Goal: Task Accomplishment & Management: Complete application form

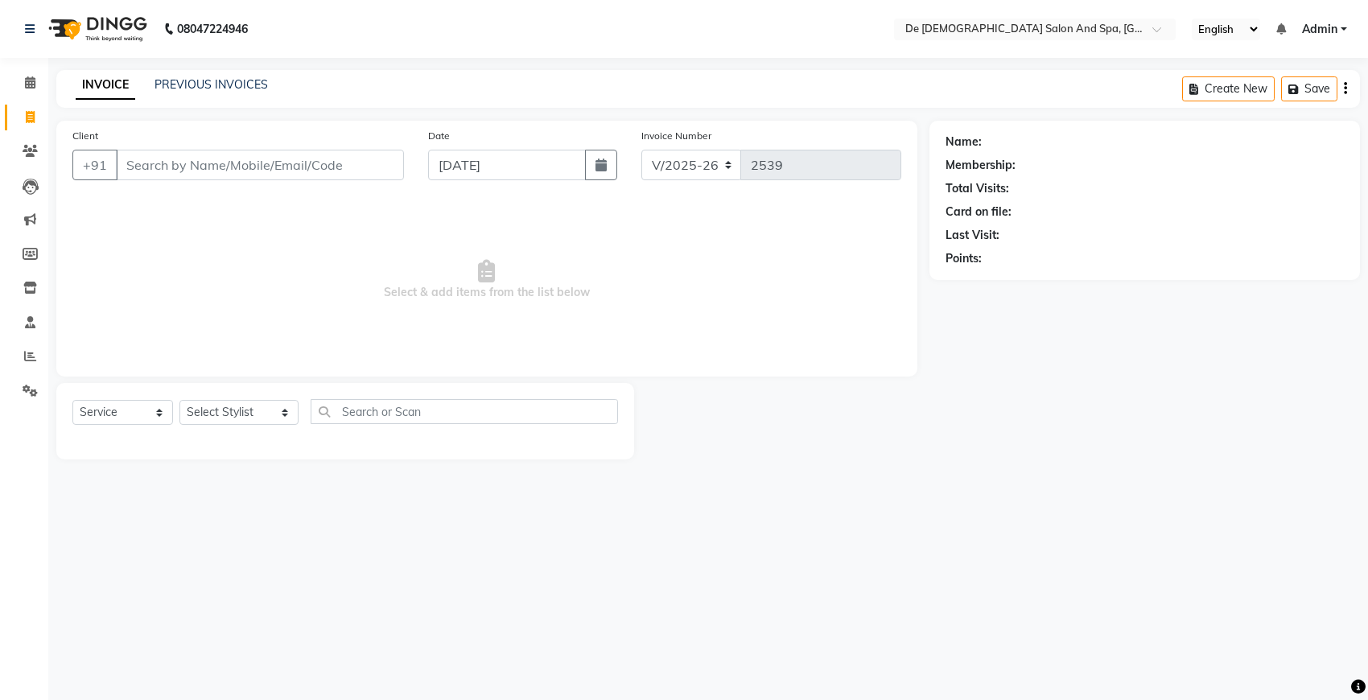
select select "6431"
select select "service"
click at [245, 165] on input "Client" at bounding box center [260, 165] width 288 height 31
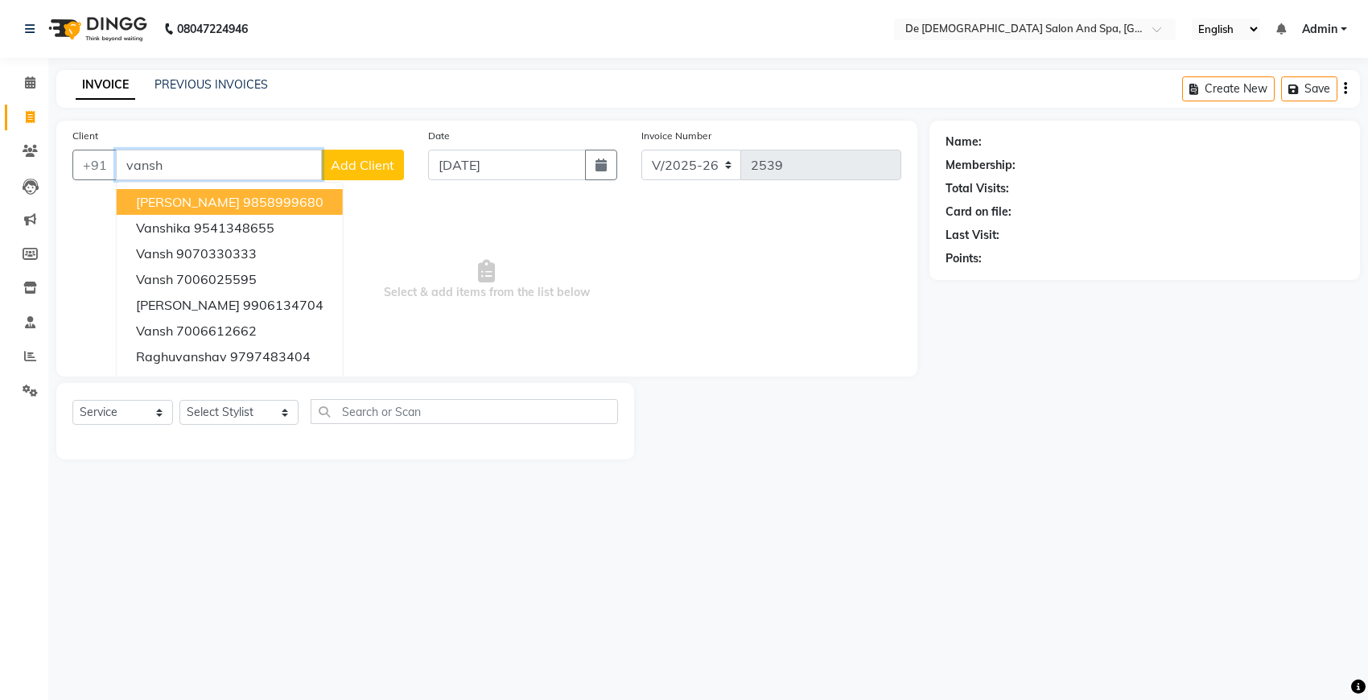
click at [230, 189] on button "Vansh Verma 9858999680" at bounding box center [230, 202] width 226 height 26
type input "9858999680"
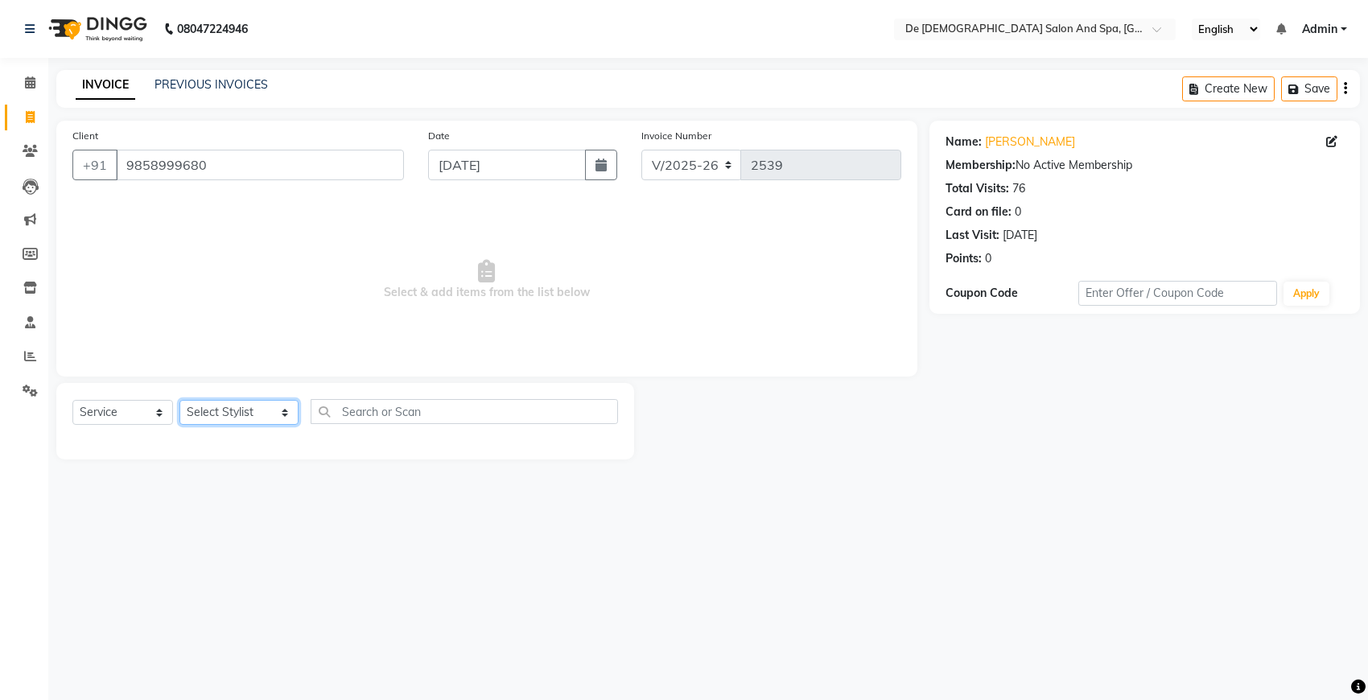
click at [239, 407] on select "Select Stylist akshay aman Arman Ashwani gunraj megha nikita thappa nisha parve…" at bounding box center [238, 412] width 119 height 25
select select "49201"
click at [179, 400] on select "Select Stylist akshay aman Arman Ashwani gunraj megha nikita thappa nisha parve…" at bounding box center [238, 412] width 119 height 25
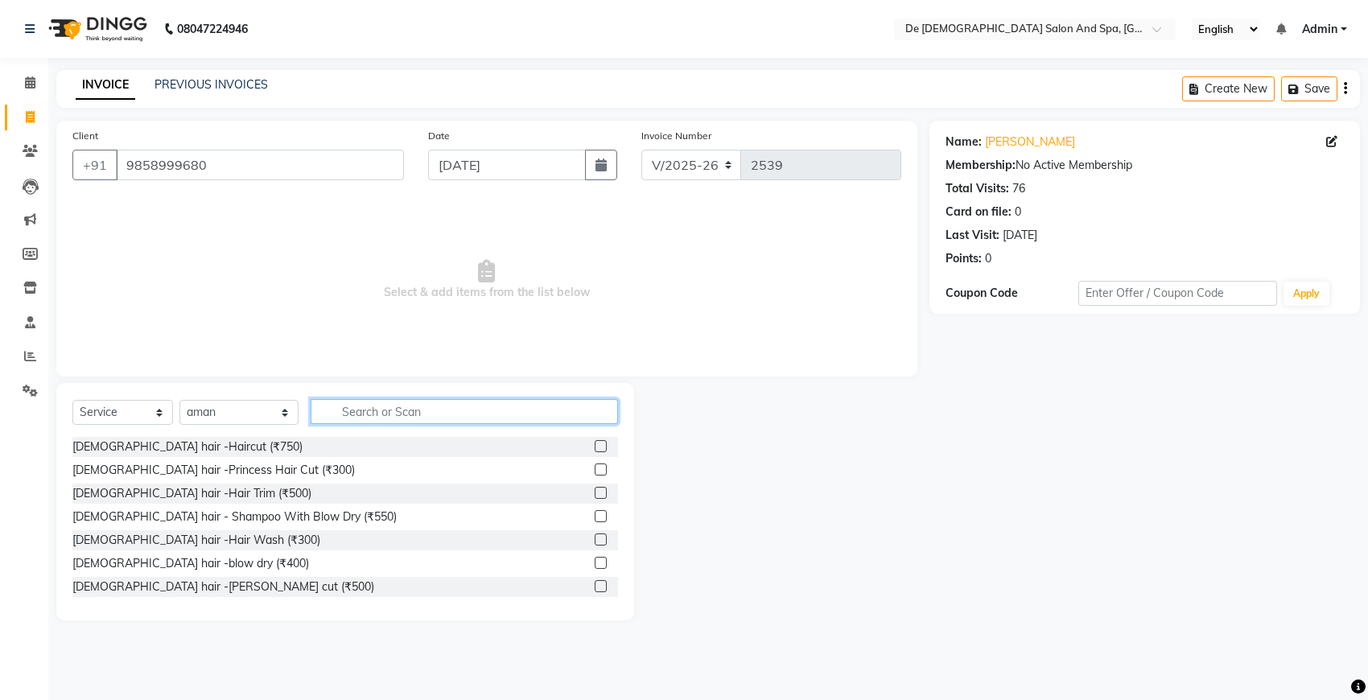
click at [340, 421] on input "text" at bounding box center [464, 411] width 307 height 25
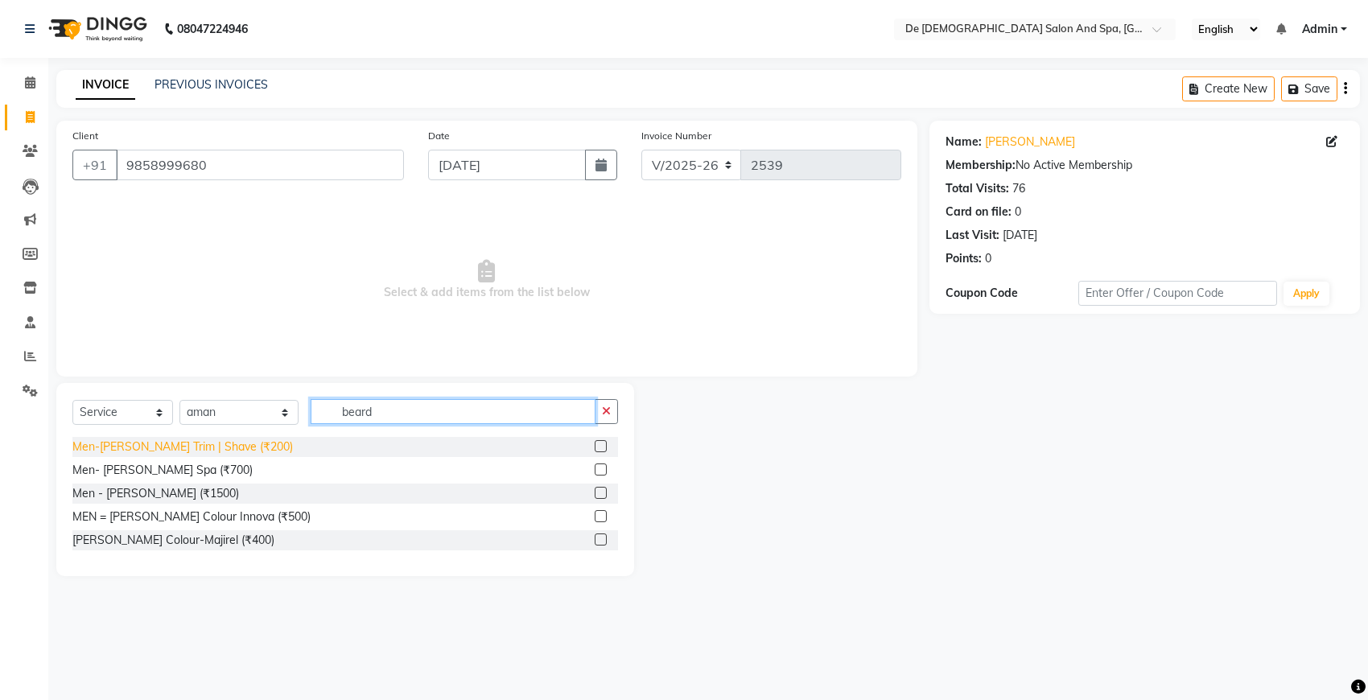
type input "beard"
click at [179, 452] on div "Men-Beard Trim | Shave (₹200)" at bounding box center [182, 447] width 221 height 17
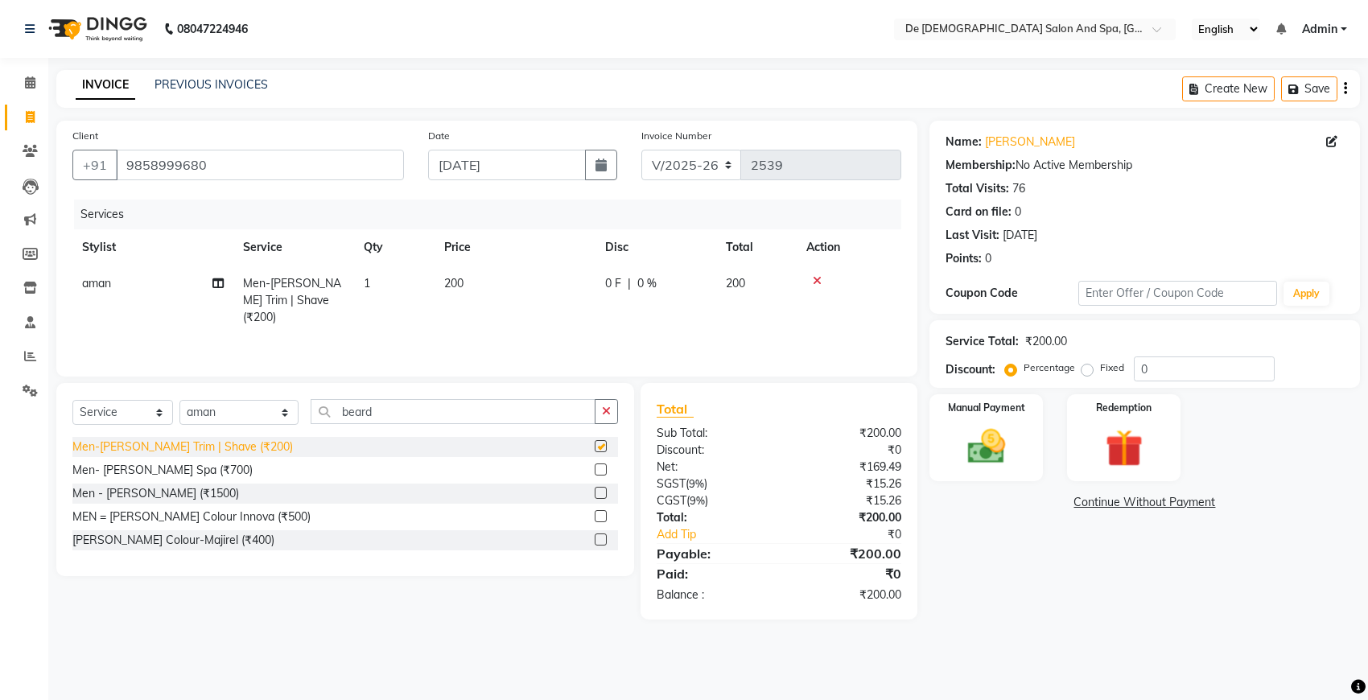
checkbox input "false"
click at [951, 449] on div "Manual Payment" at bounding box center [986, 438] width 118 height 90
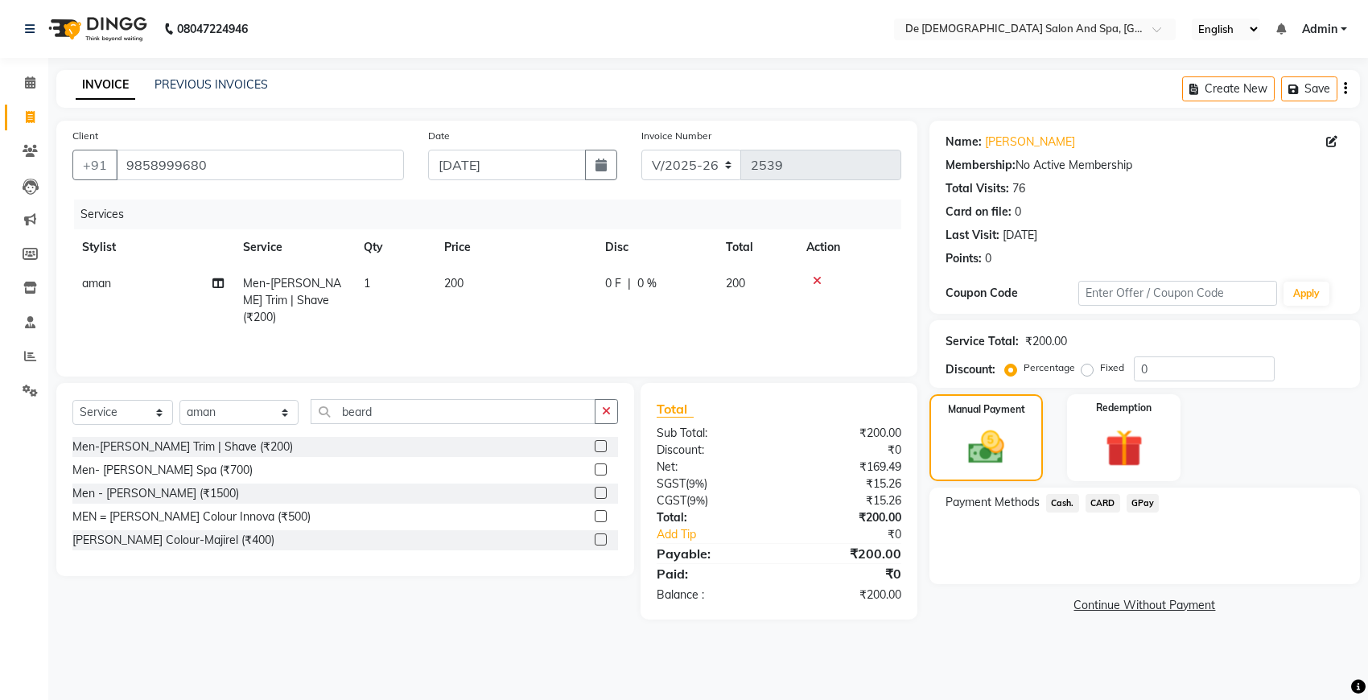
click at [1068, 507] on span "Cash." at bounding box center [1062, 503] width 33 height 19
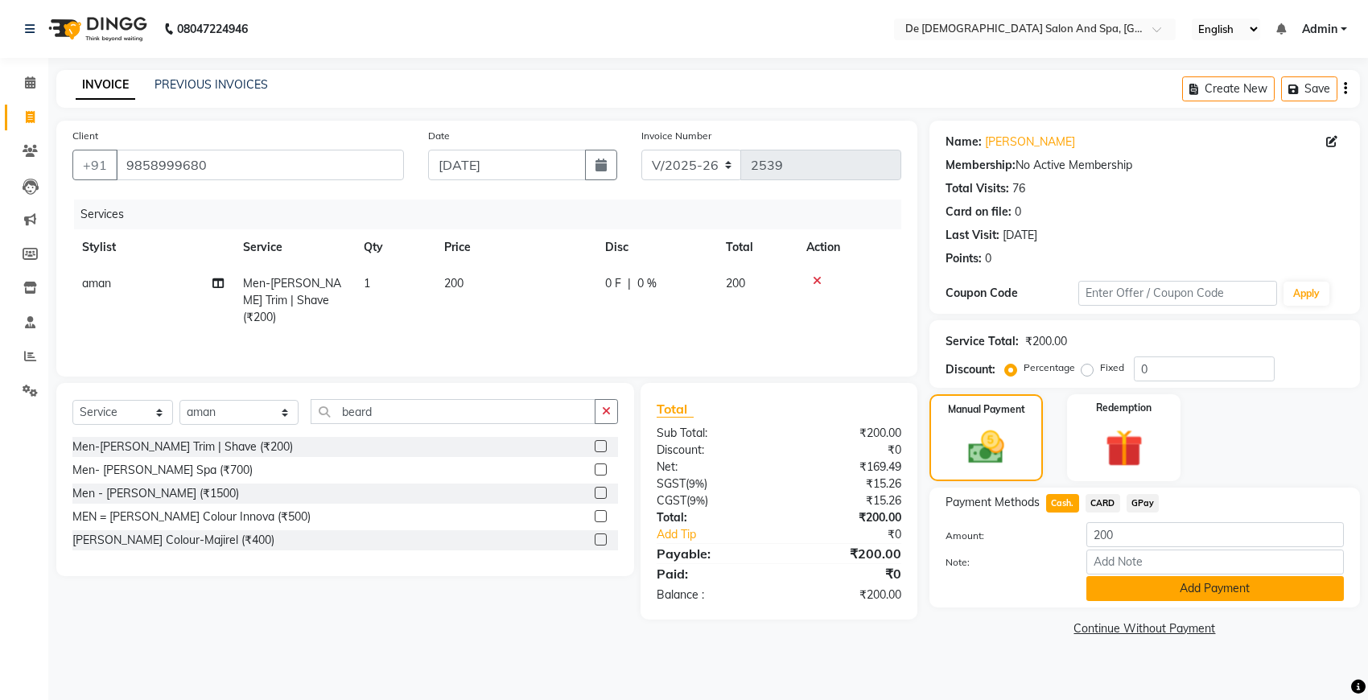
click at [1120, 589] on button "Add Payment" at bounding box center [1216, 588] width 258 height 25
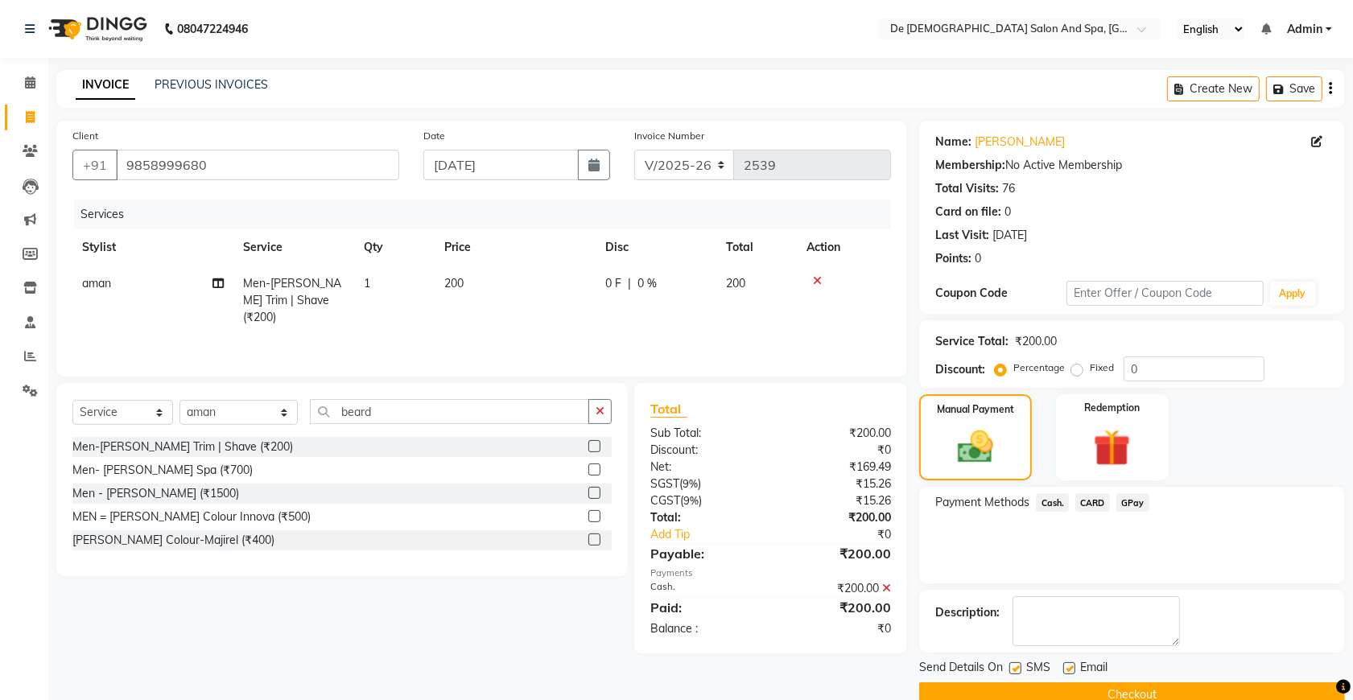
scroll to position [32, 0]
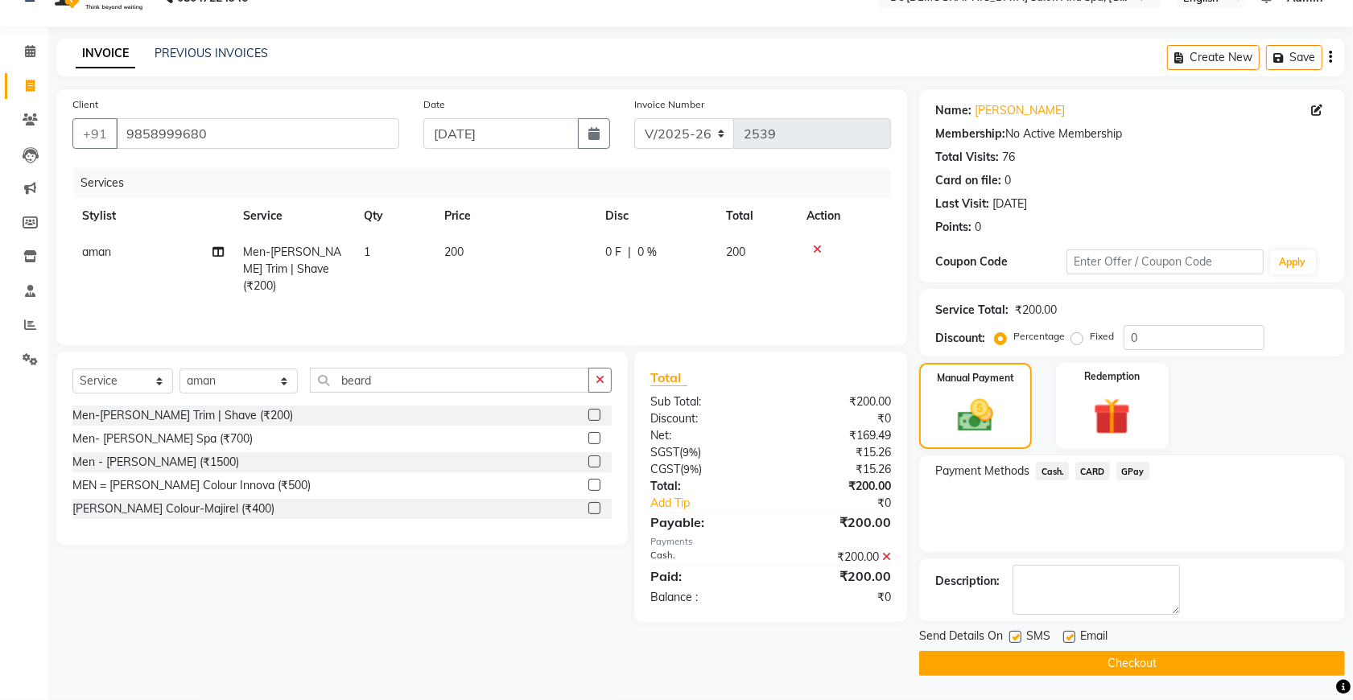
click at [1140, 674] on button "Checkout" at bounding box center [1132, 663] width 426 height 25
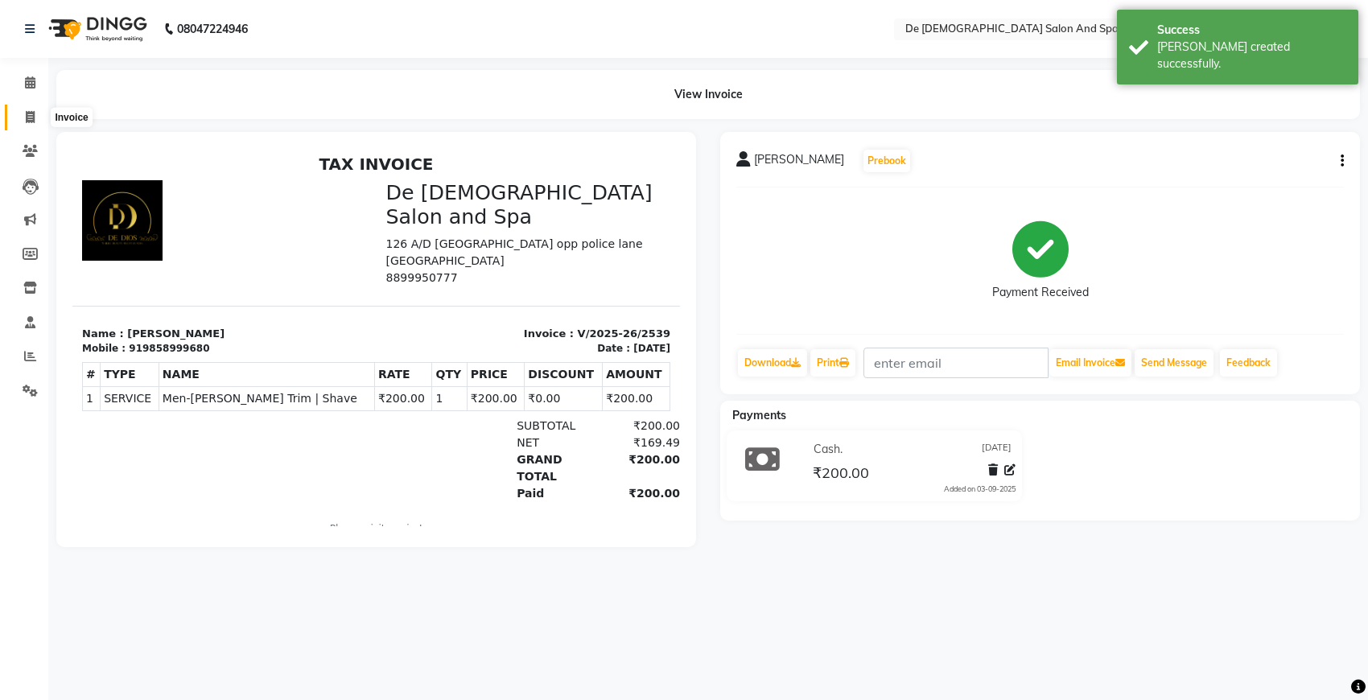
click at [30, 117] on icon at bounding box center [30, 117] width 9 height 12
select select "service"
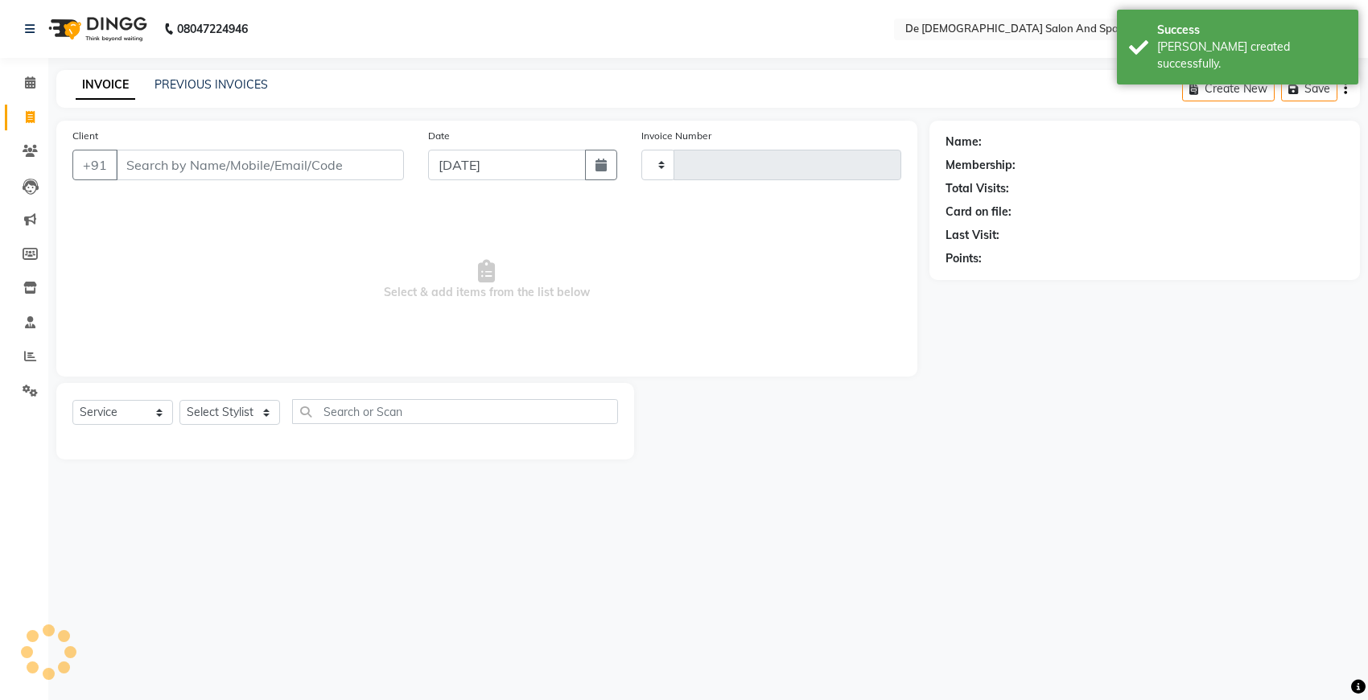
type input "2540"
select select "6431"
click at [221, 86] on link "PREVIOUS INVOICES" at bounding box center [211, 84] width 113 height 14
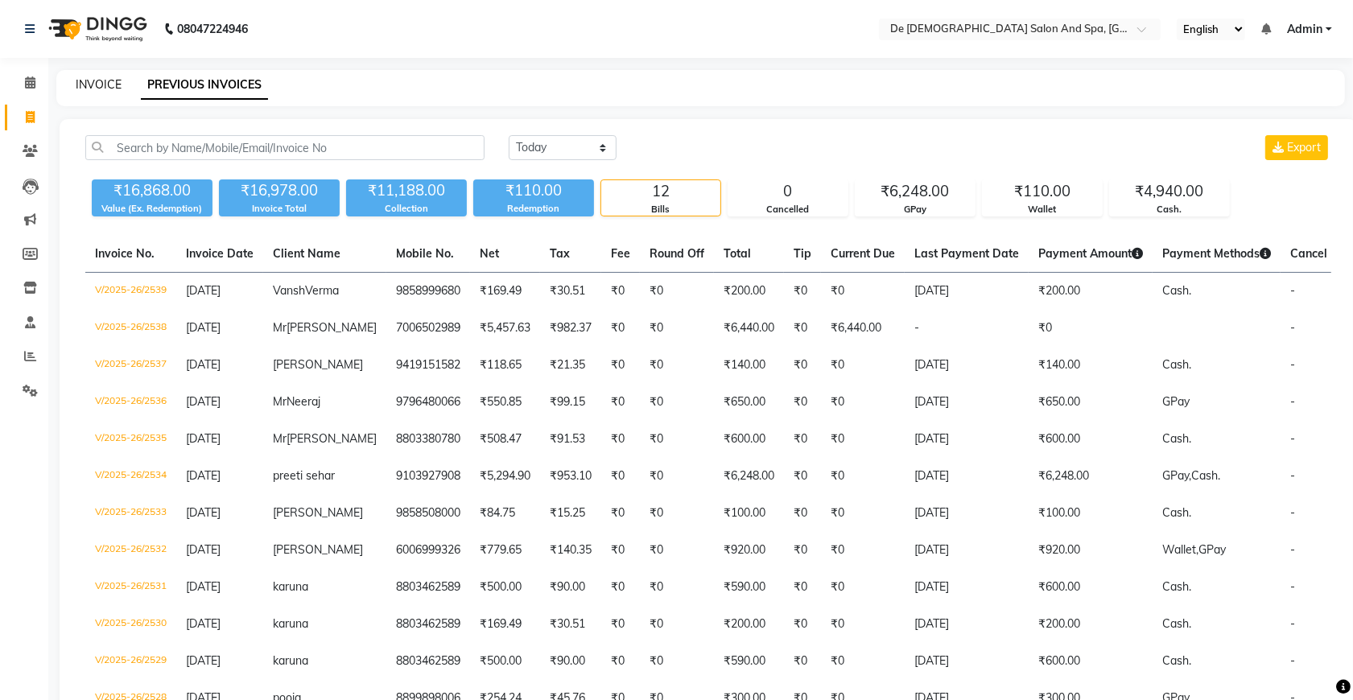
click at [79, 85] on link "INVOICE" at bounding box center [99, 84] width 46 height 14
select select "service"
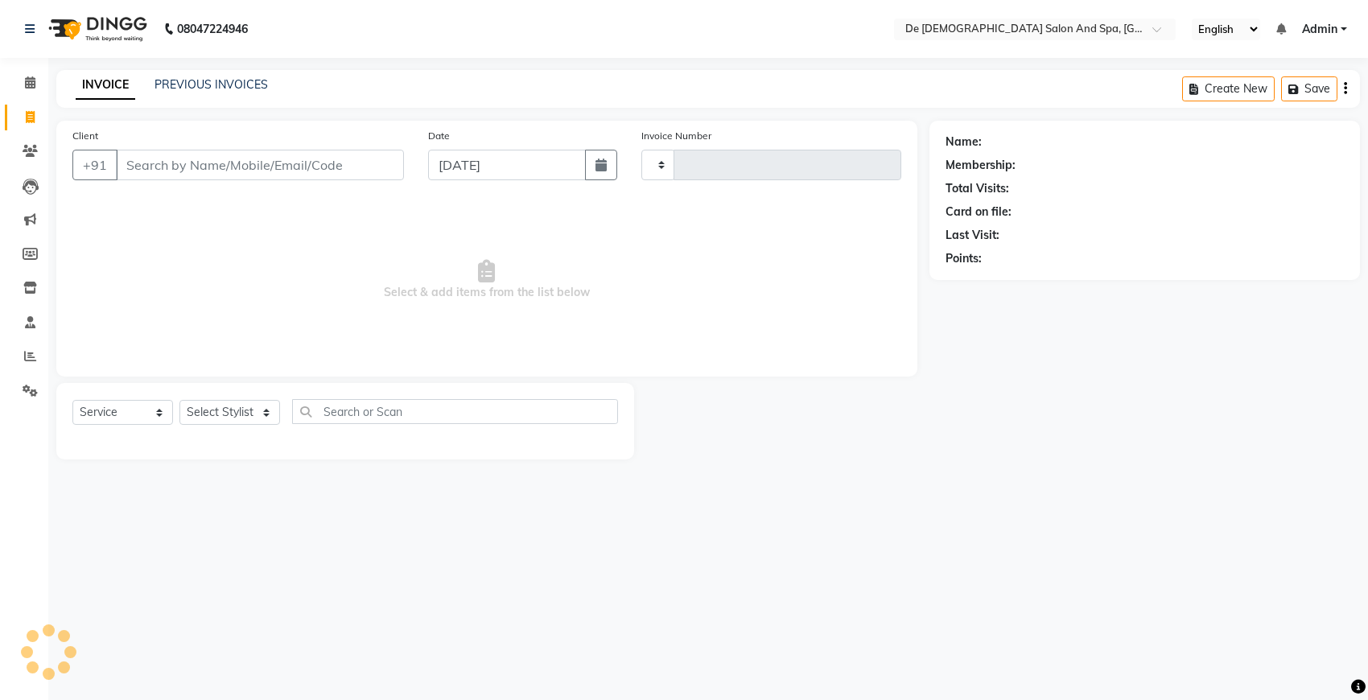
type input "2540"
select select "6431"
click at [224, 413] on select "Select Stylist" at bounding box center [229, 412] width 101 height 25
click at [385, 54] on nav "08047224946 Select Location × De Dios Salon And Spa, Gandhi Nagar English ENGLI…" at bounding box center [684, 29] width 1368 height 58
click at [197, 77] on link "PREVIOUS INVOICES" at bounding box center [211, 84] width 113 height 14
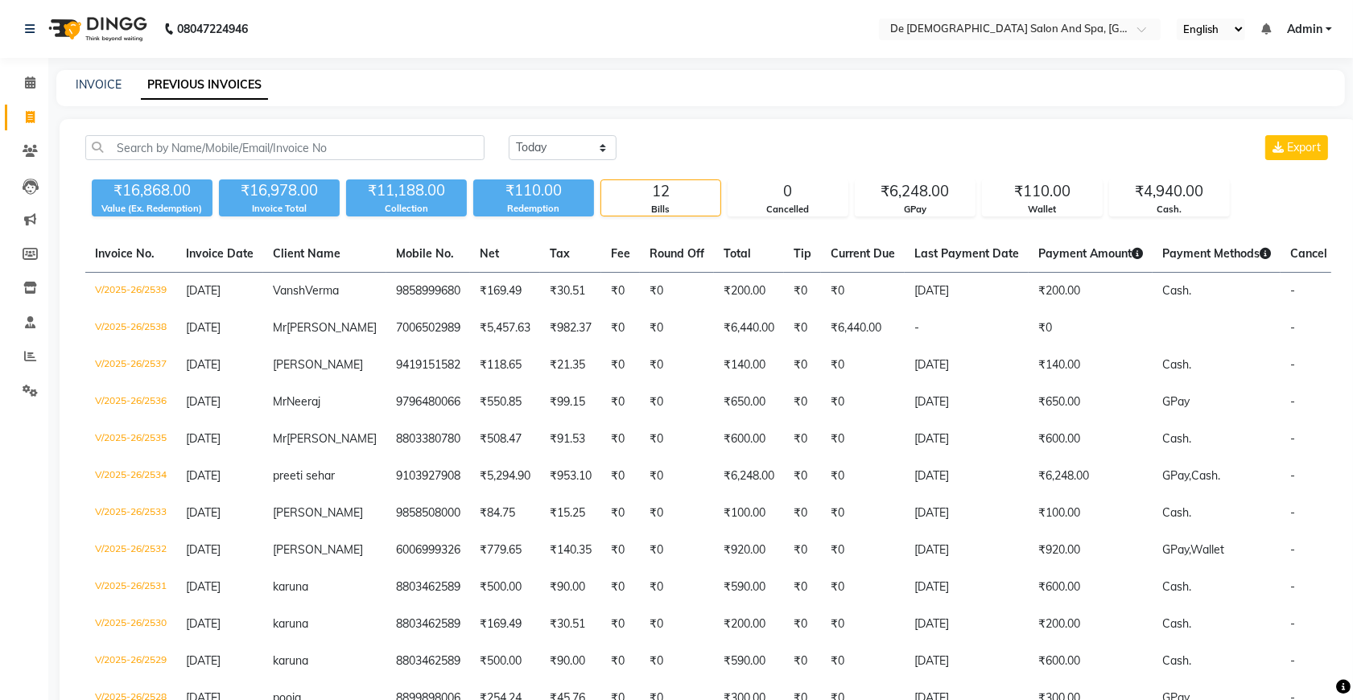
click at [109, 93] on div "INVOICE PREVIOUS INVOICES" at bounding box center [700, 88] width 1289 height 36
click at [107, 89] on link "INVOICE" at bounding box center [99, 84] width 46 height 14
select select "service"
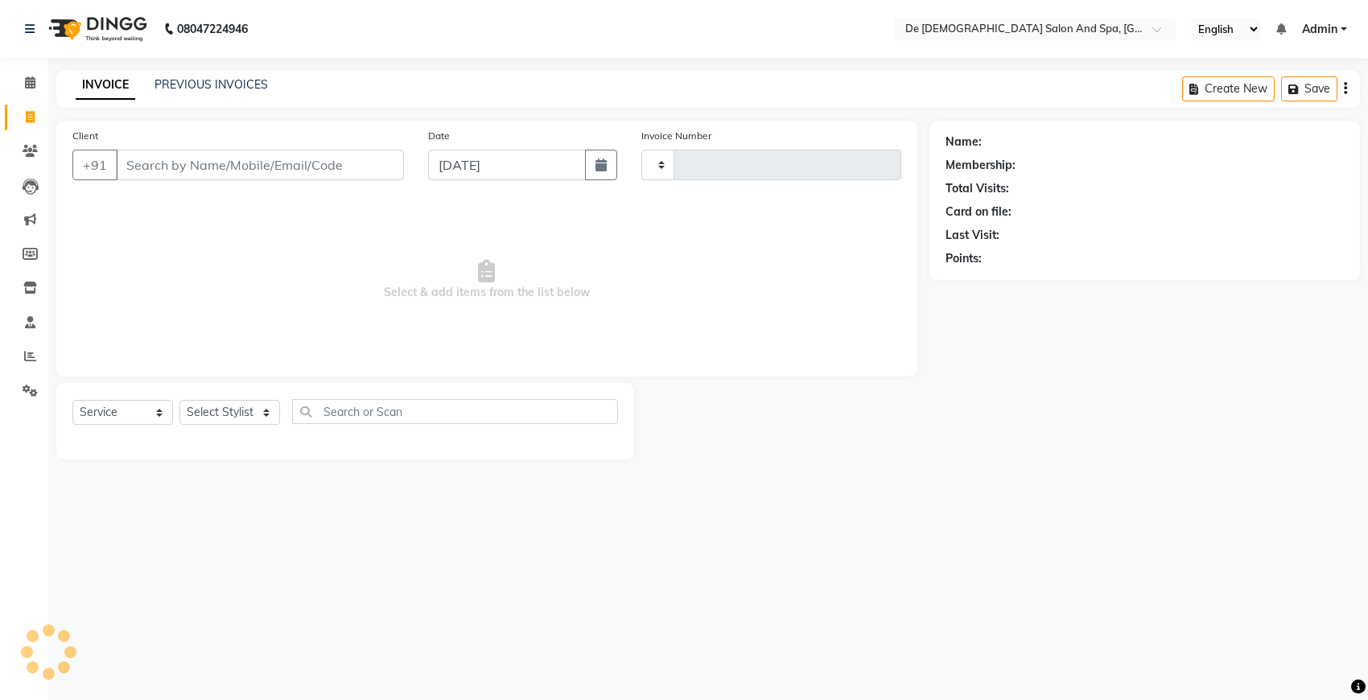
type input "2540"
select select "6431"
click at [232, 405] on select "Select Stylist akshay aman Arman Ashwani gunraj megha nikita thappa nisha parve…" at bounding box center [238, 412] width 119 height 25
select select "61511"
click at [179, 400] on select "Select Stylist akshay aman Arman Ashwani gunraj megha nikita thappa nisha parve…" at bounding box center [238, 412] width 119 height 25
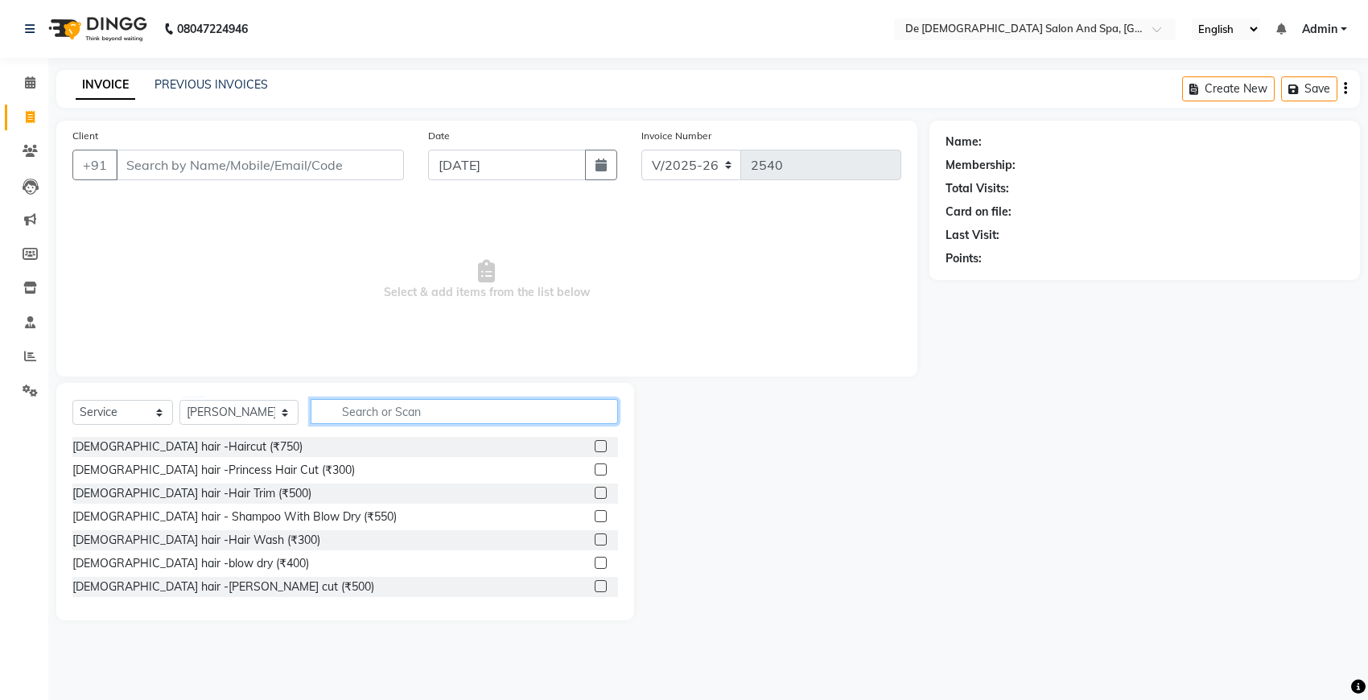
click at [350, 399] on input "text" at bounding box center [464, 411] width 307 height 25
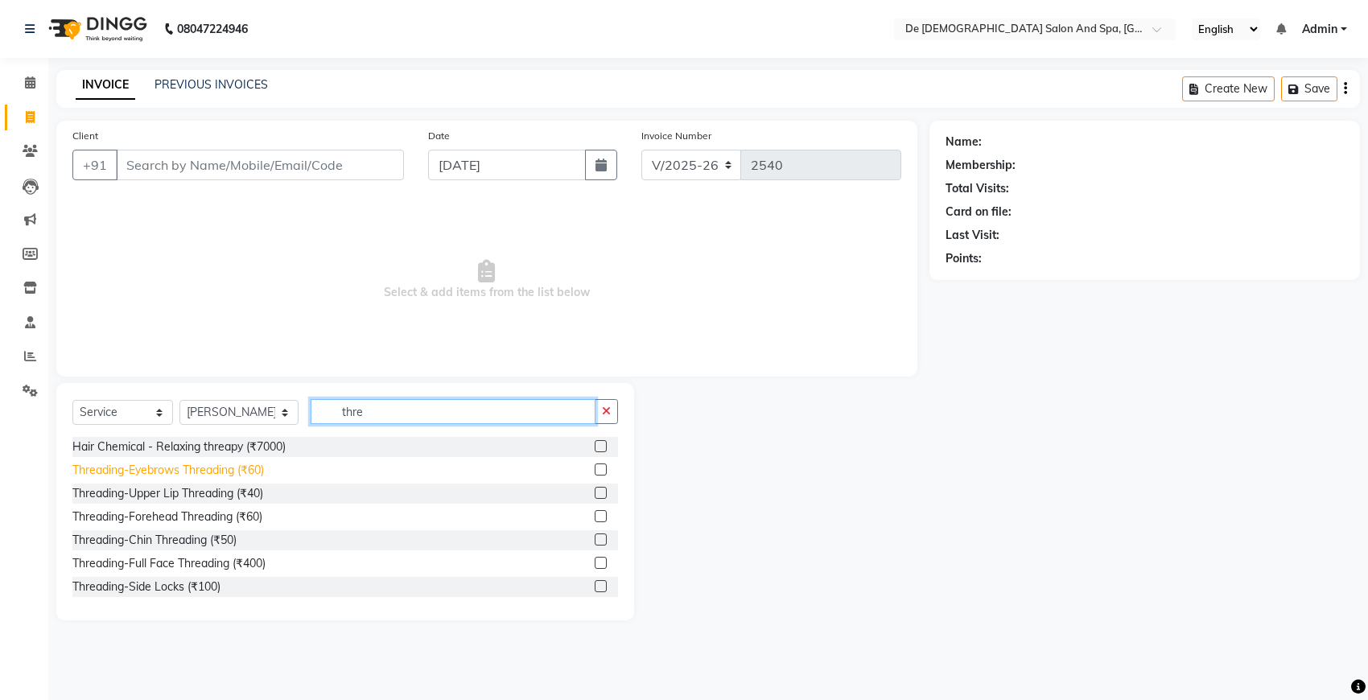
type input "thre"
click at [171, 476] on div "Threading-Eyebrows Threading (₹60)" at bounding box center [168, 470] width 192 height 17
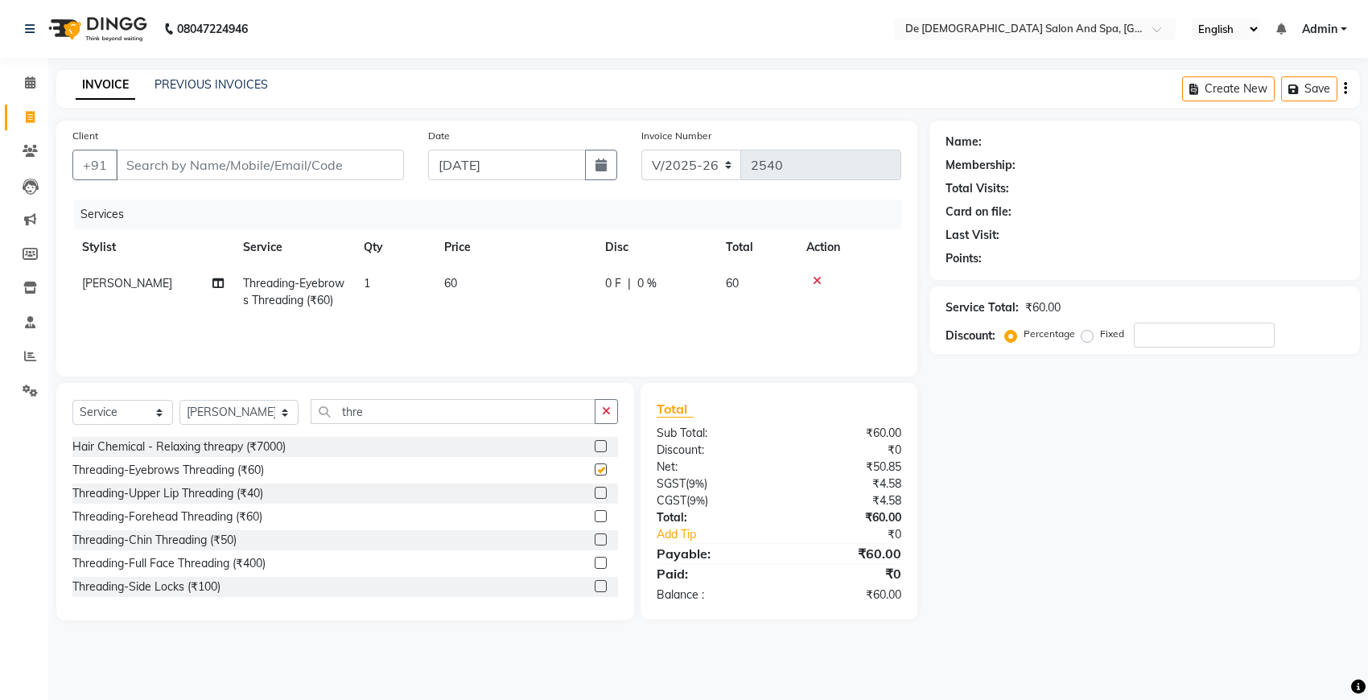
checkbox input "false"
click at [379, 166] on input "Client" at bounding box center [260, 165] width 288 height 31
type input "6"
type input "0"
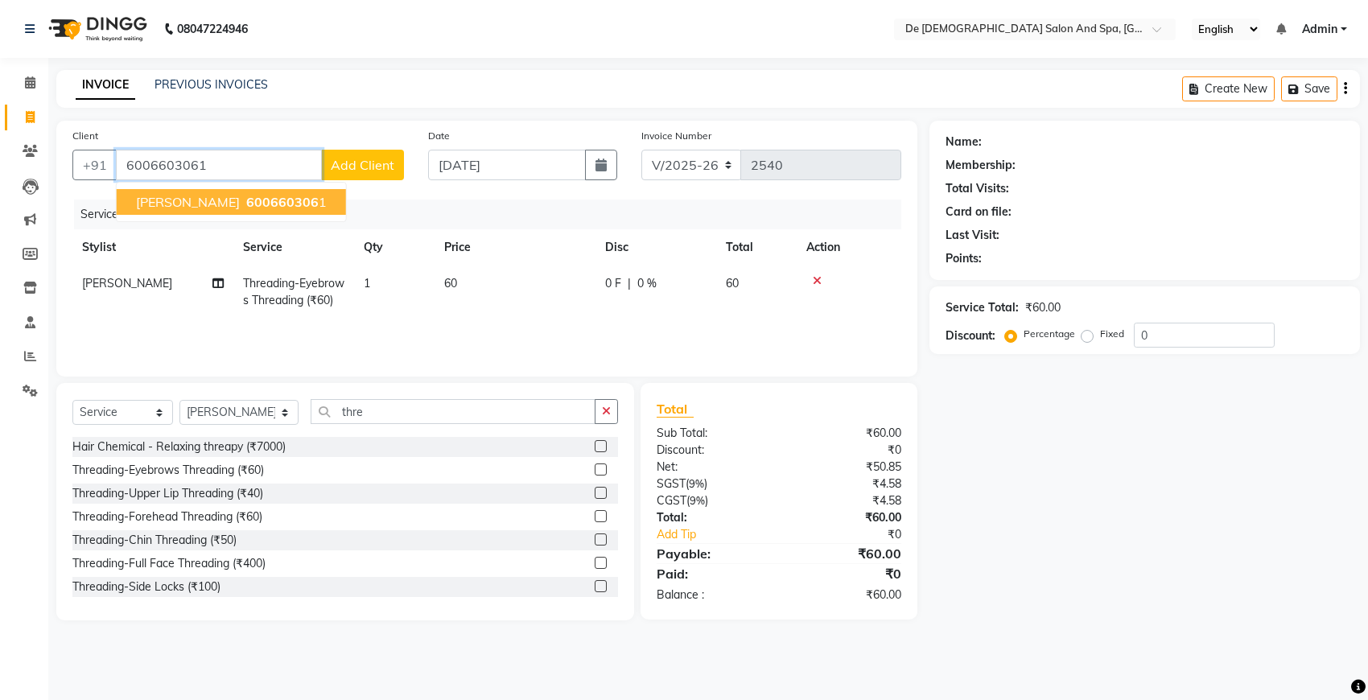
type input "6006603061"
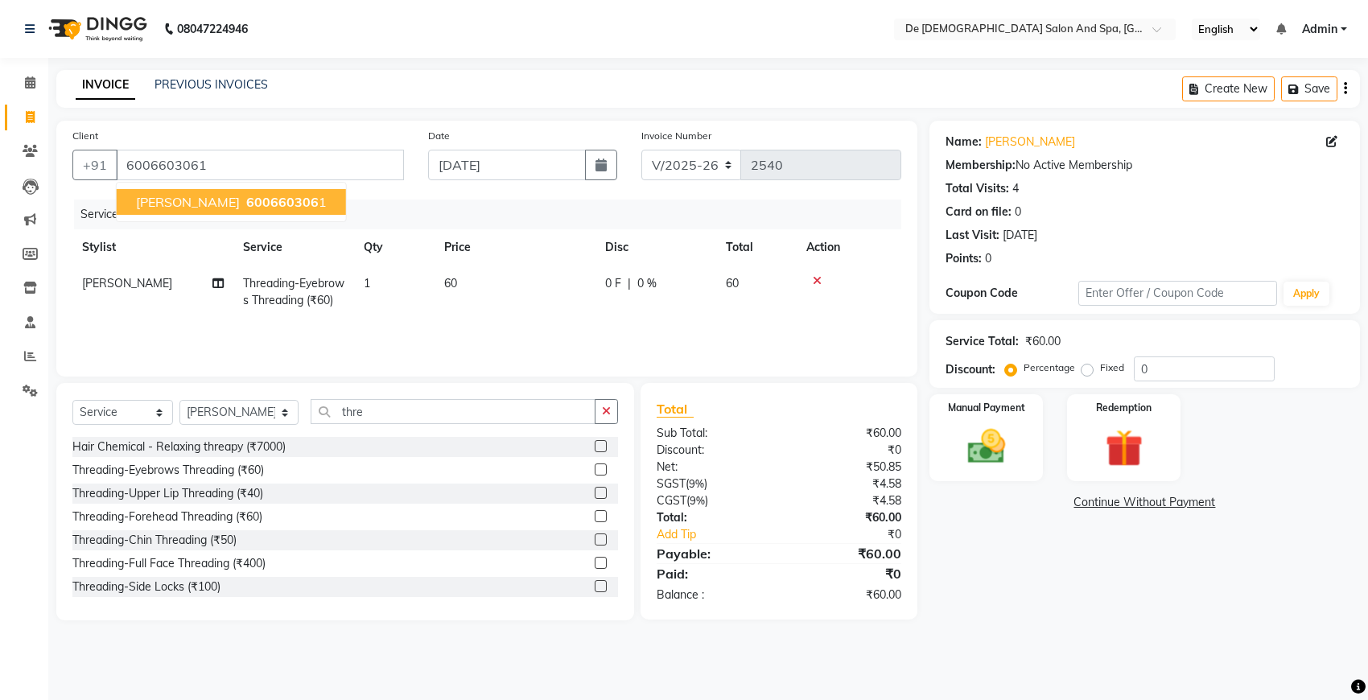
click at [246, 202] on span "600660306" at bounding box center [282, 202] width 72 height 16
click at [598, 423] on button "button" at bounding box center [606, 411] width 23 height 25
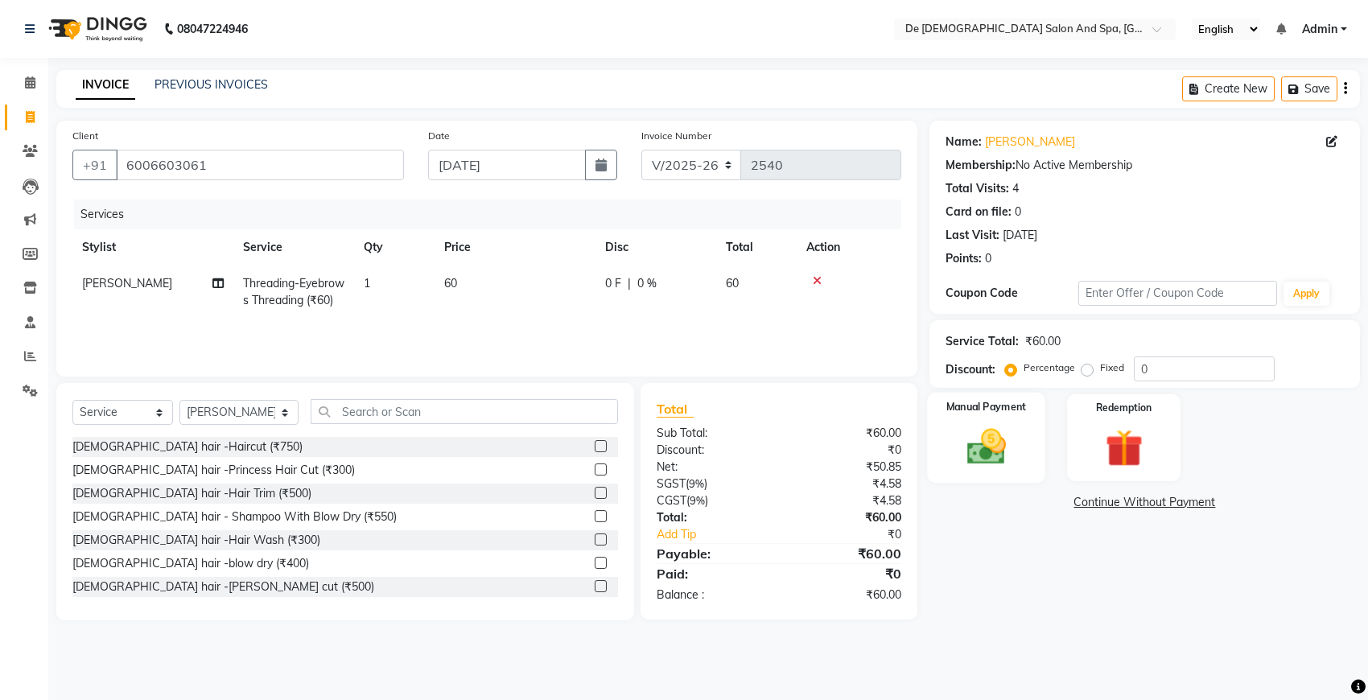
click at [999, 461] on img at bounding box center [987, 446] width 64 height 45
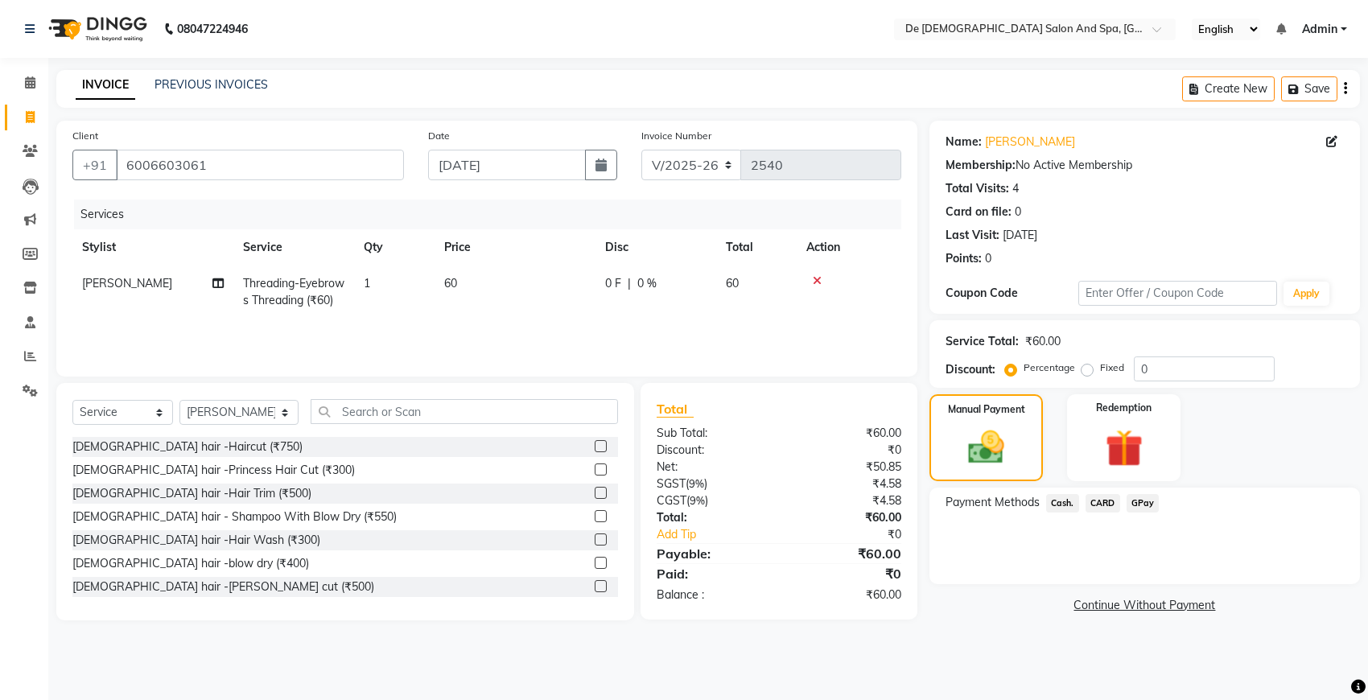
click at [1145, 505] on span "GPay" at bounding box center [1143, 503] width 33 height 19
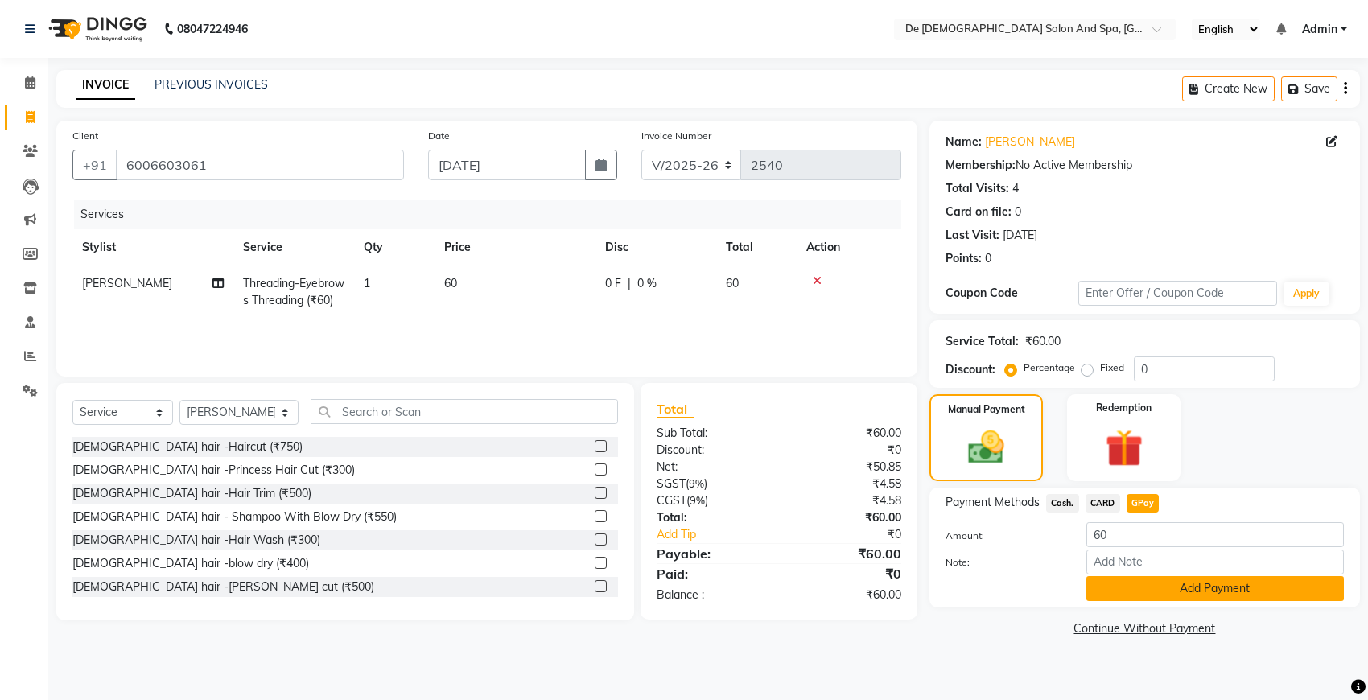
click at [1161, 582] on button "Add Payment" at bounding box center [1216, 588] width 258 height 25
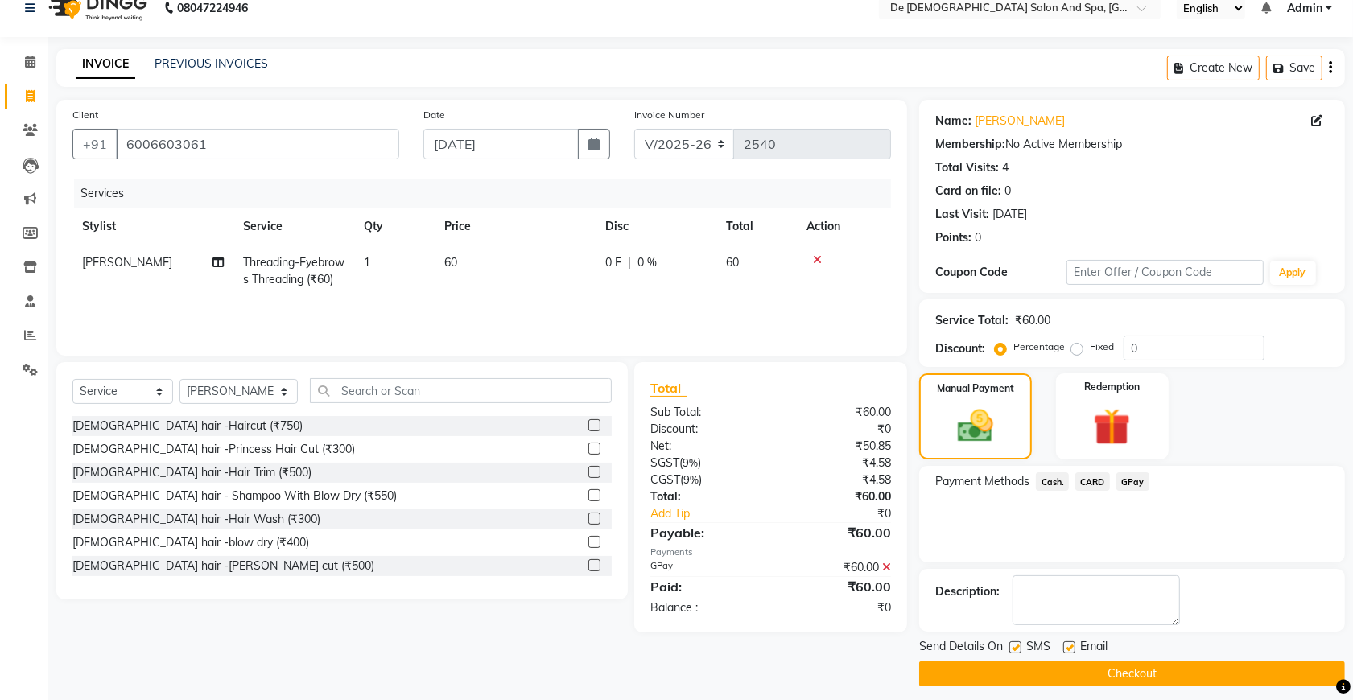
scroll to position [32, 0]
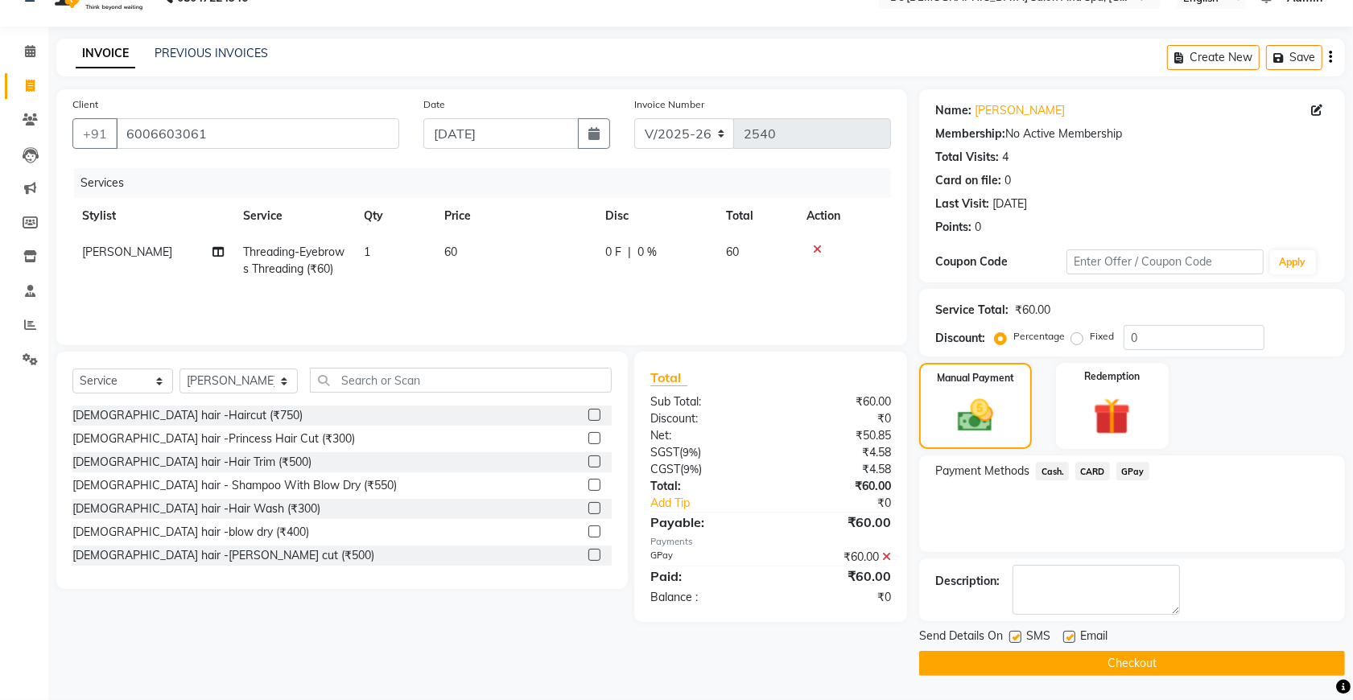
click at [1116, 670] on button "Checkout" at bounding box center [1132, 663] width 426 height 25
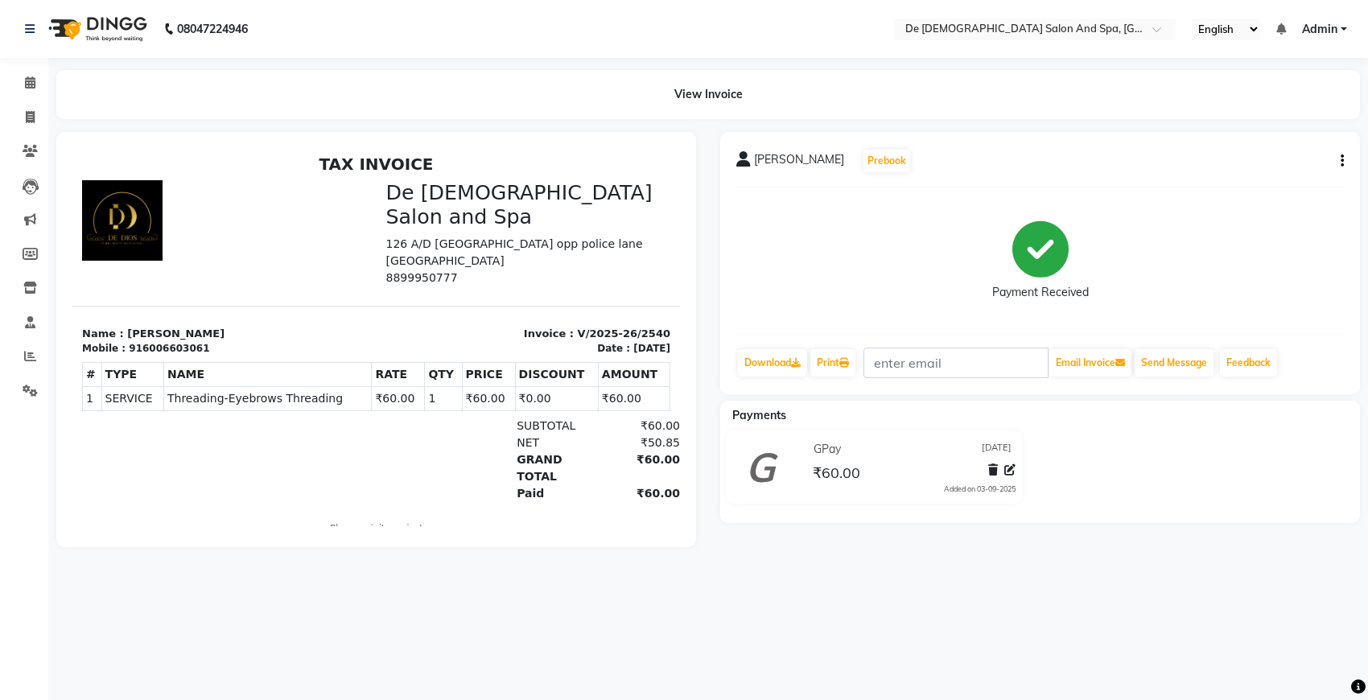
drag, startPoint x: 1116, startPoint y: 670, endPoint x: 546, endPoint y: 44, distance: 847.2
click at [546, 44] on nav "08047224946 Select Location × De Dios Salon And Spa, Gandhi Nagar English ENGLI…" at bounding box center [684, 29] width 1368 height 58
click at [24, 118] on span at bounding box center [30, 118] width 28 height 19
select select "service"
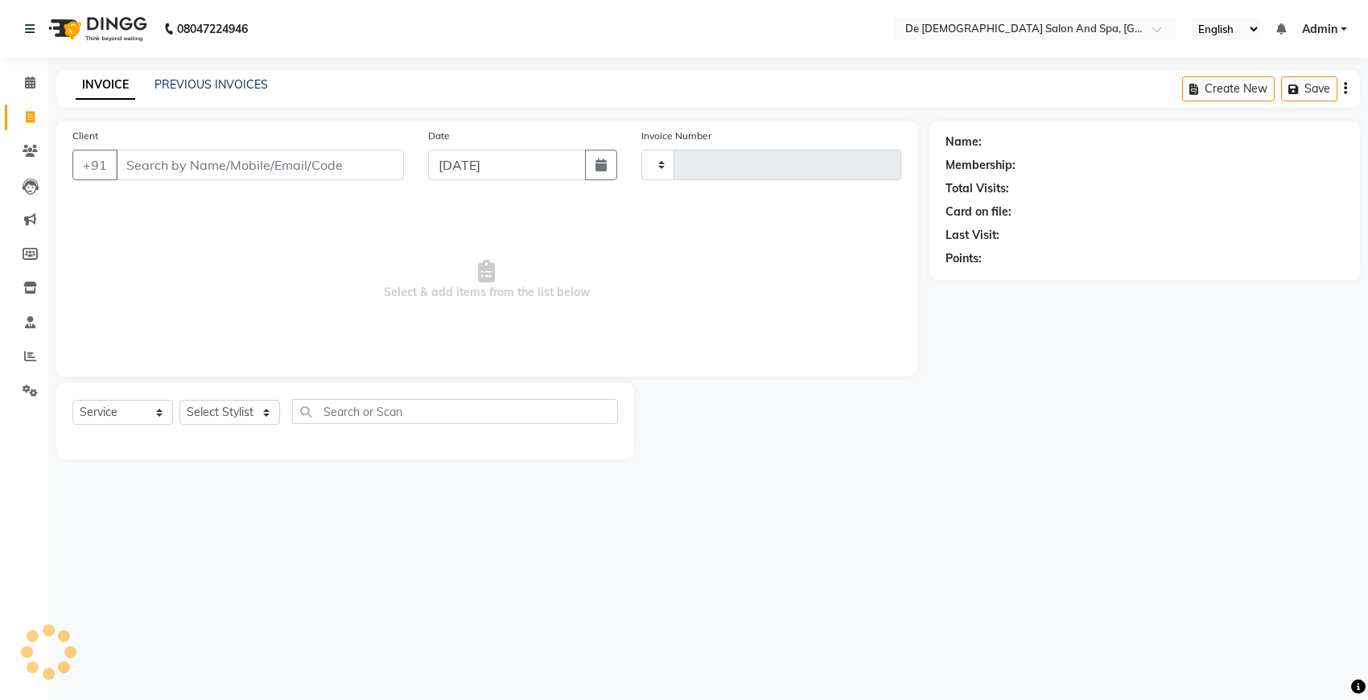
type input "2541"
select select "6431"
click at [215, 85] on link "PREVIOUS INVOICES" at bounding box center [211, 84] width 113 height 14
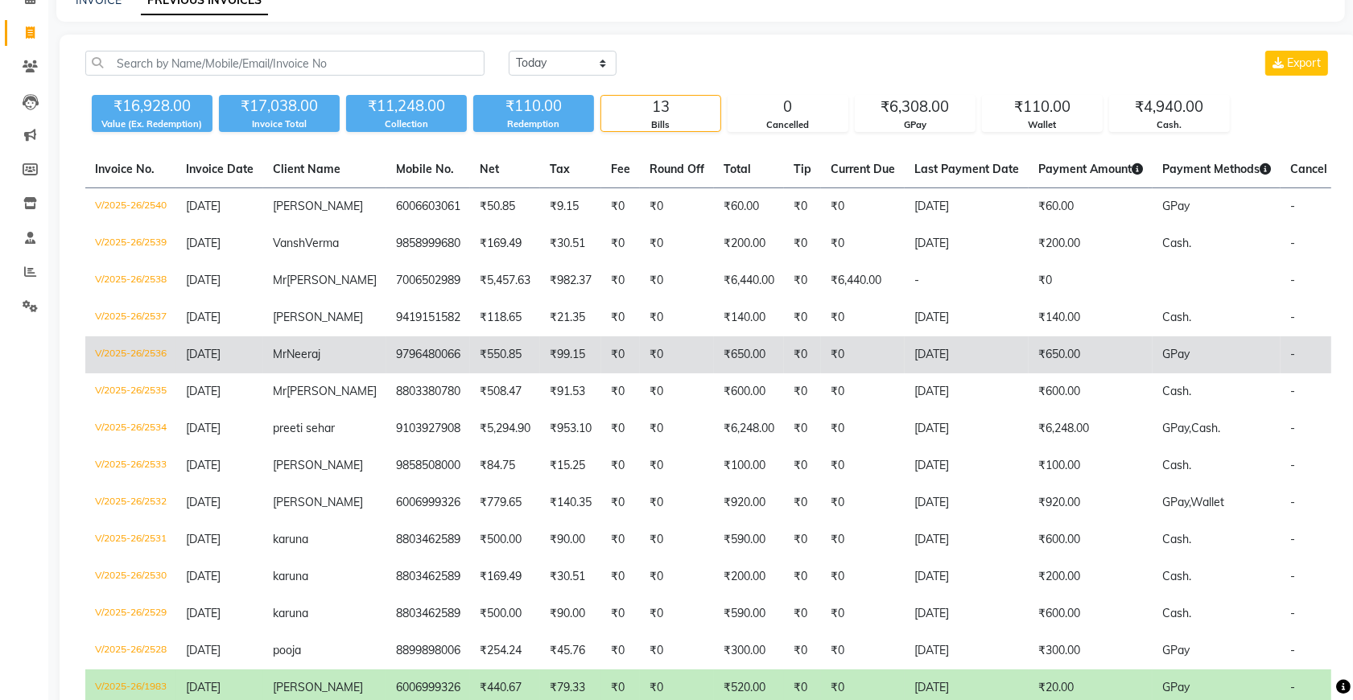
scroll to position [38, 0]
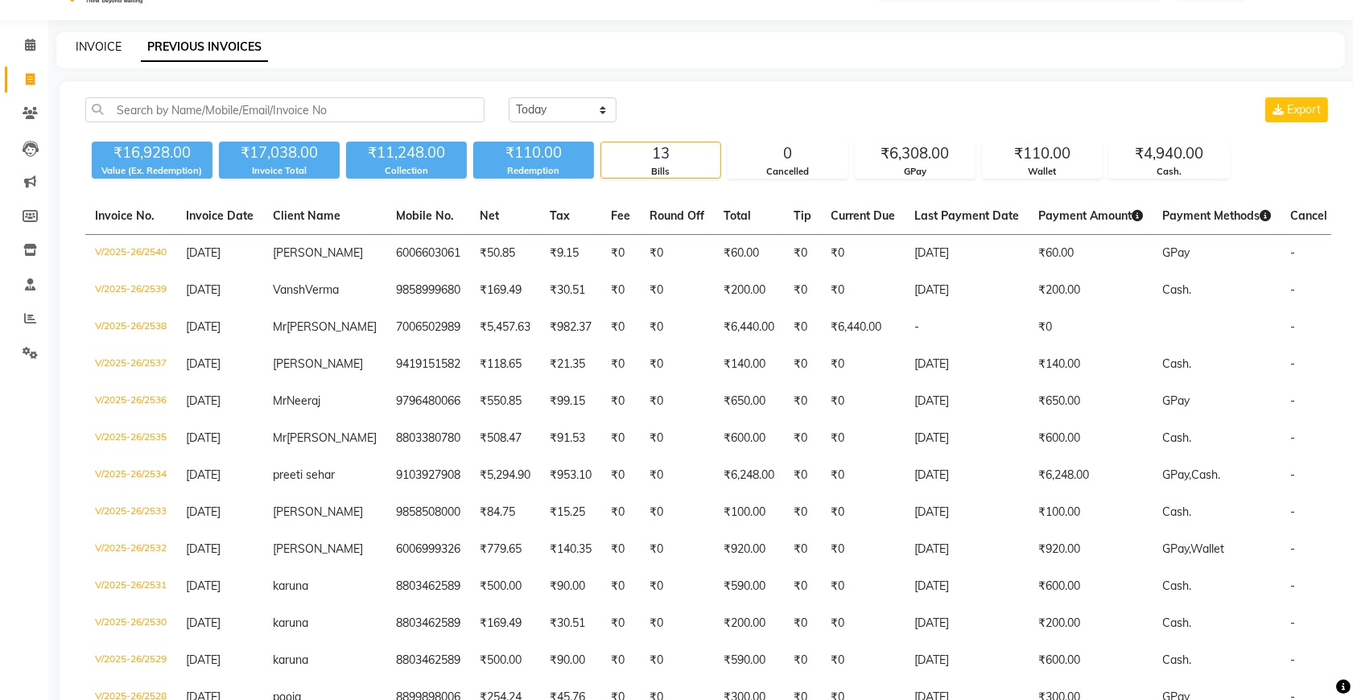
click at [90, 49] on link "INVOICE" at bounding box center [99, 46] width 46 height 14
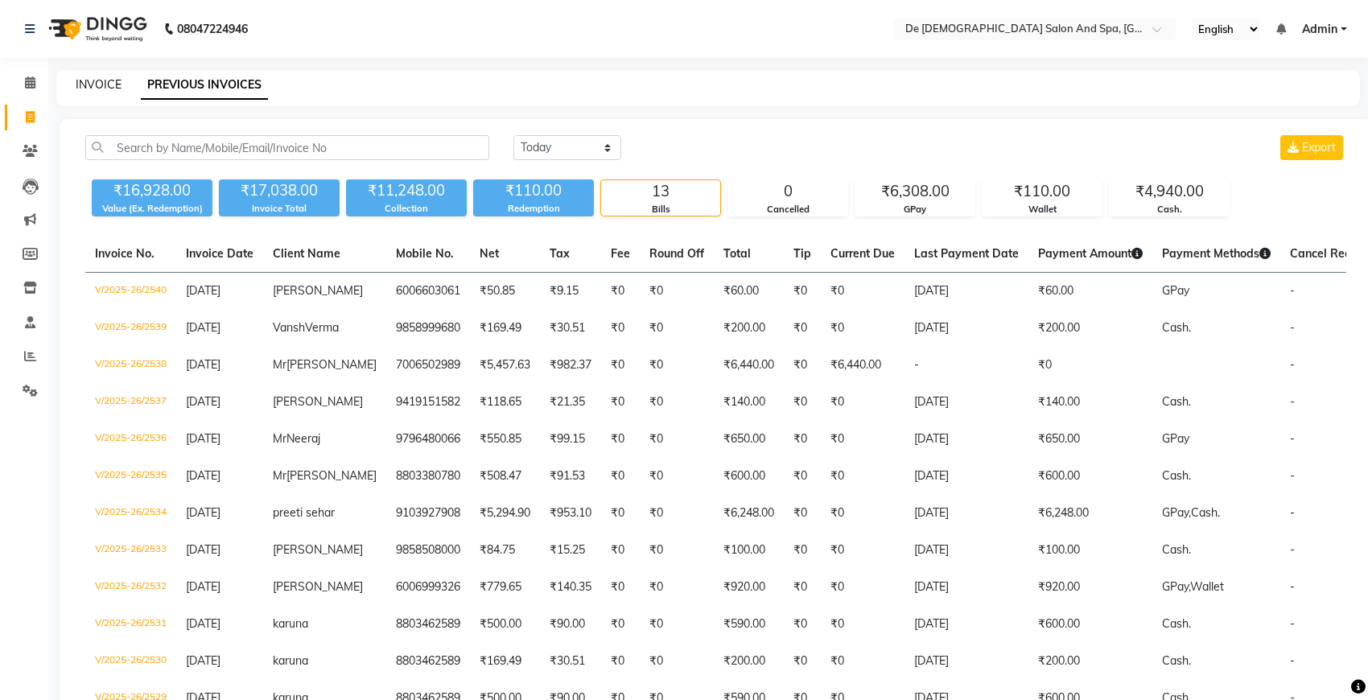
select select "6431"
select select "service"
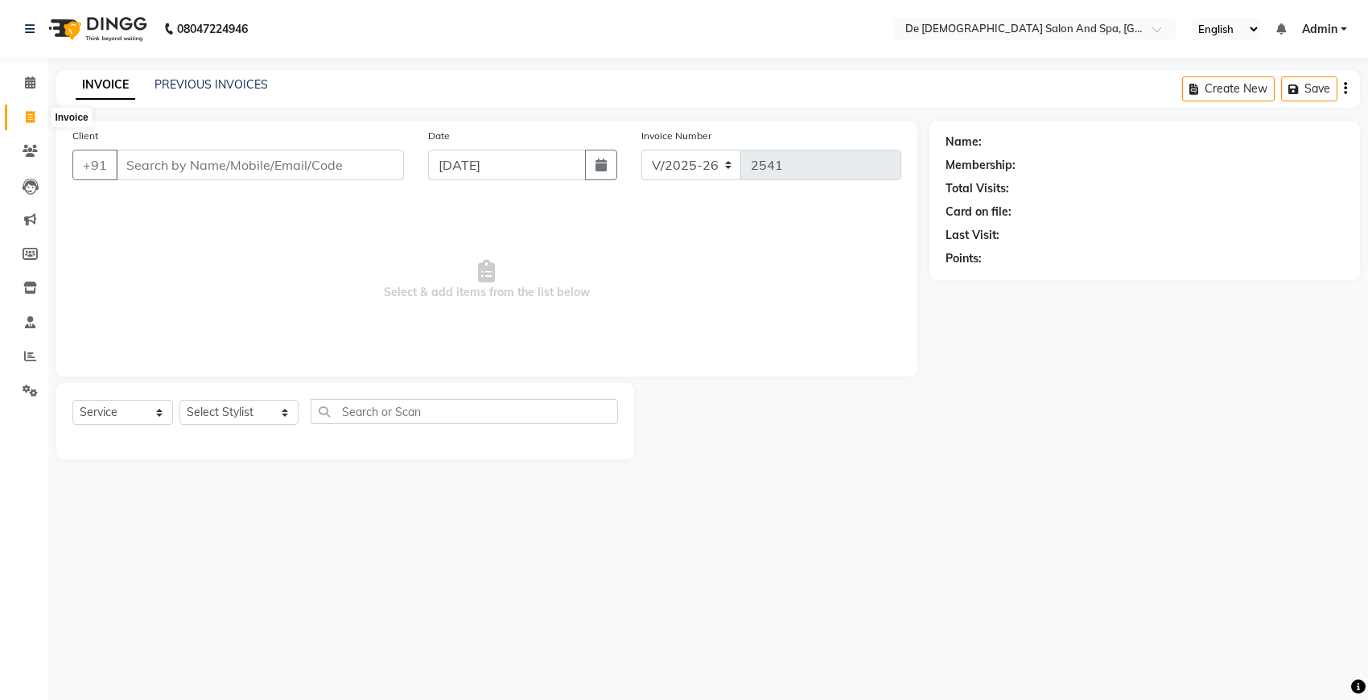
click at [28, 113] on icon at bounding box center [30, 117] width 9 height 12
select select "6431"
select select "service"
click at [23, 154] on icon at bounding box center [30, 151] width 15 height 12
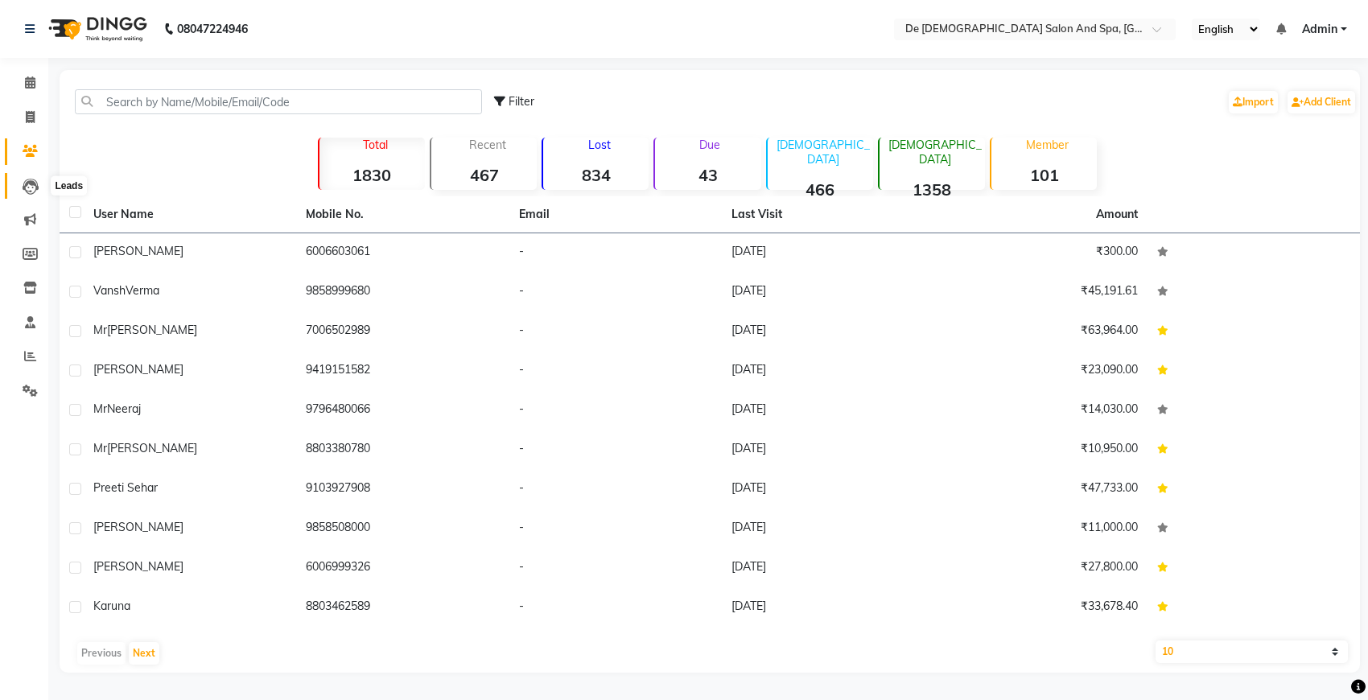
click at [38, 182] on span at bounding box center [30, 186] width 28 height 19
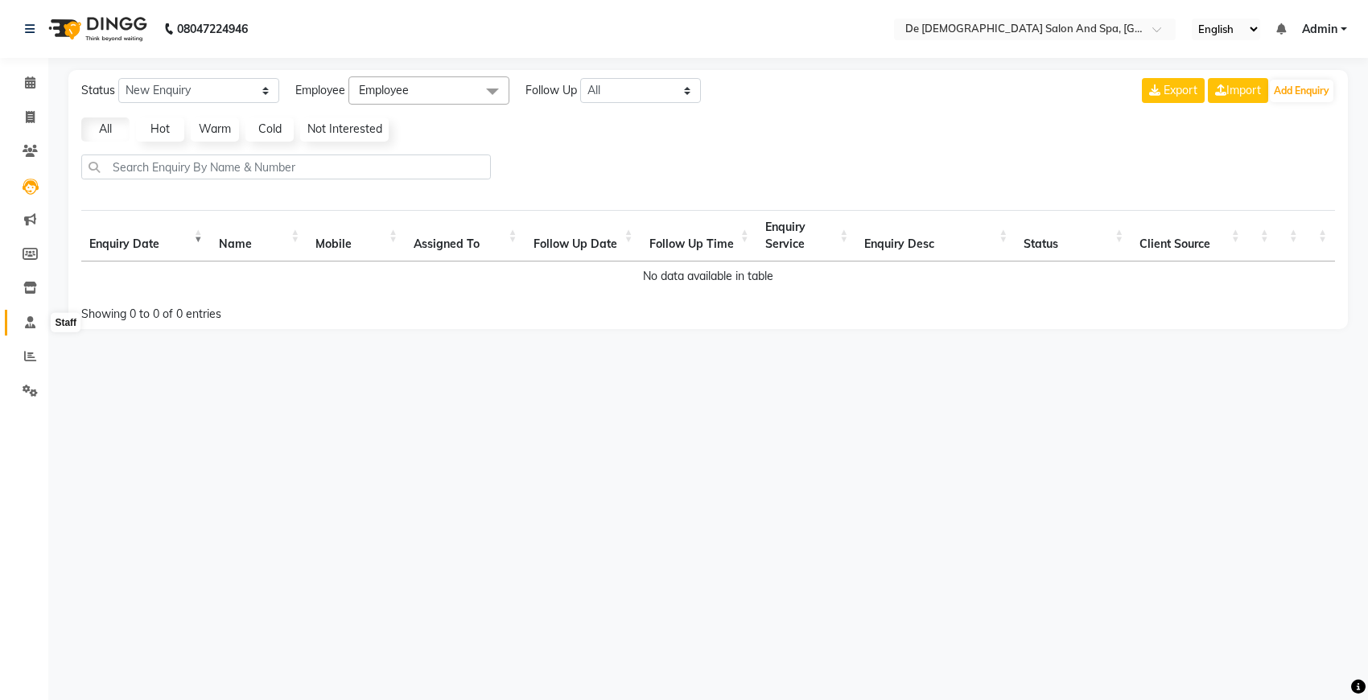
click at [26, 323] on icon at bounding box center [30, 322] width 10 height 12
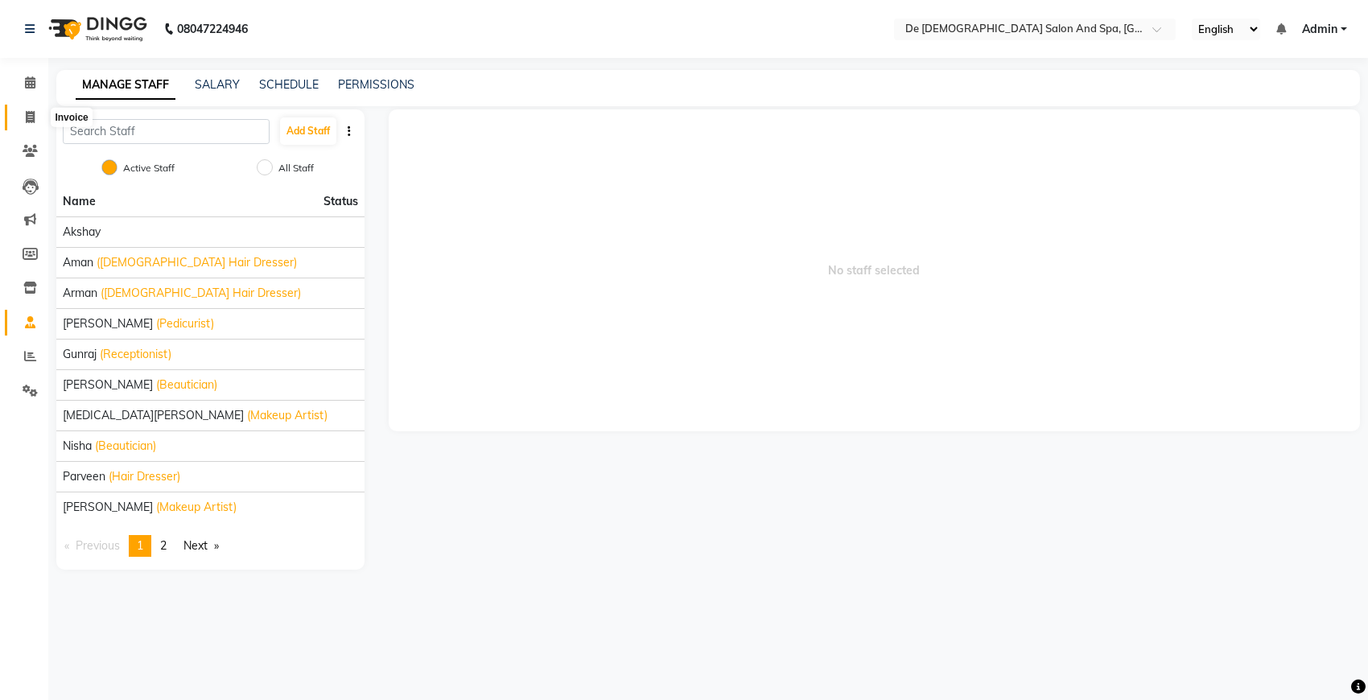
click at [28, 115] on icon at bounding box center [30, 117] width 9 height 12
select select "service"
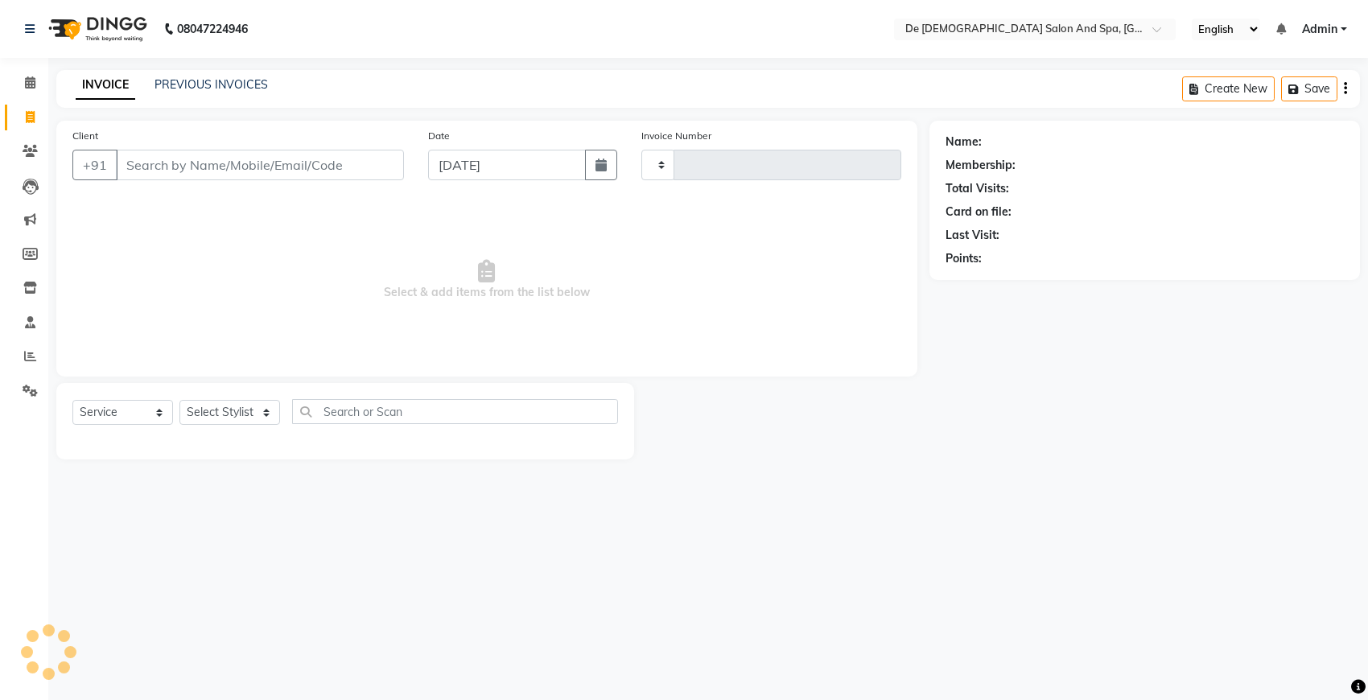
type input "2541"
select select "6431"
click at [194, 78] on link "PREVIOUS INVOICES" at bounding box center [211, 84] width 113 height 14
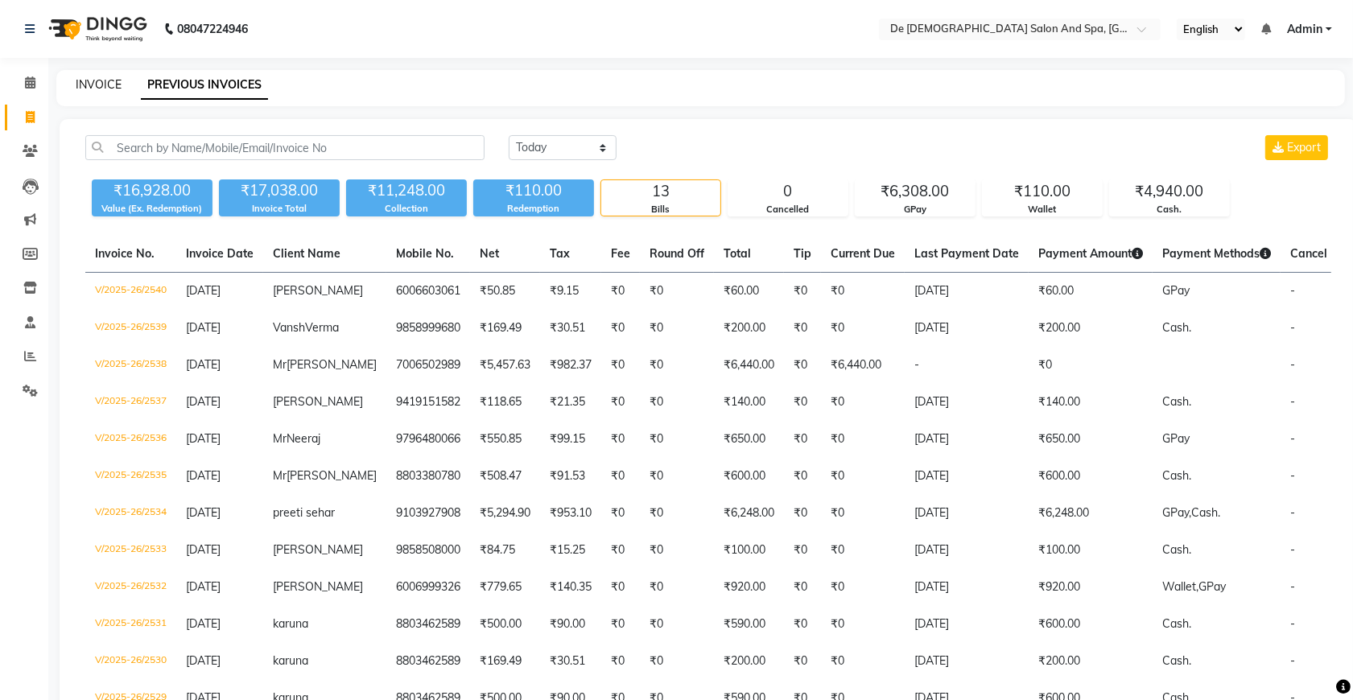
click at [101, 78] on link "INVOICE" at bounding box center [99, 84] width 46 height 14
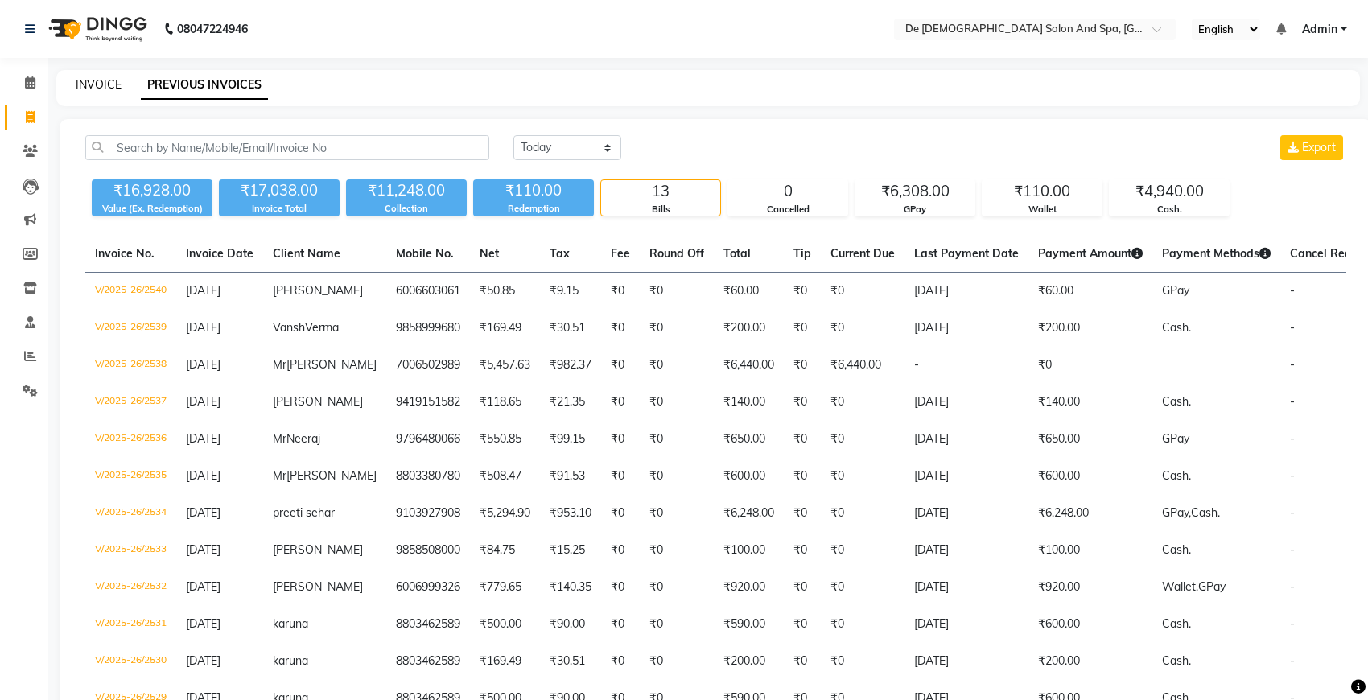
select select "6431"
select select "service"
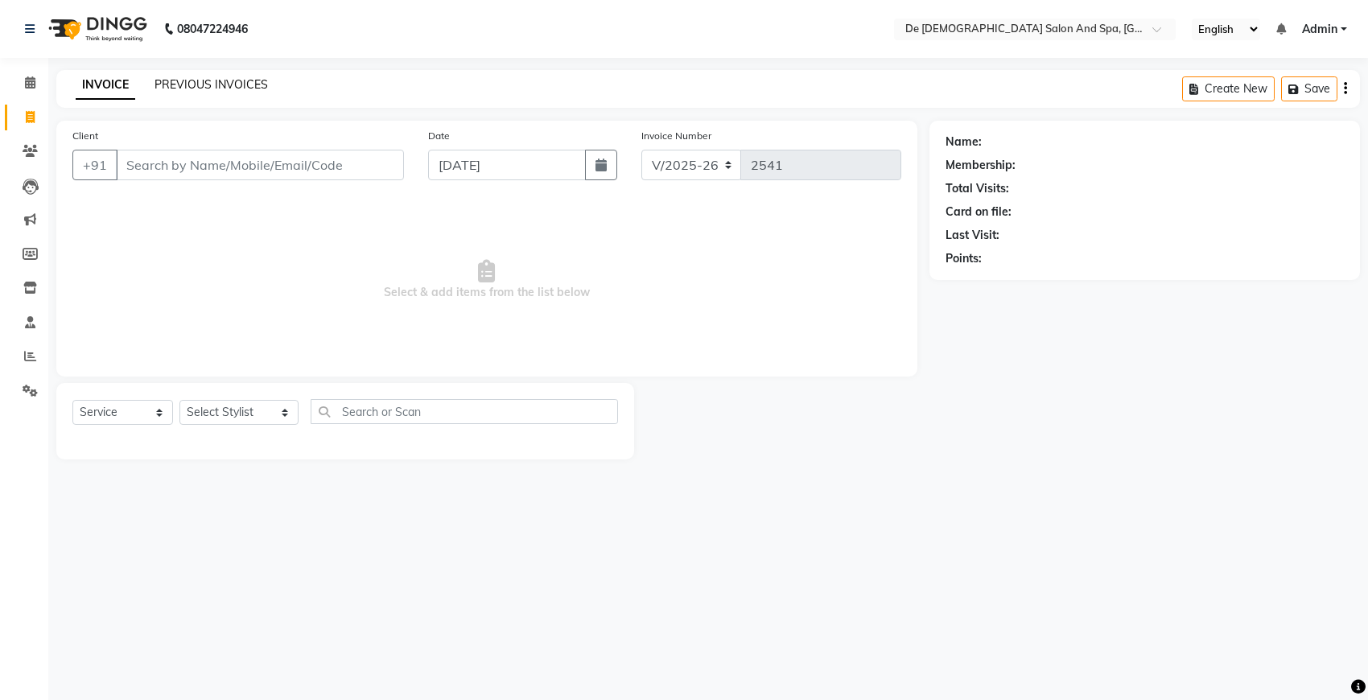
click at [207, 77] on link "PREVIOUS INVOICES" at bounding box center [211, 84] width 113 height 14
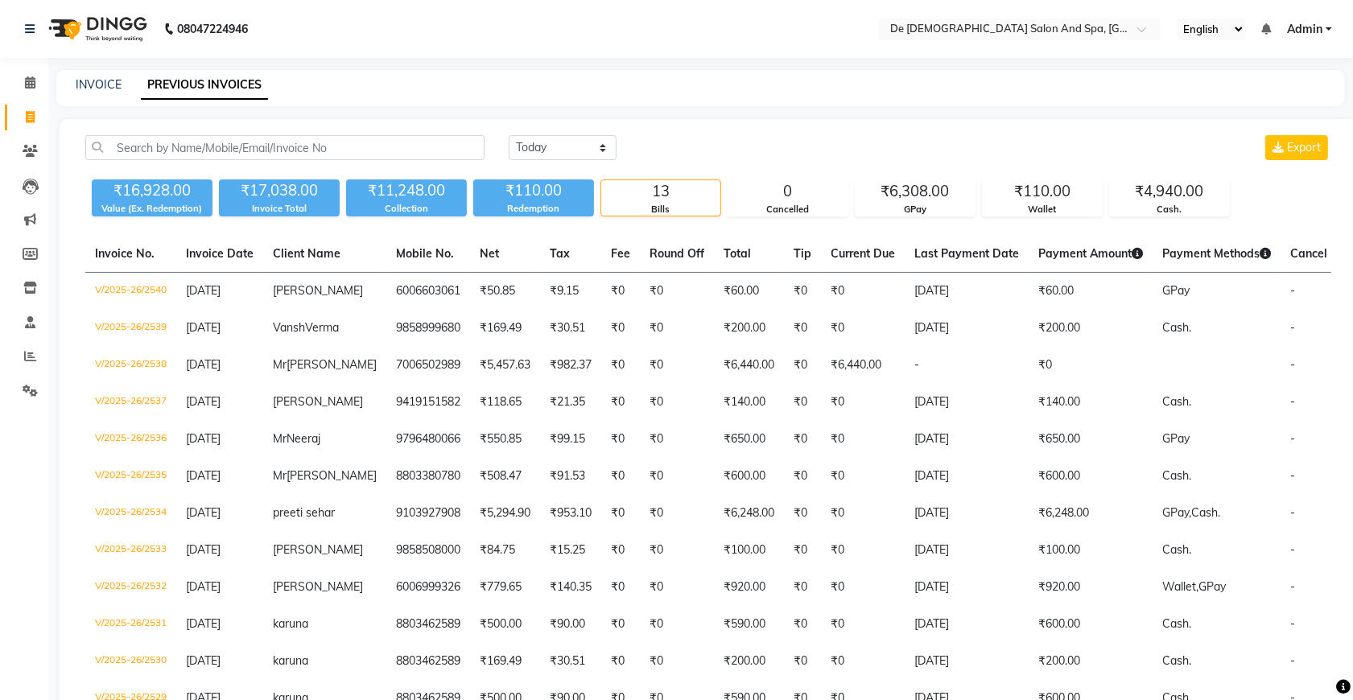
click at [666, 71] on div "INVOICE PREVIOUS INVOICES" at bounding box center [700, 88] width 1289 height 36
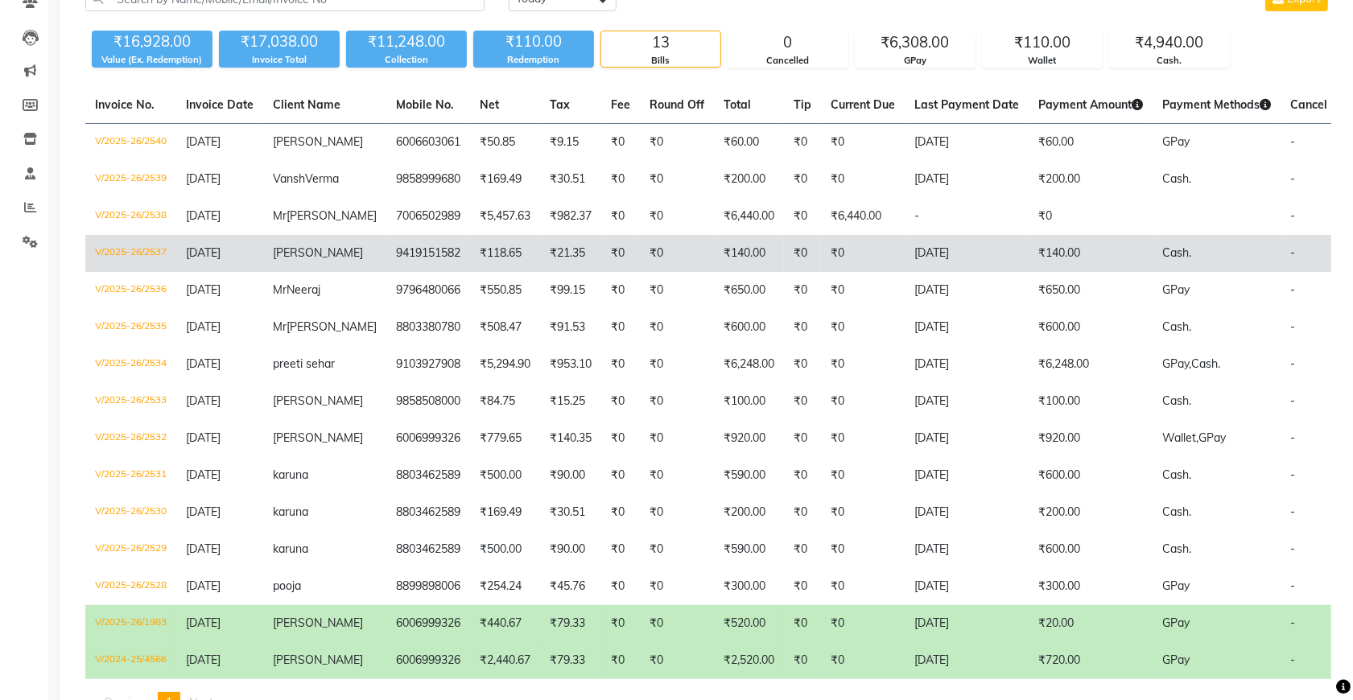
scroll to position [101, 0]
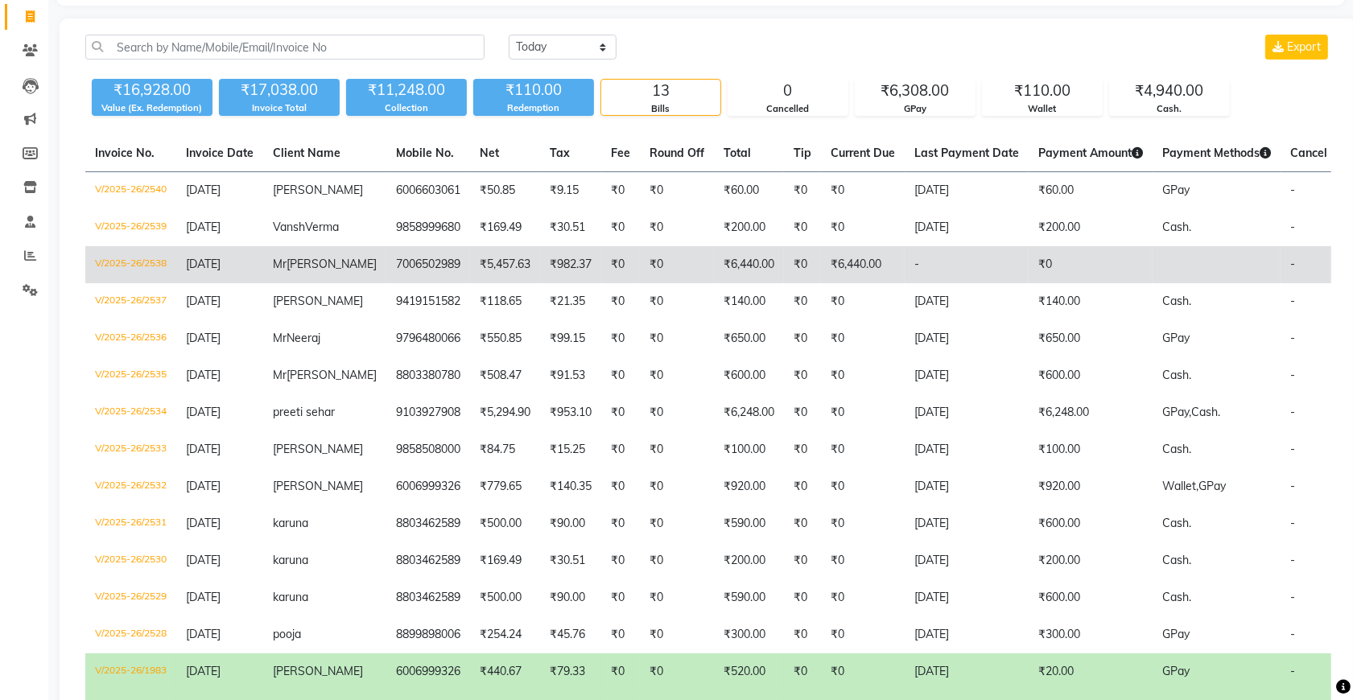
click at [601, 280] on td "₹0" at bounding box center [620, 264] width 39 height 37
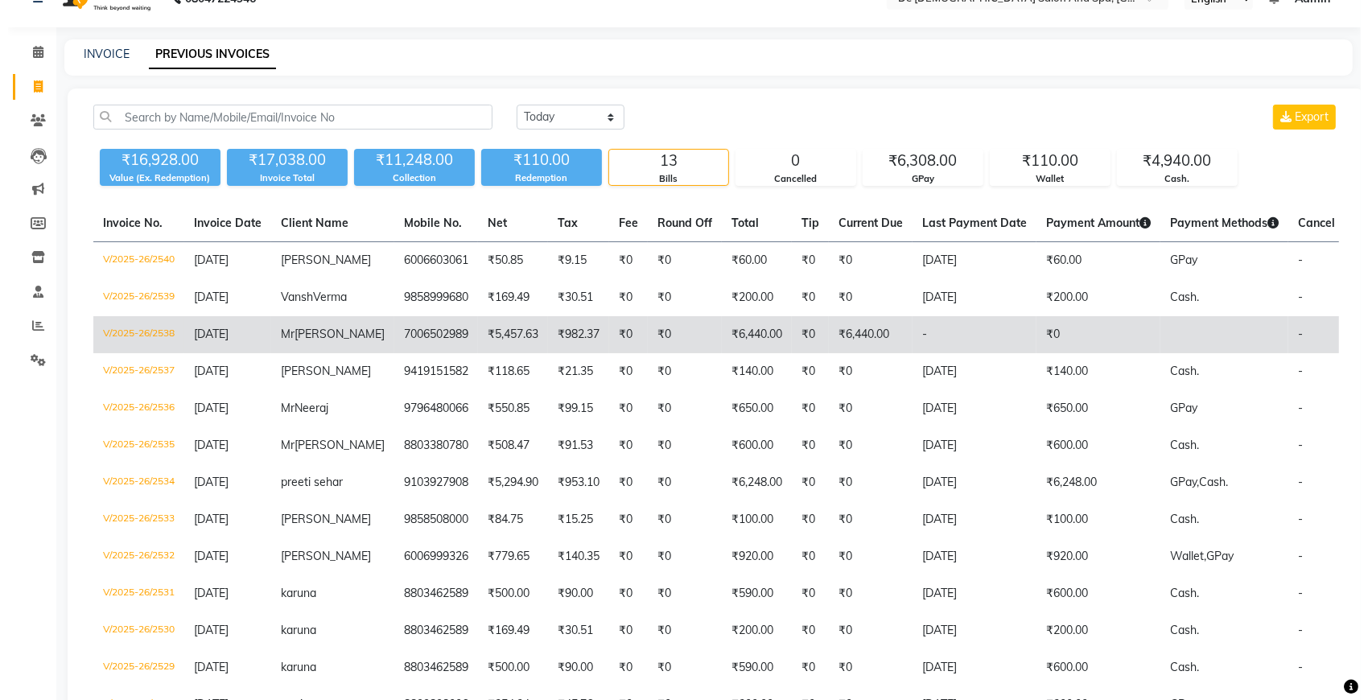
scroll to position [0, 0]
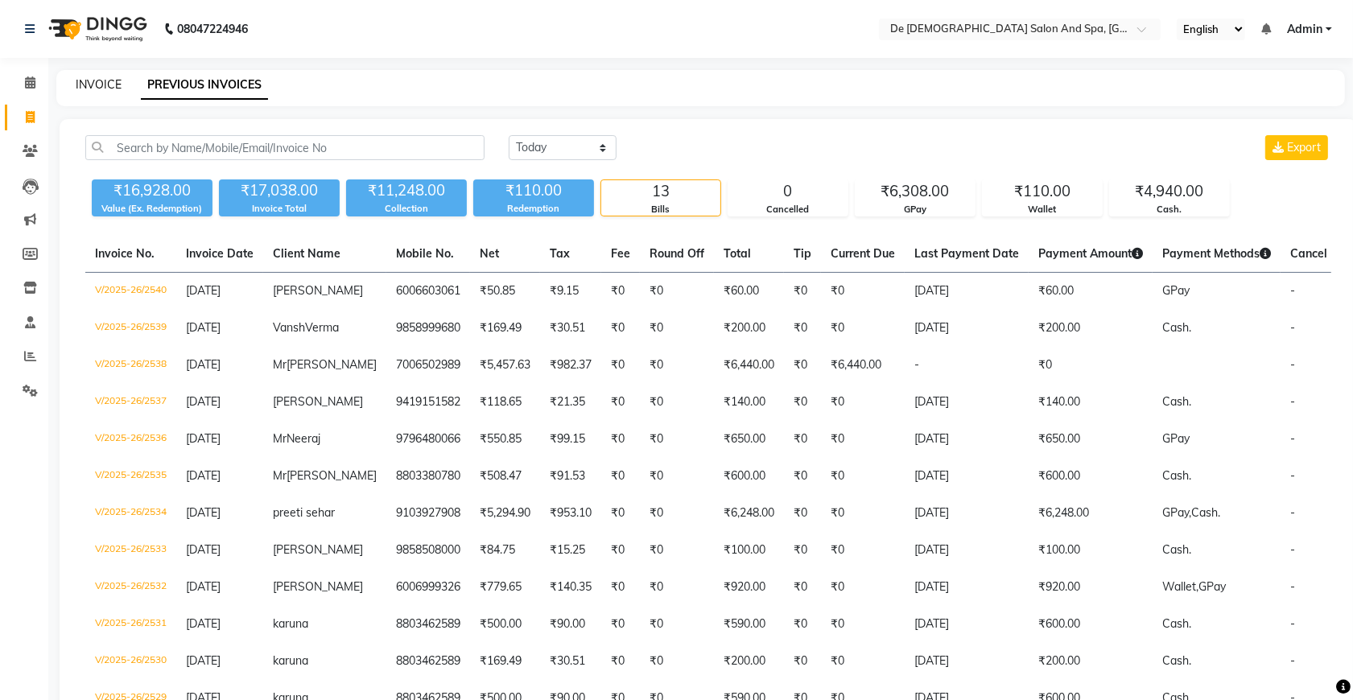
click at [99, 89] on link "INVOICE" at bounding box center [99, 84] width 46 height 14
select select "service"
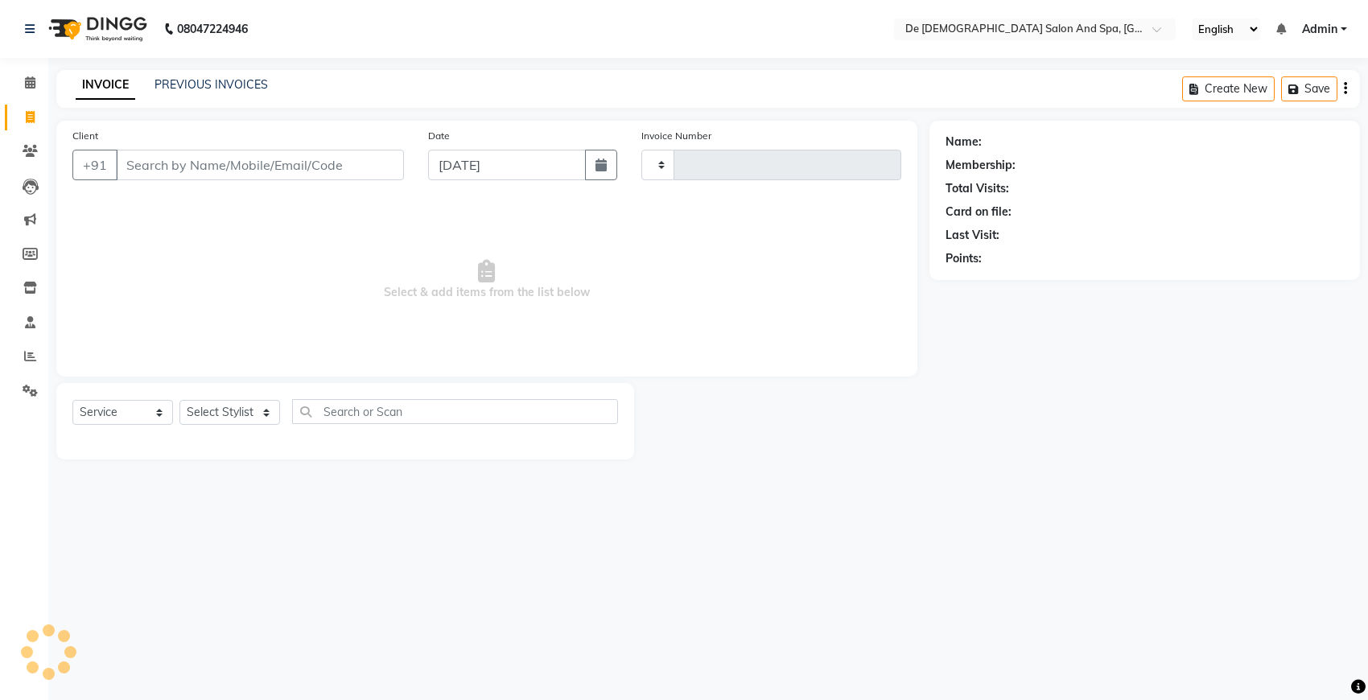
type input "2541"
select select "6431"
click at [783, 654] on div "08047224946 Select Location × De Dios Salon And Spa, Gandhi Nagar English ENGLI…" at bounding box center [684, 350] width 1368 height 700
click at [258, 406] on select "Select Stylist akshay aman Arman Ashwani gunraj megha nikita thappa nisha parve…" at bounding box center [238, 412] width 119 height 25
select select "51742"
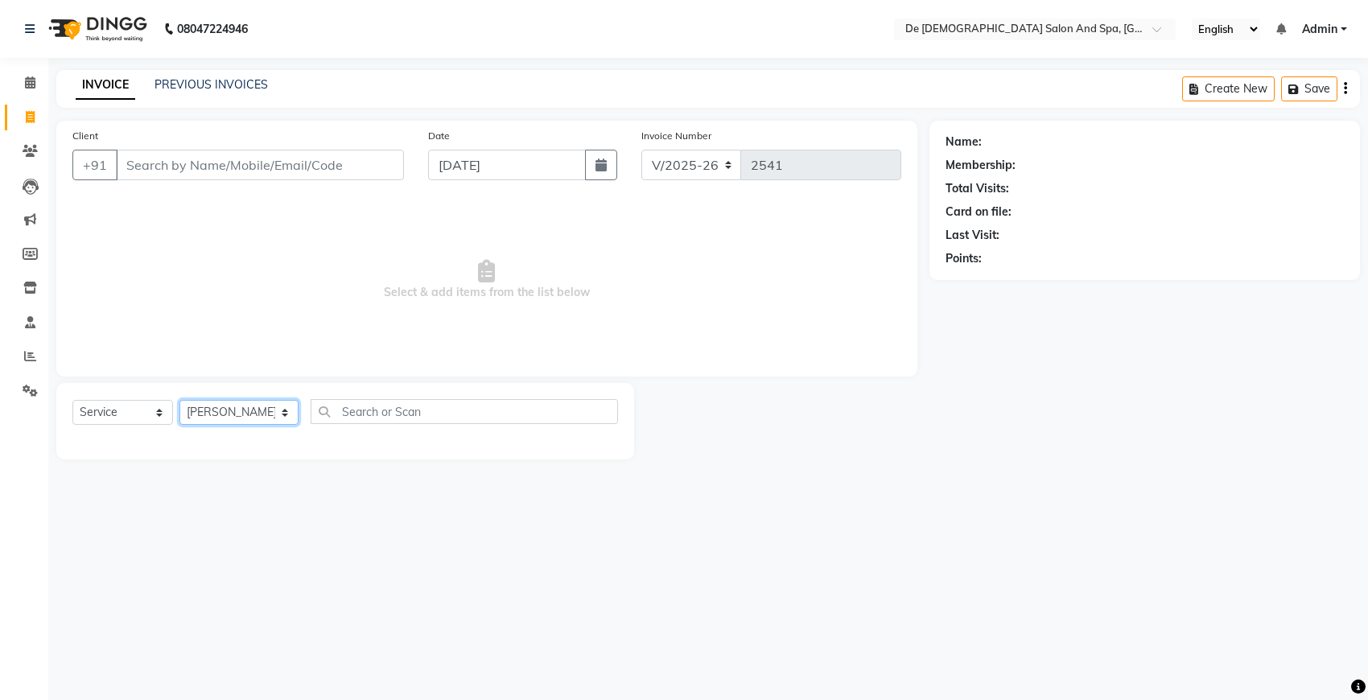
click at [179, 400] on select "Select Stylist akshay aman Arman Ashwani gunraj megha nikita thappa nisha parve…" at bounding box center [238, 412] width 119 height 25
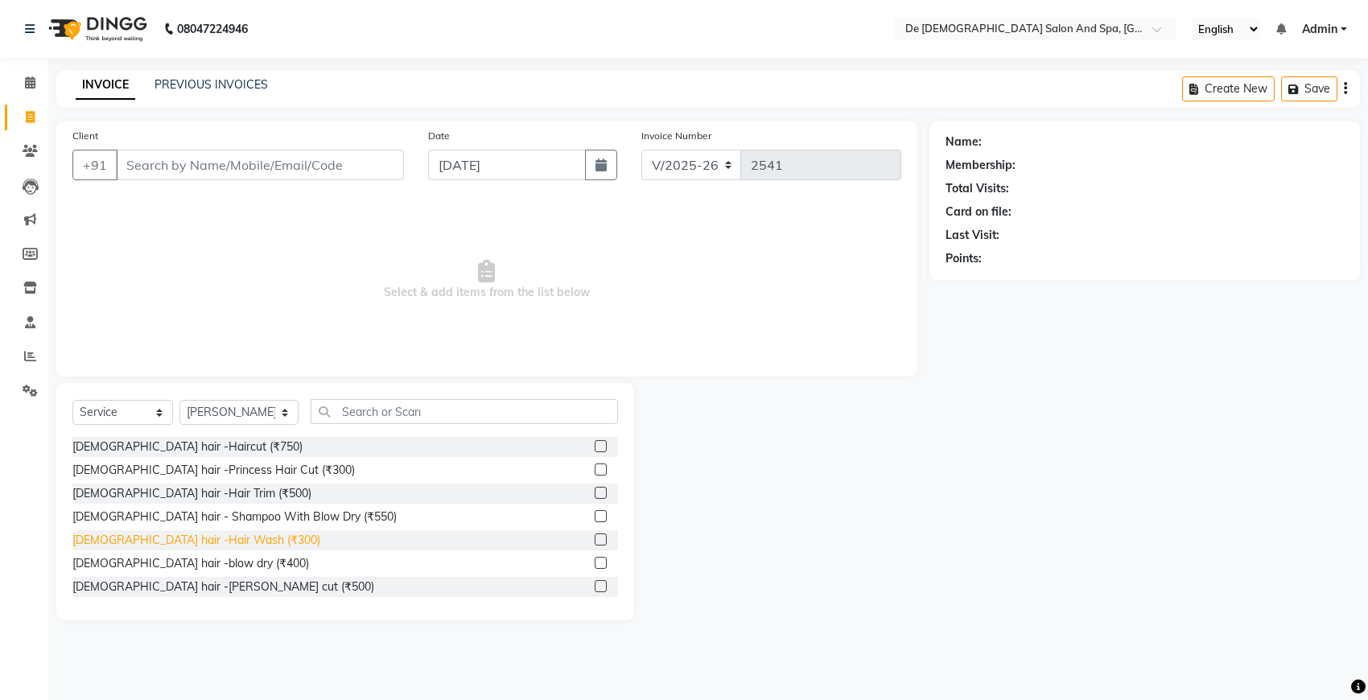
click at [197, 535] on div "Female hair -Hair Wash (₹300)" at bounding box center [196, 540] width 248 height 17
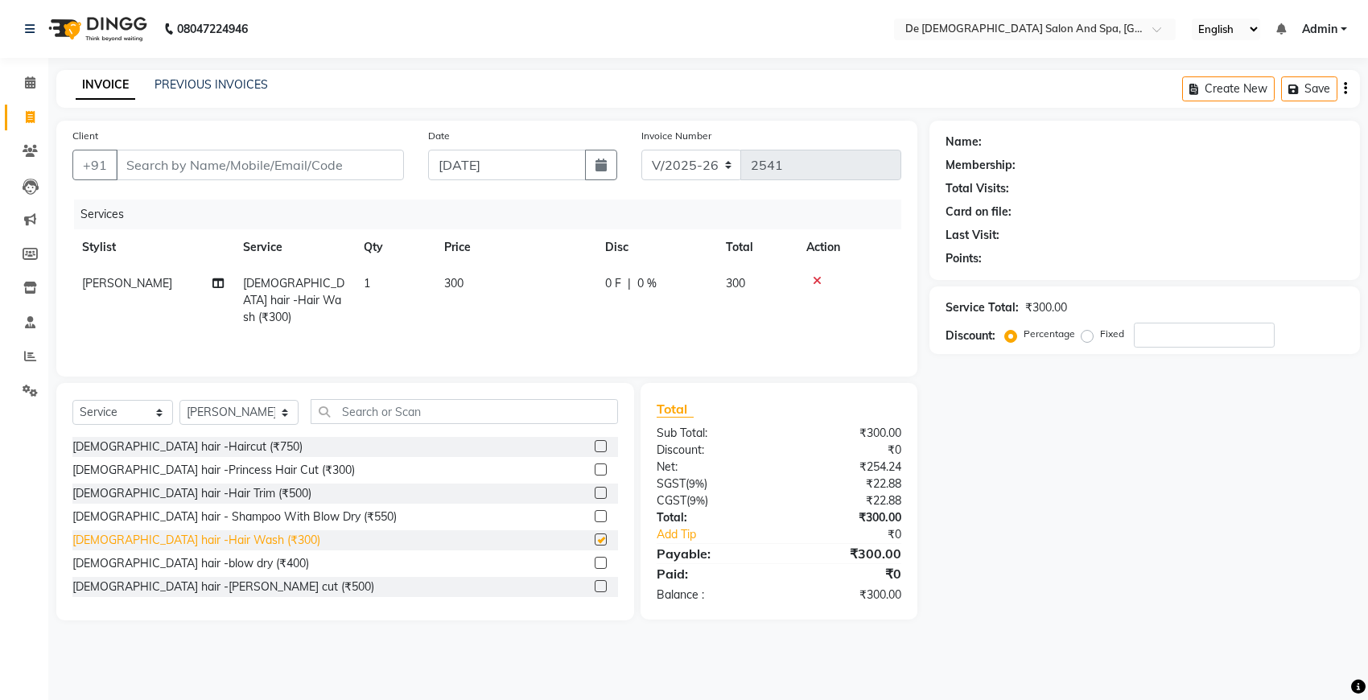
checkbox input "false"
click at [251, 158] on input "Client" at bounding box center [260, 165] width 288 height 31
type input "b"
type input "0"
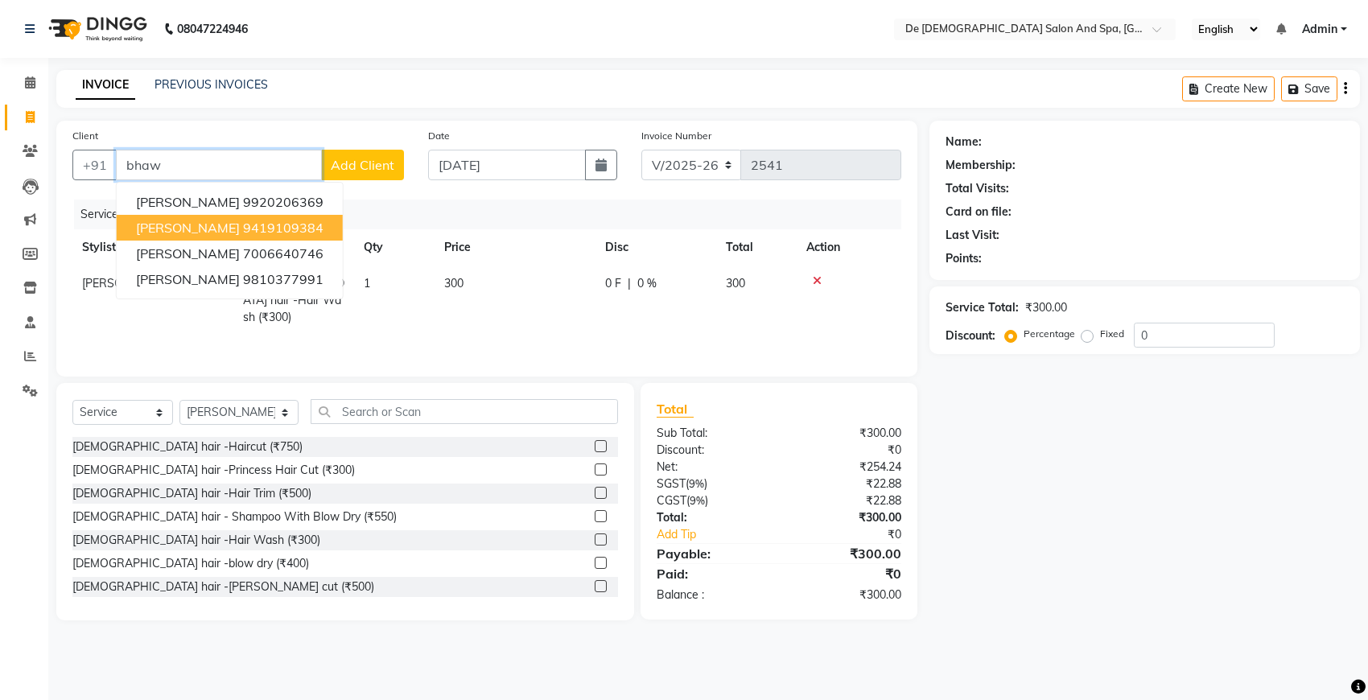
click at [254, 234] on ngb-highlight "9419109384" at bounding box center [283, 228] width 80 height 16
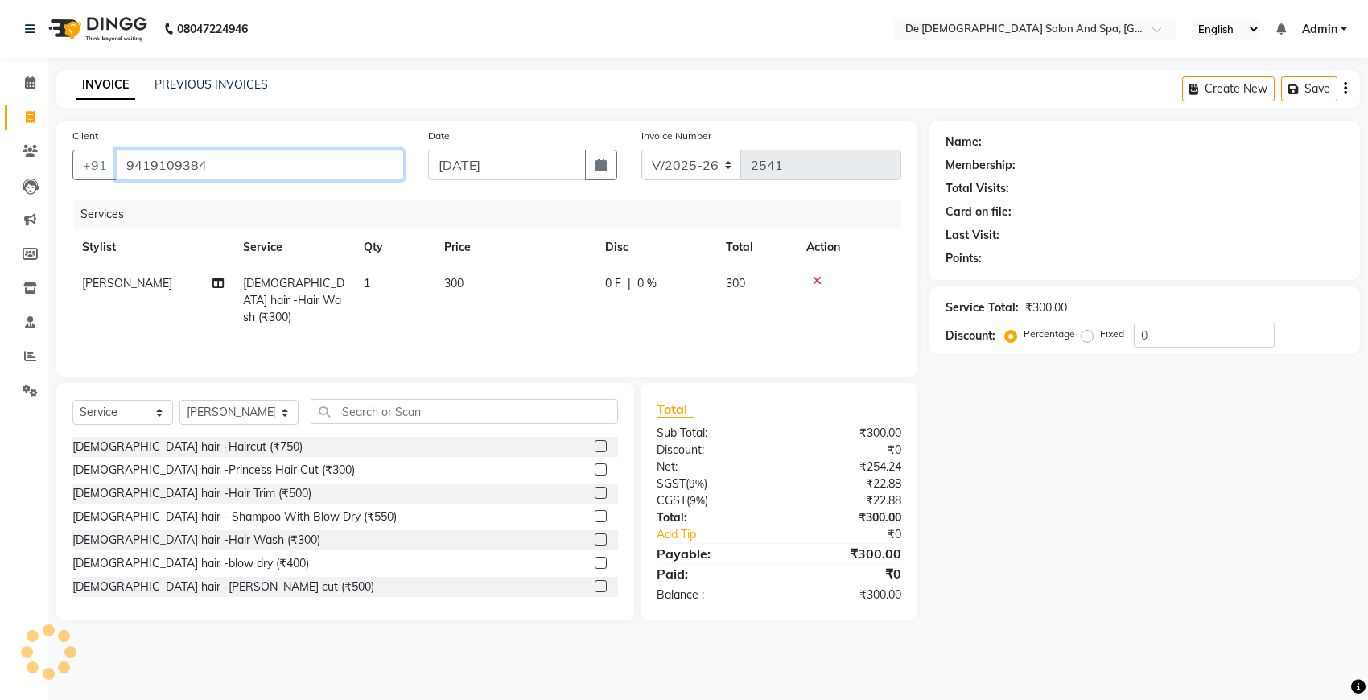
type input "9419109384"
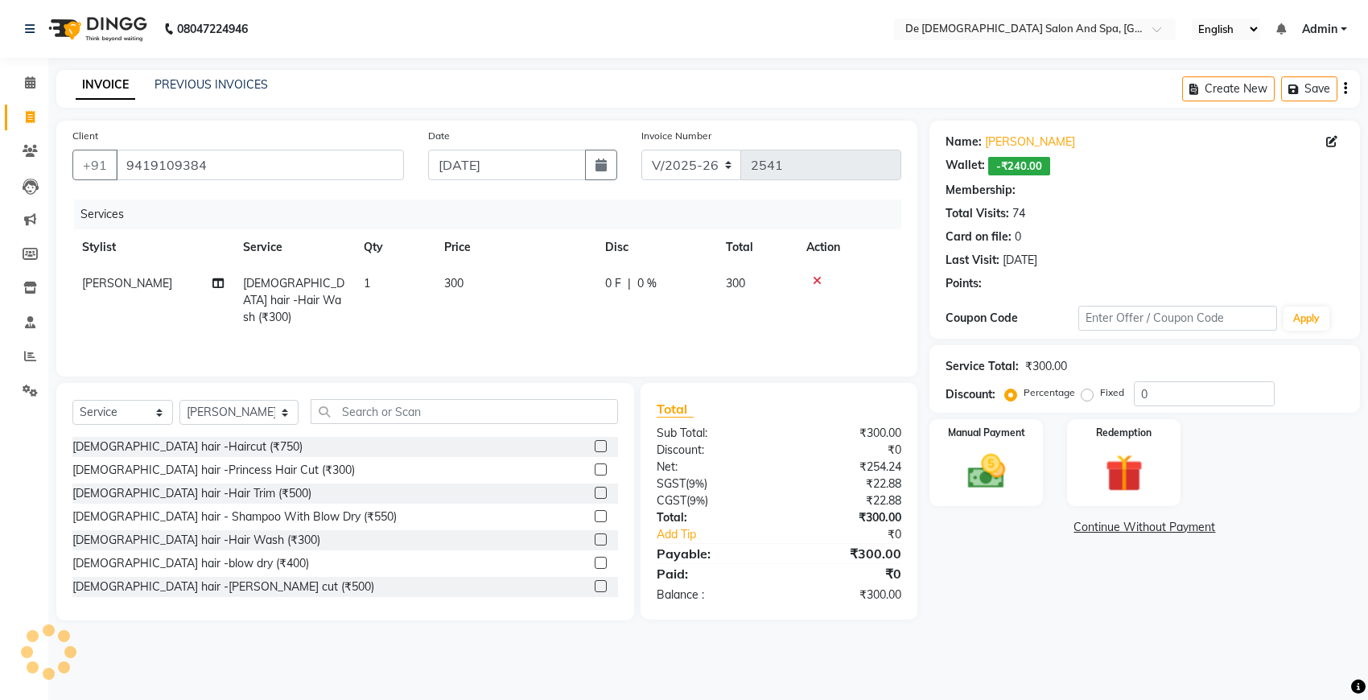
select select "1: Object"
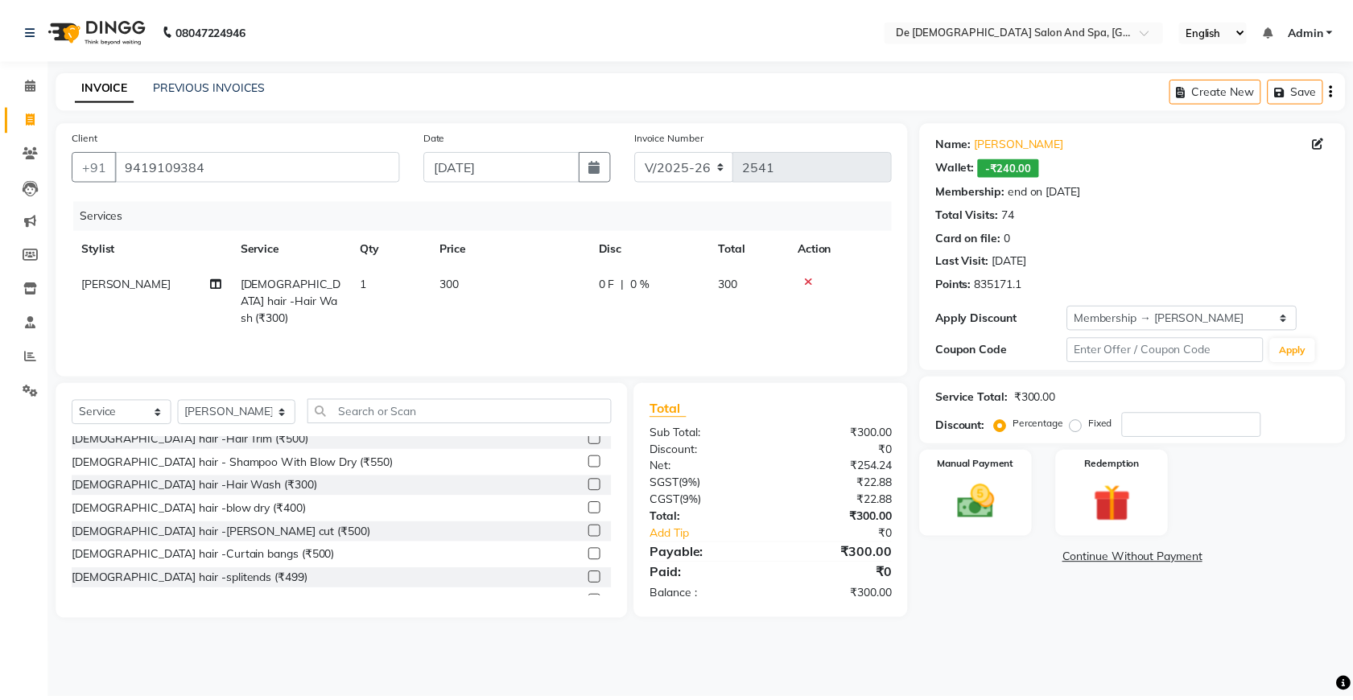
scroll to position [201, 0]
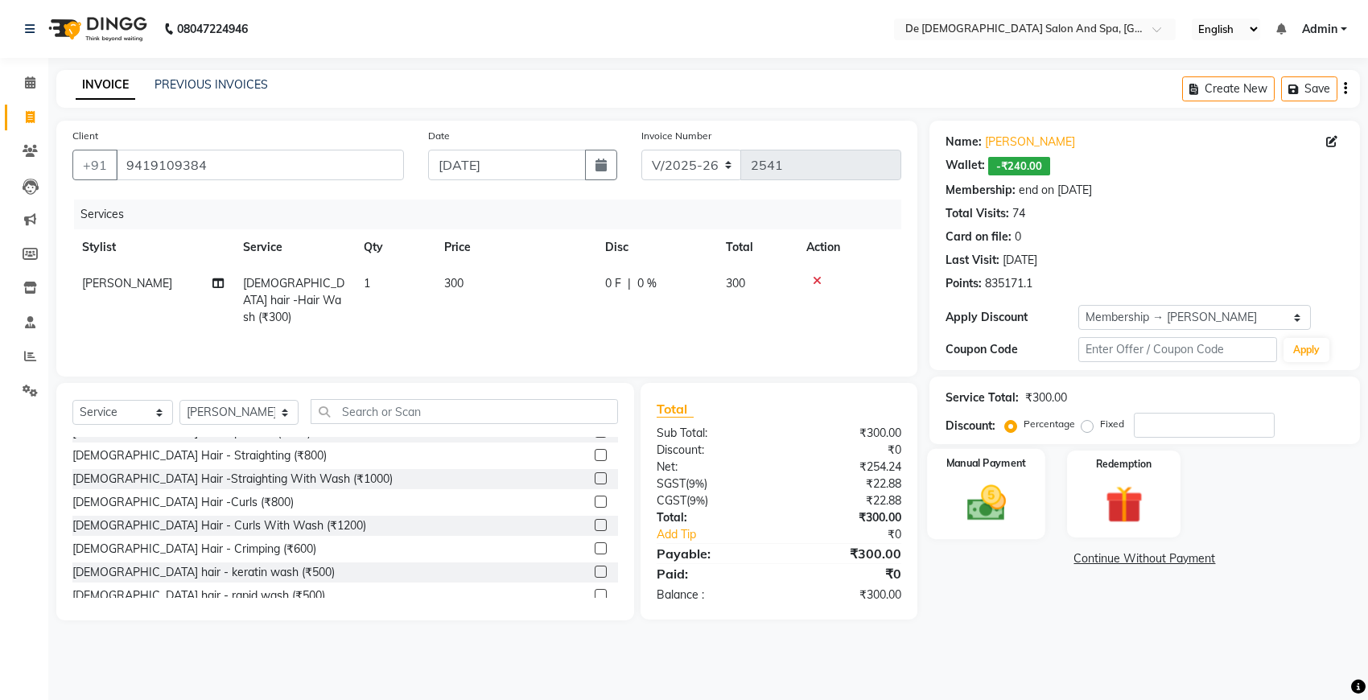
click at [986, 515] on img at bounding box center [987, 502] width 64 height 45
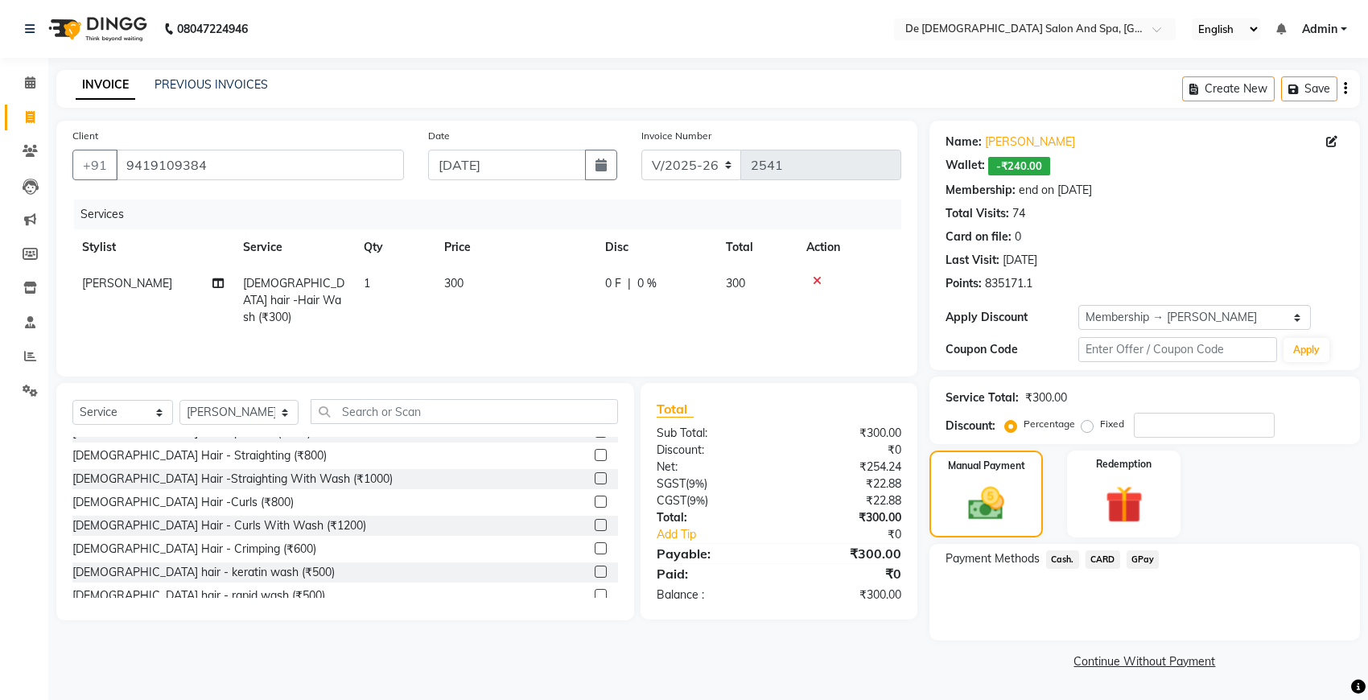
click at [1059, 554] on span "Cash." at bounding box center [1062, 560] width 33 height 19
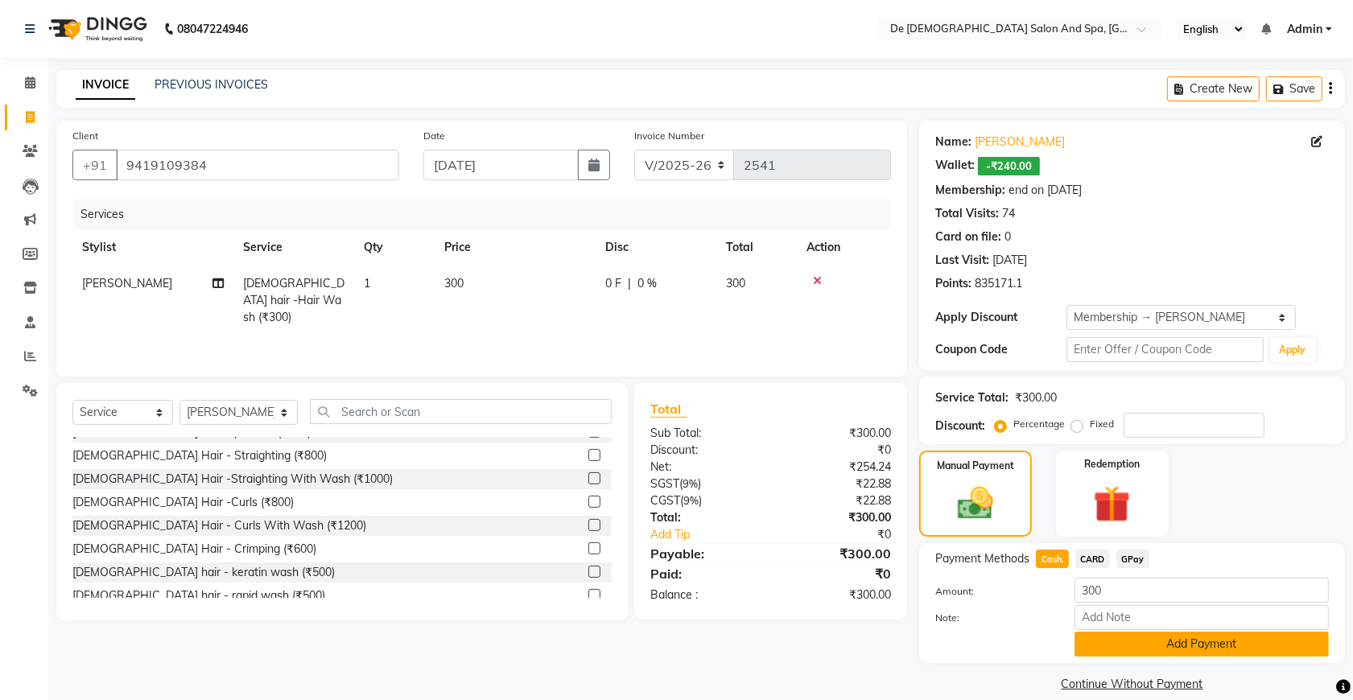
click at [1108, 644] on button "Add Payment" at bounding box center [1201, 644] width 254 height 25
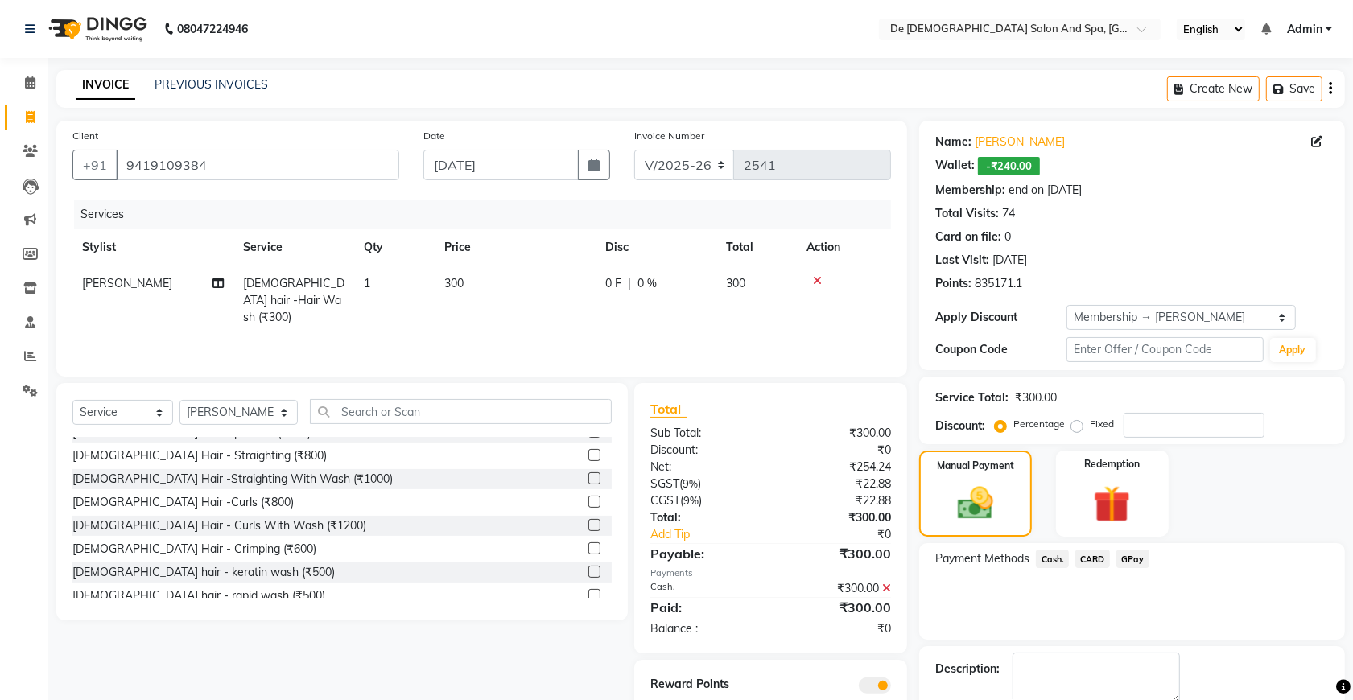
scroll to position [89, 0]
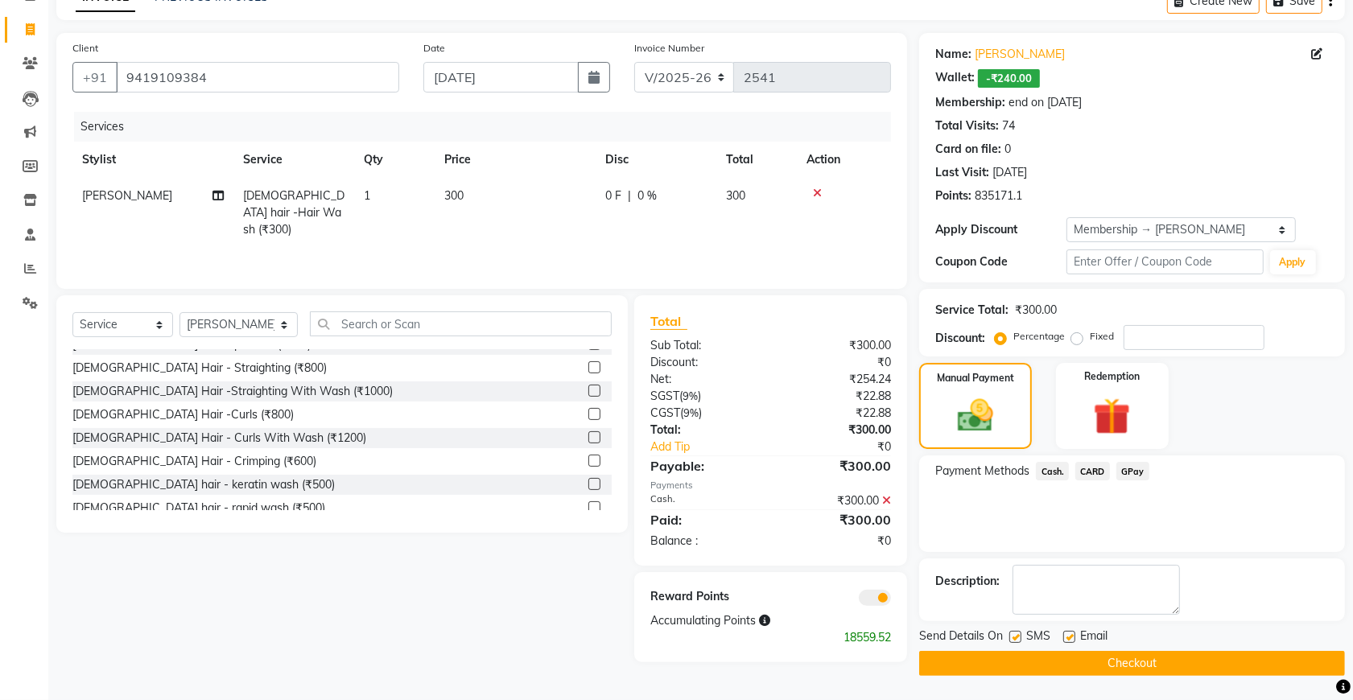
click at [1104, 662] on button "Checkout" at bounding box center [1132, 663] width 426 height 25
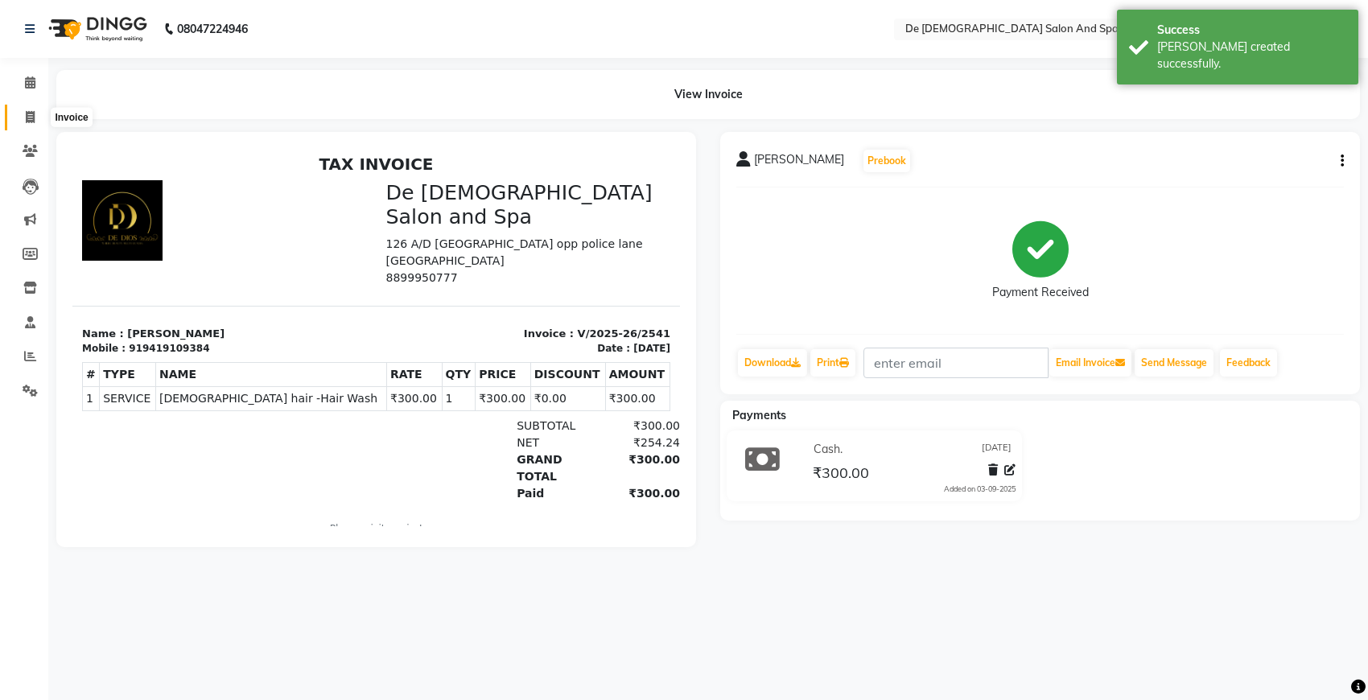
click at [20, 109] on span at bounding box center [30, 118] width 28 height 19
select select "service"
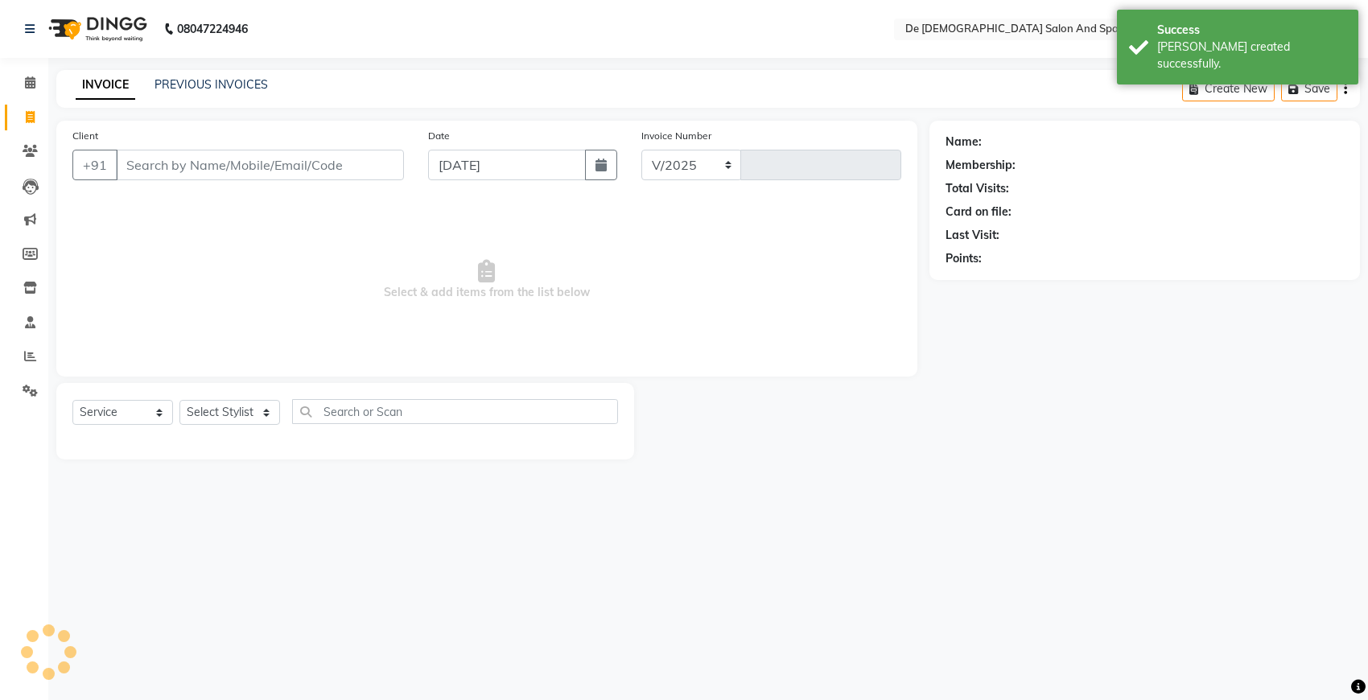
select select "6431"
type input "2542"
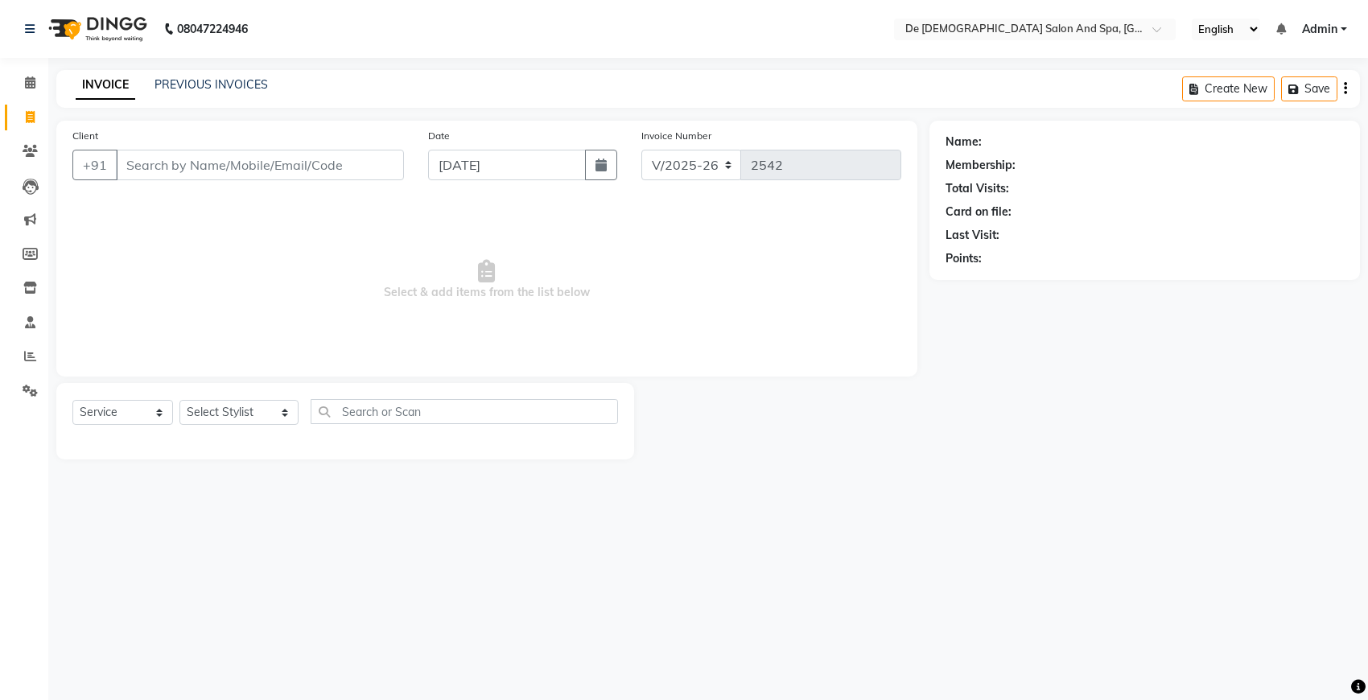
click at [327, 340] on span "Select & add items from the list below" at bounding box center [486, 280] width 829 height 161
click at [239, 417] on select "Select Stylist akshay aman Arman Ashwani gunraj megha nikita thappa nisha parve…" at bounding box center [238, 412] width 119 height 25
select select "61511"
click at [179, 400] on select "Select Stylist akshay aman Arman Ashwani gunraj megha nikita thappa nisha parve…" at bounding box center [238, 412] width 119 height 25
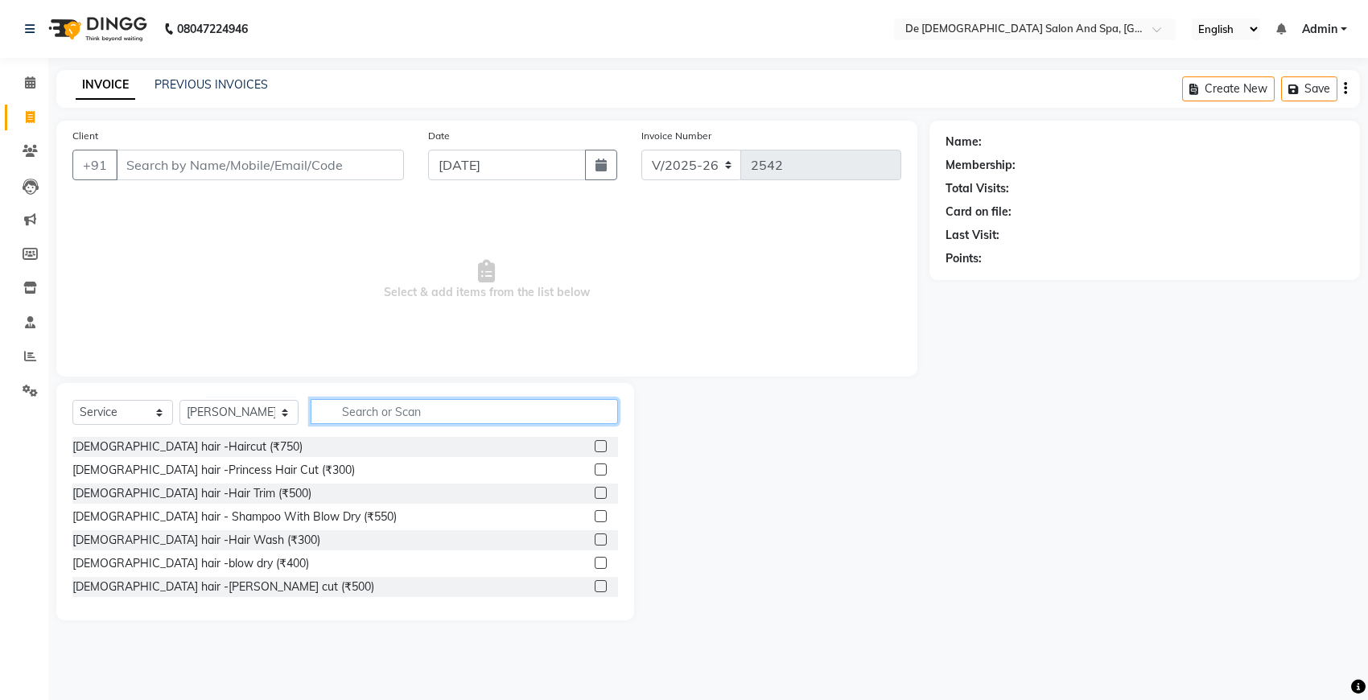
click at [328, 411] on input "text" at bounding box center [464, 411] width 307 height 25
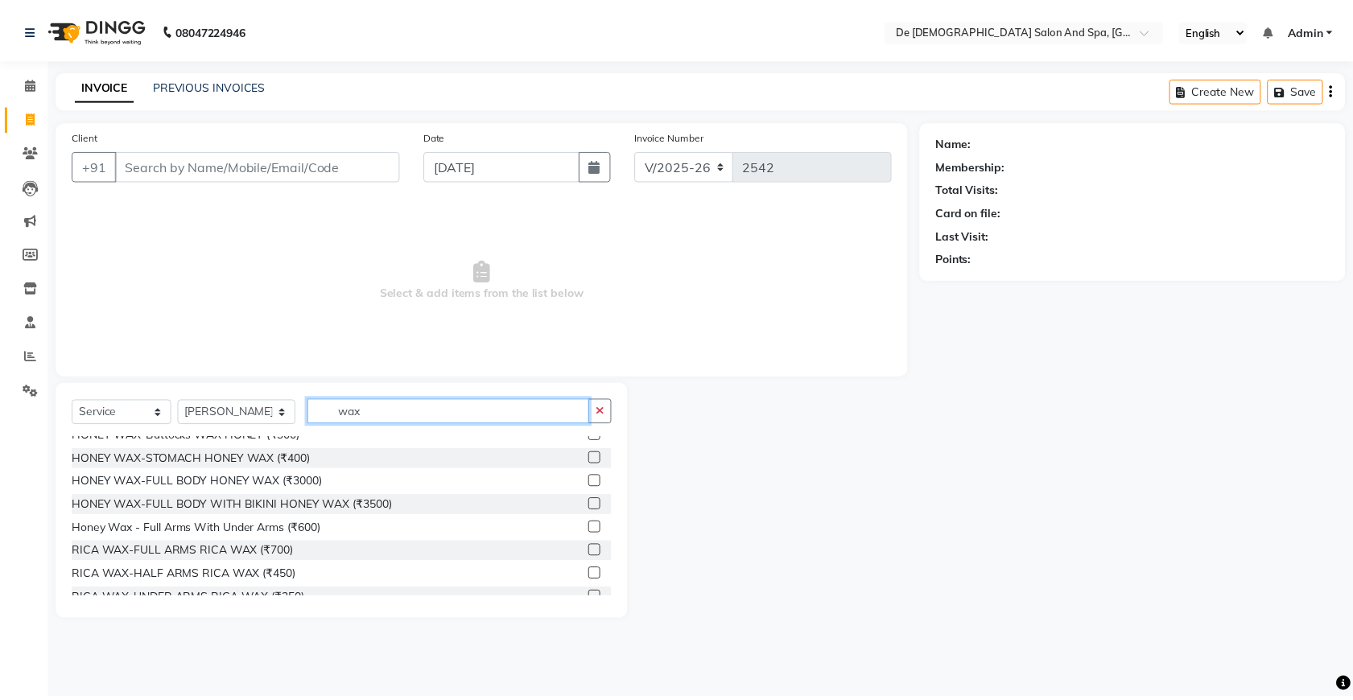
scroll to position [201, 0]
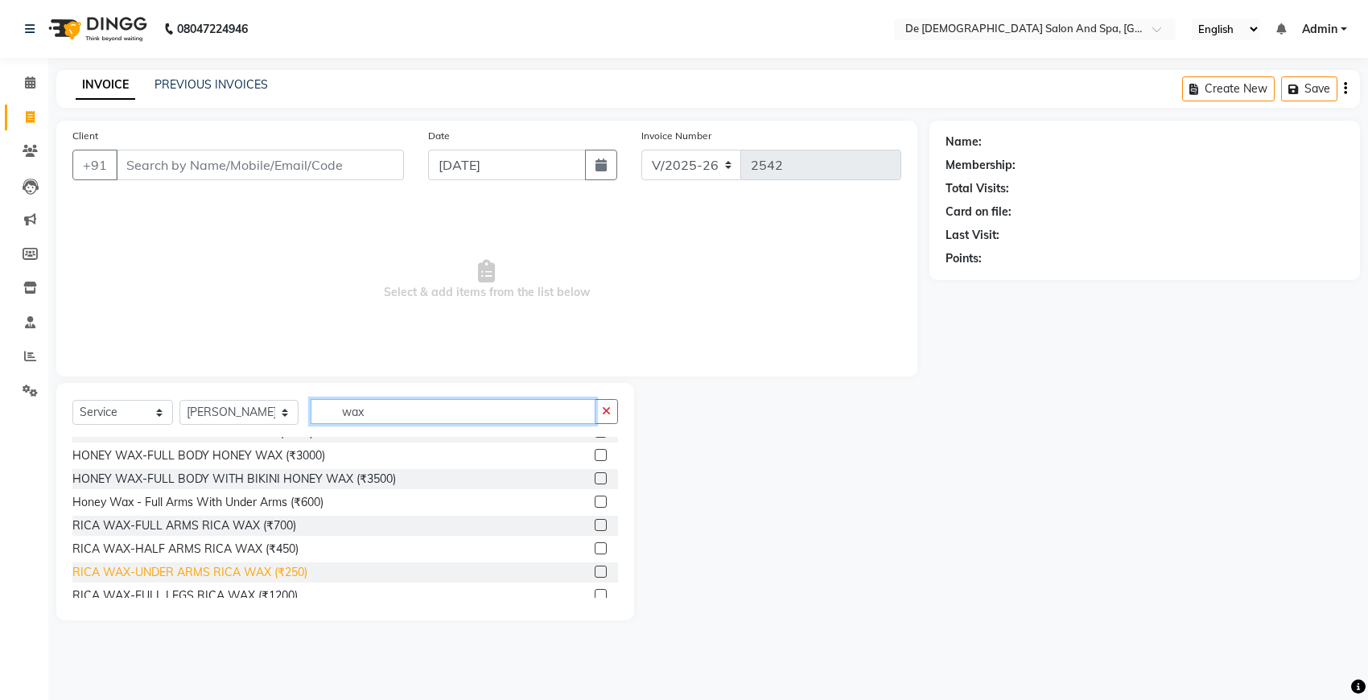
type input "wax"
click at [173, 570] on div "RICA WAX-UNDER ARMS RICA WAX (₹250)" at bounding box center [189, 572] width 235 height 17
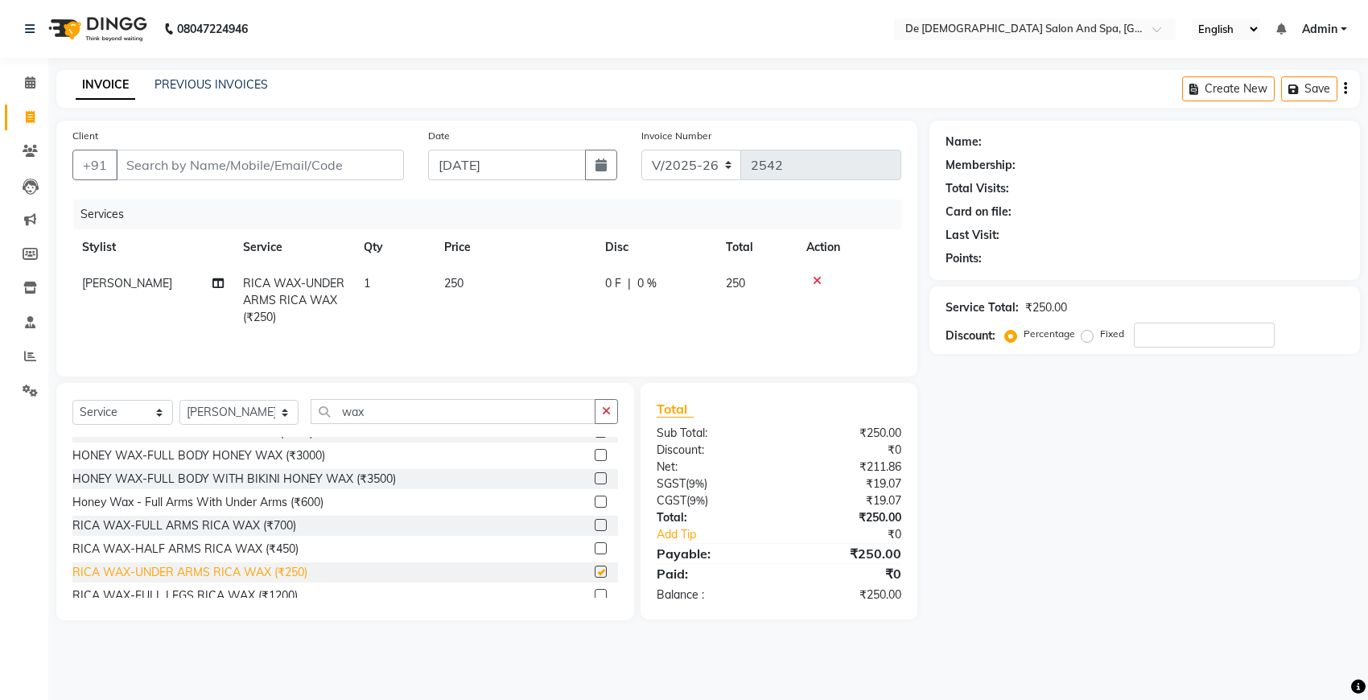
checkbox input "false"
click at [283, 163] on input "Client" at bounding box center [260, 165] width 288 height 31
type input "6"
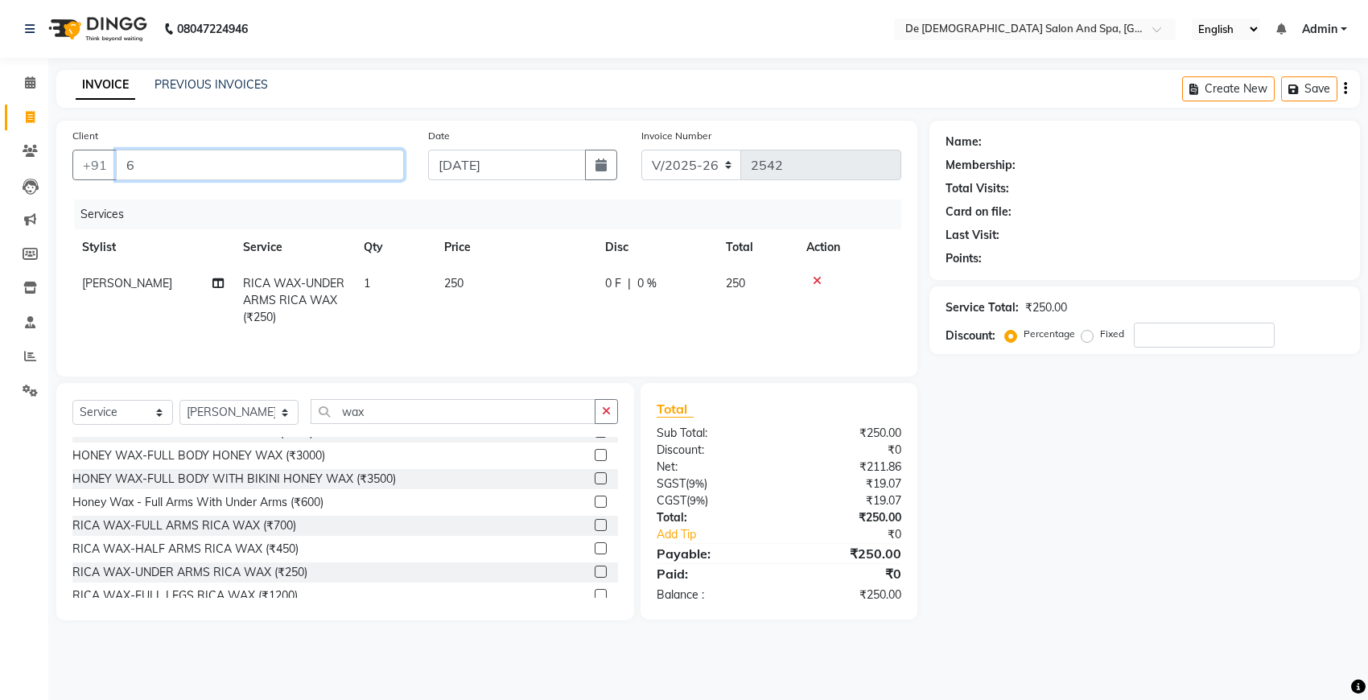
type input "0"
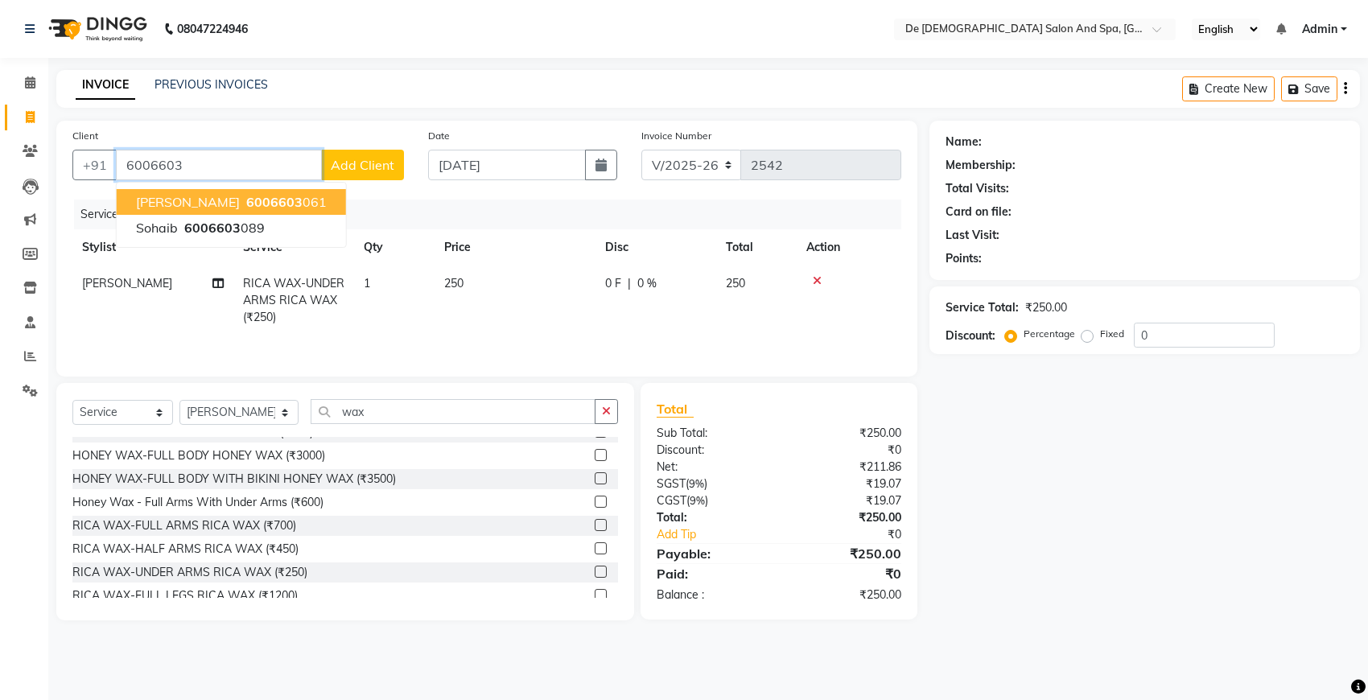
click at [243, 206] on ngb-highlight "6006603 061" at bounding box center [285, 202] width 84 height 16
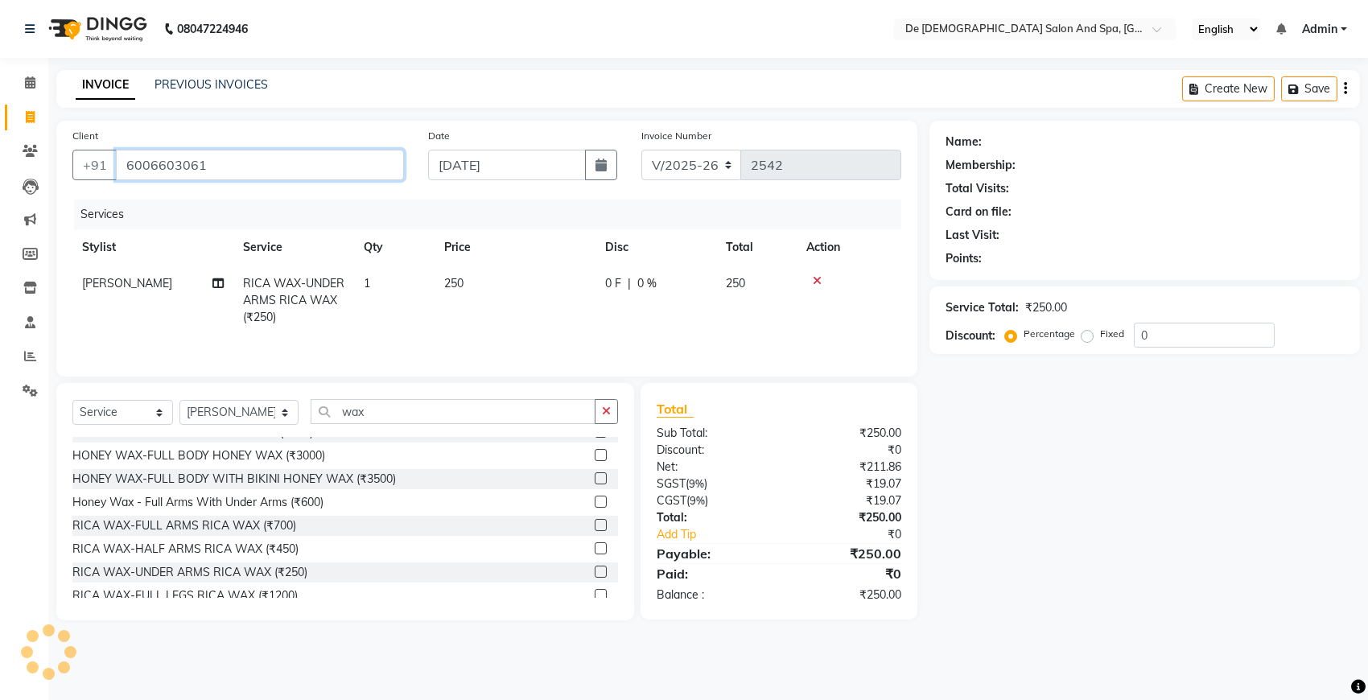
type input "6006603061"
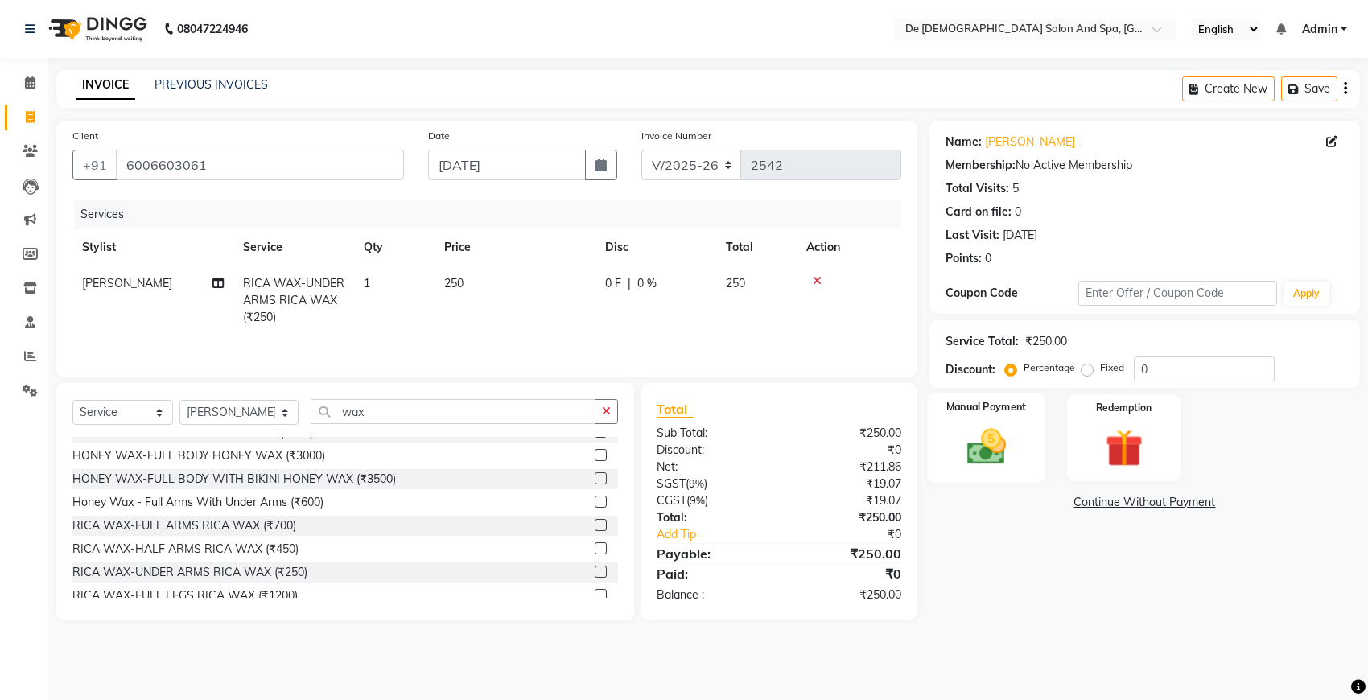
click at [987, 457] on img at bounding box center [987, 446] width 64 height 45
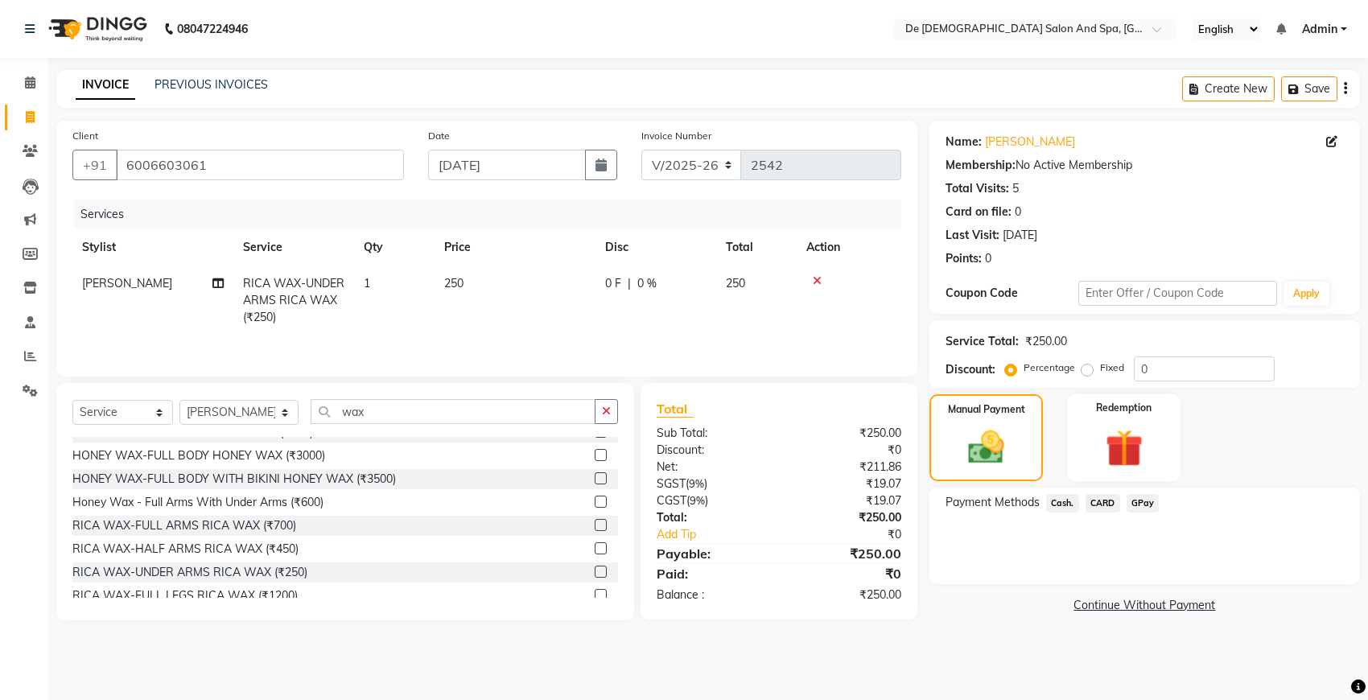
click at [1144, 503] on span "GPay" at bounding box center [1143, 503] width 33 height 19
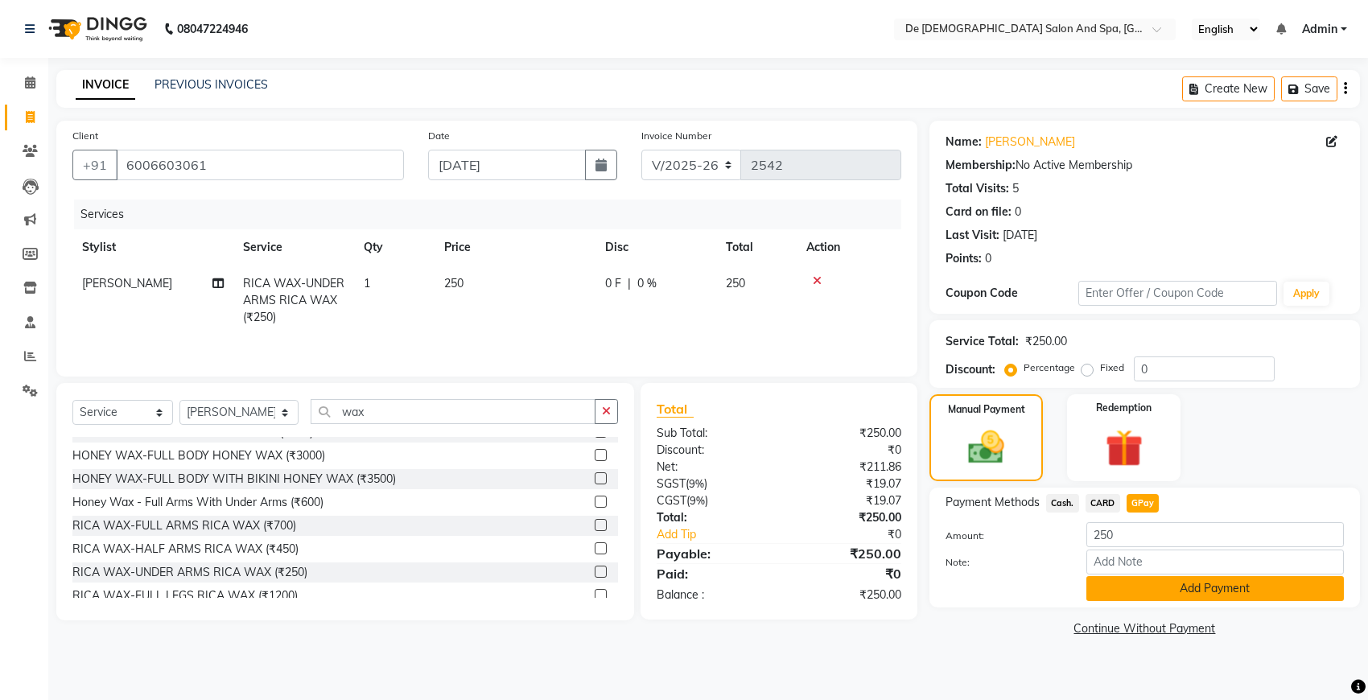
click at [1145, 584] on button "Add Payment" at bounding box center [1216, 588] width 258 height 25
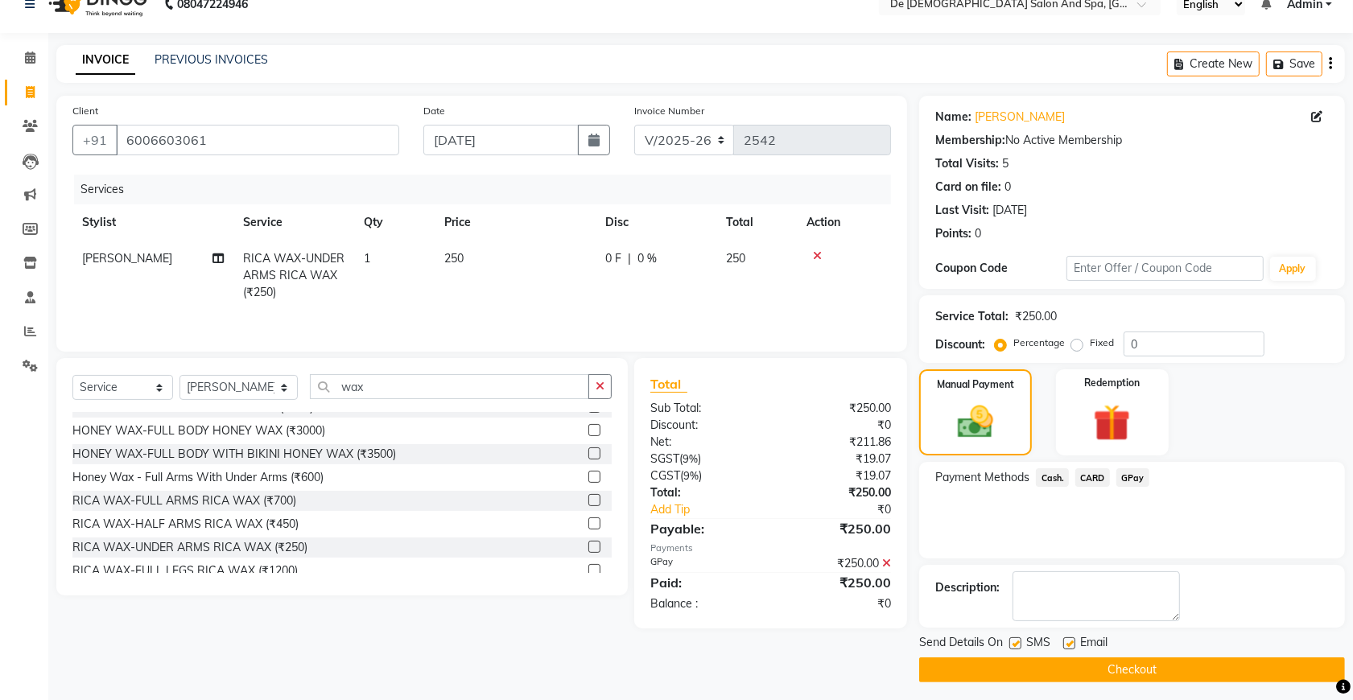
scroll to position [32, 0]
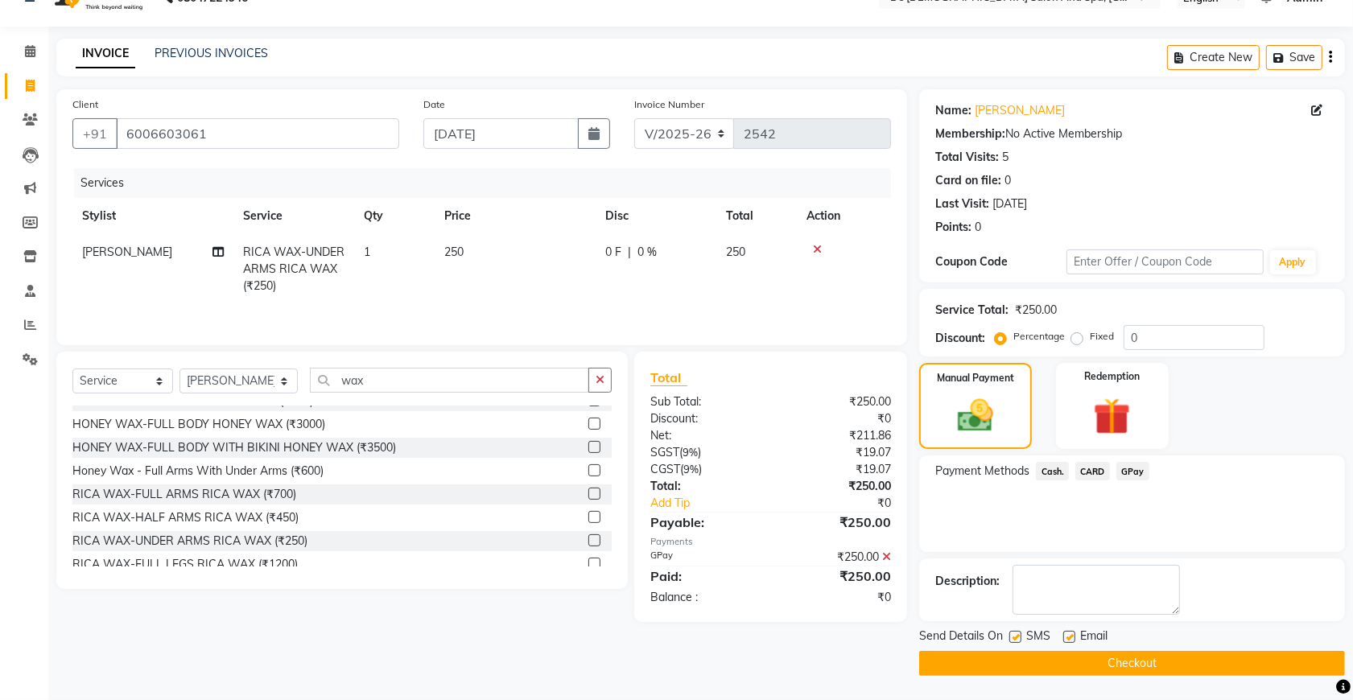
click at [1119, 658] on button "Checkout" at bounding box center [1132, 663] width 426 height 25
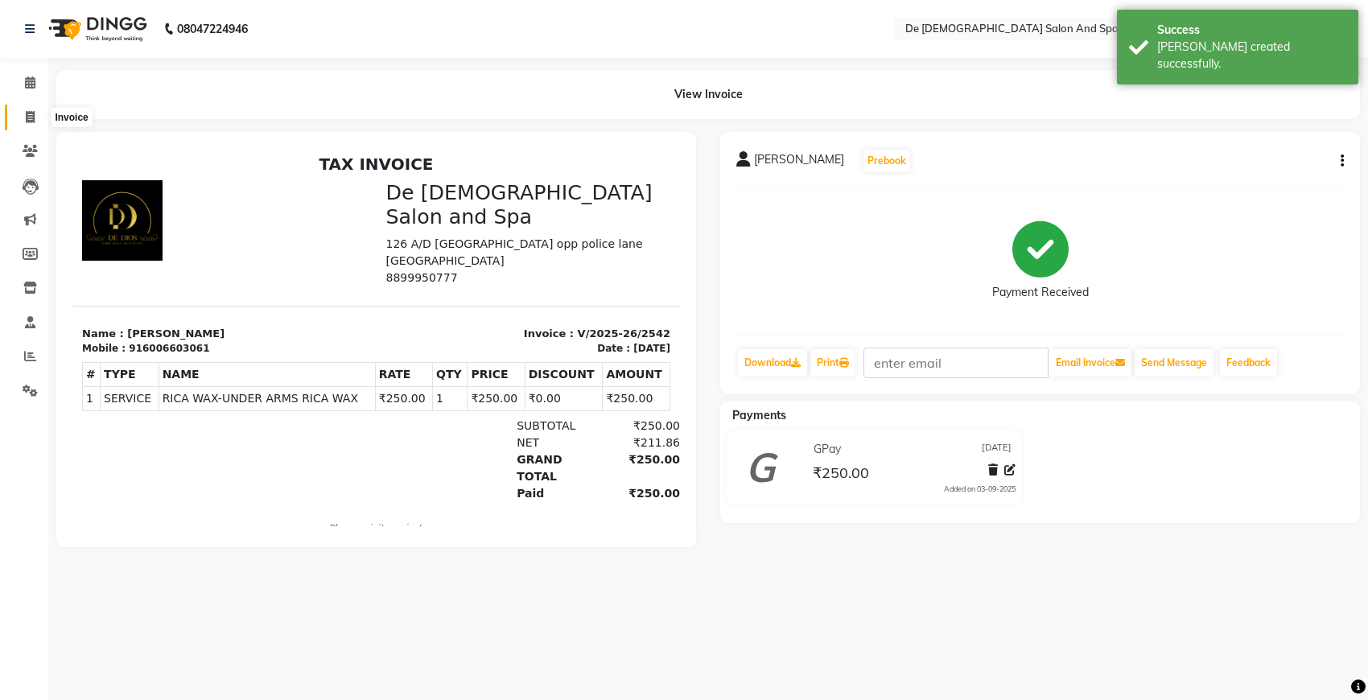
click at [28, 118] on icon at bounding box center [30, 117] width 9 height 12
select select "6431"
select select "service"
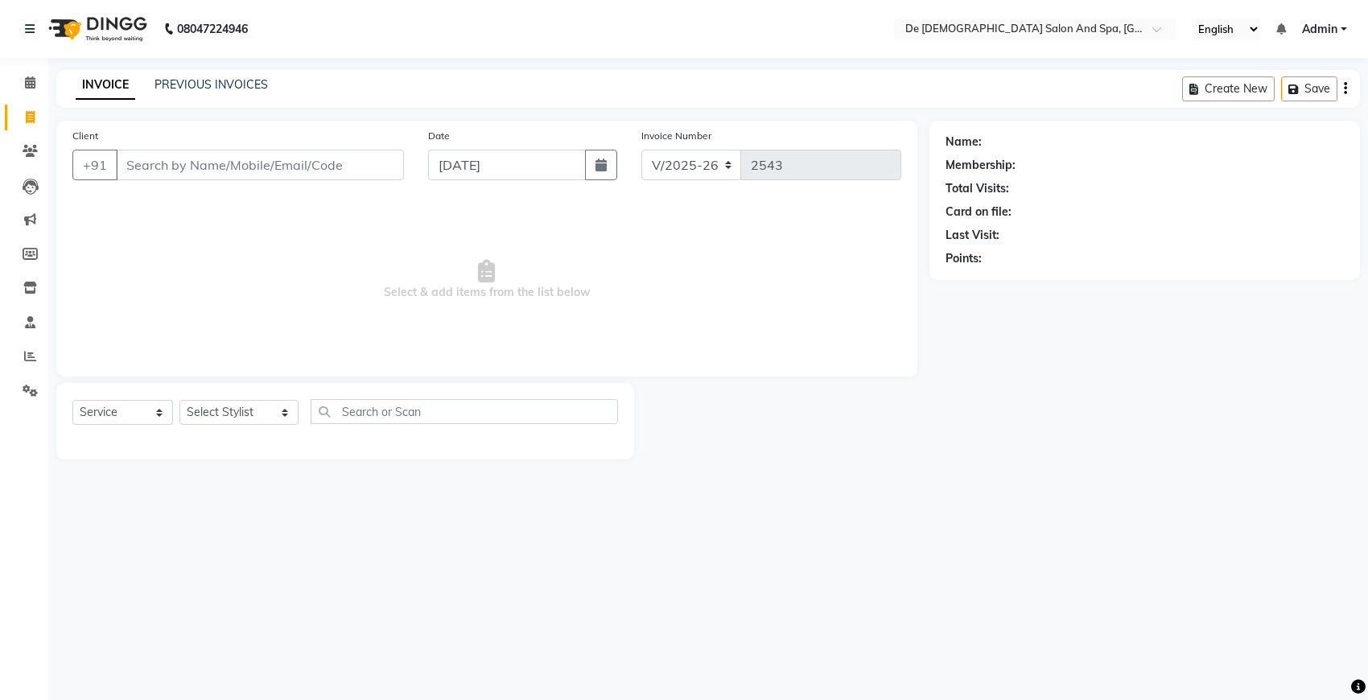
click at [183, 91] on div "PREVIOUS INVOICES" at bounding box center [211, 84] width 113 height 17
click at [206, 87] on link "PREVIOUS INVOICES" at bounding box center [211, 84] width 113 height 14
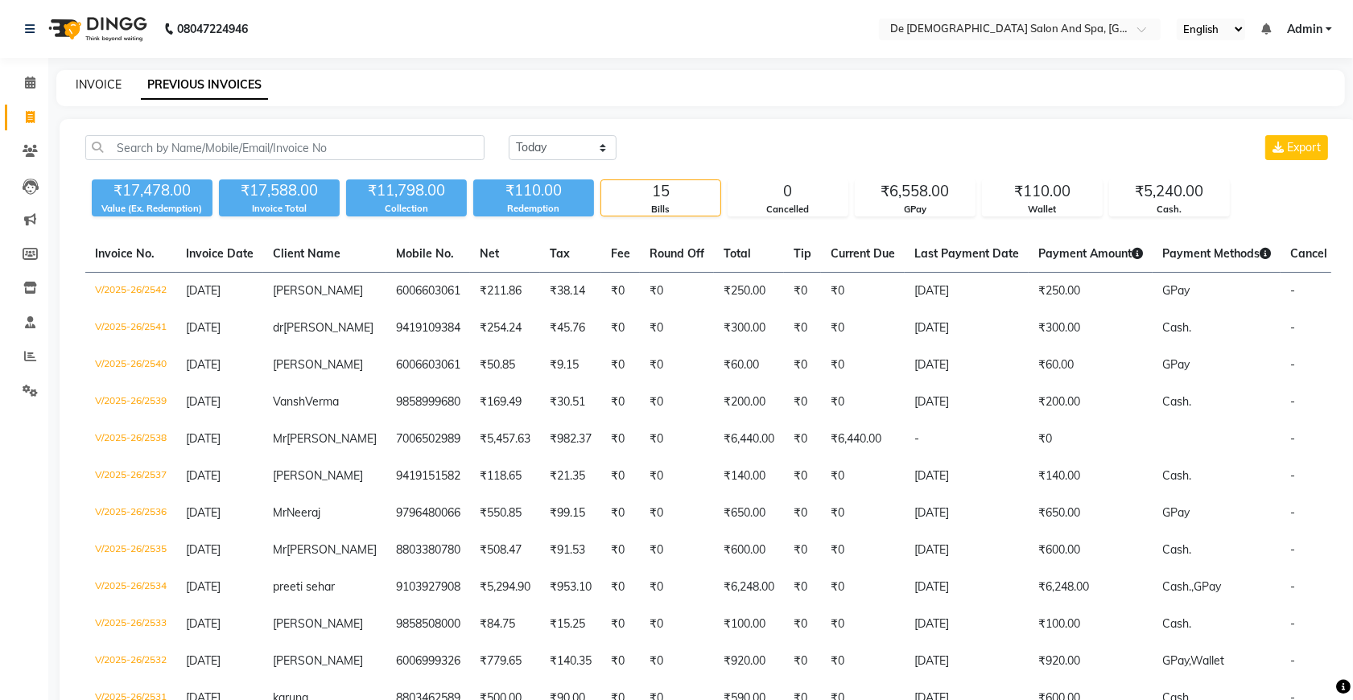
click at [90, 79] on link "INVOICE" at bounding box center [99, 84] width 46 height 14
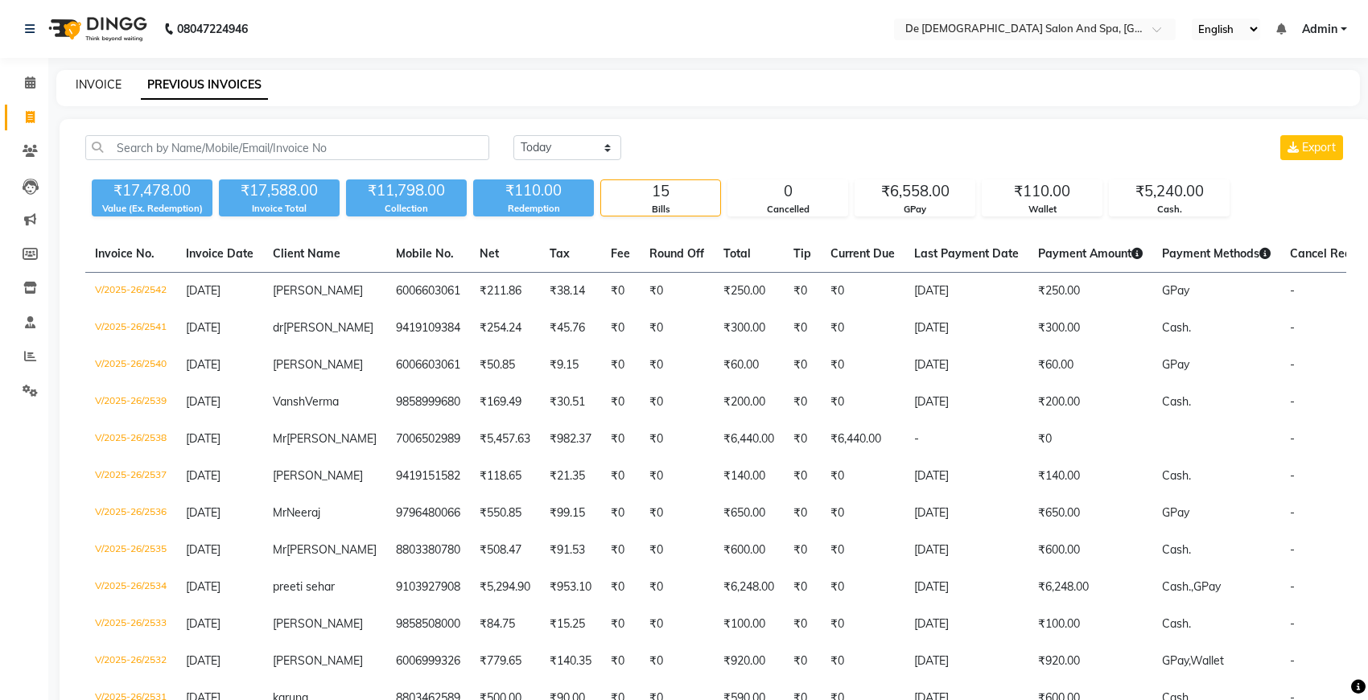
select select "service"
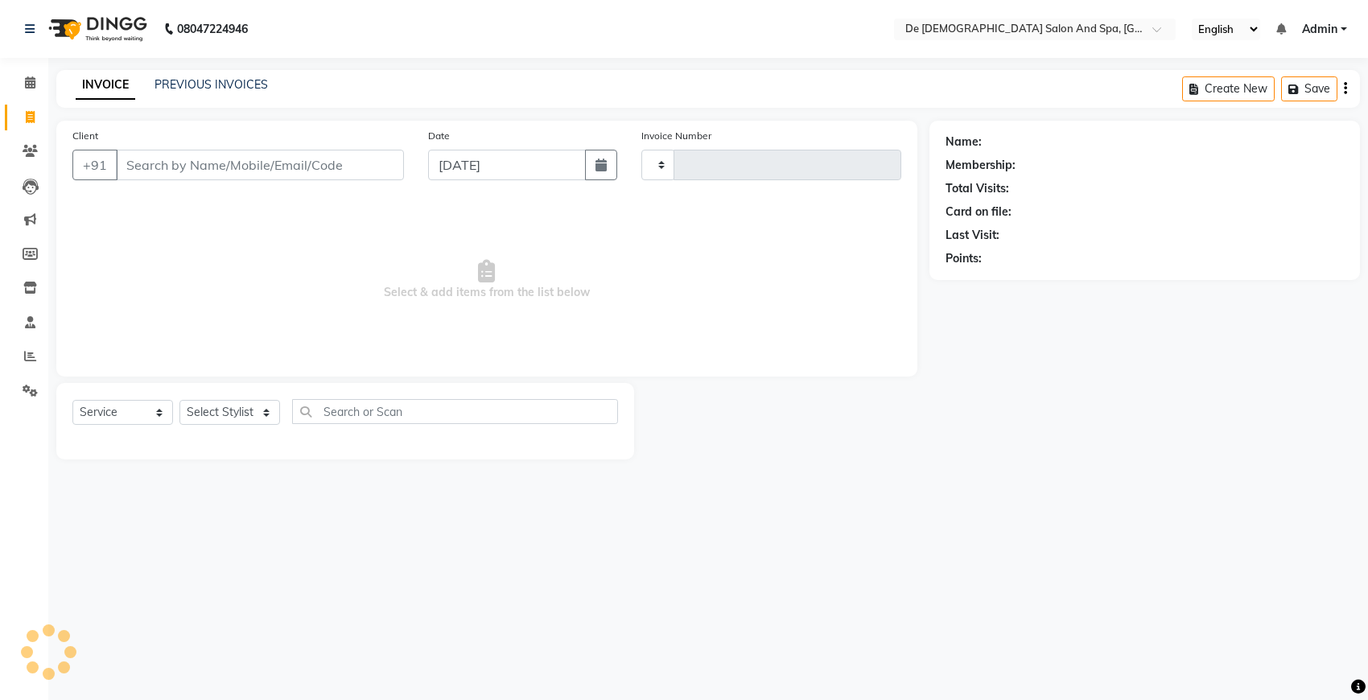
type input "2543"
select select "6431"
click at [214, 86] on link "PREVIOUS INVOICES" at bounding box center [211, 84] width 113 height 14
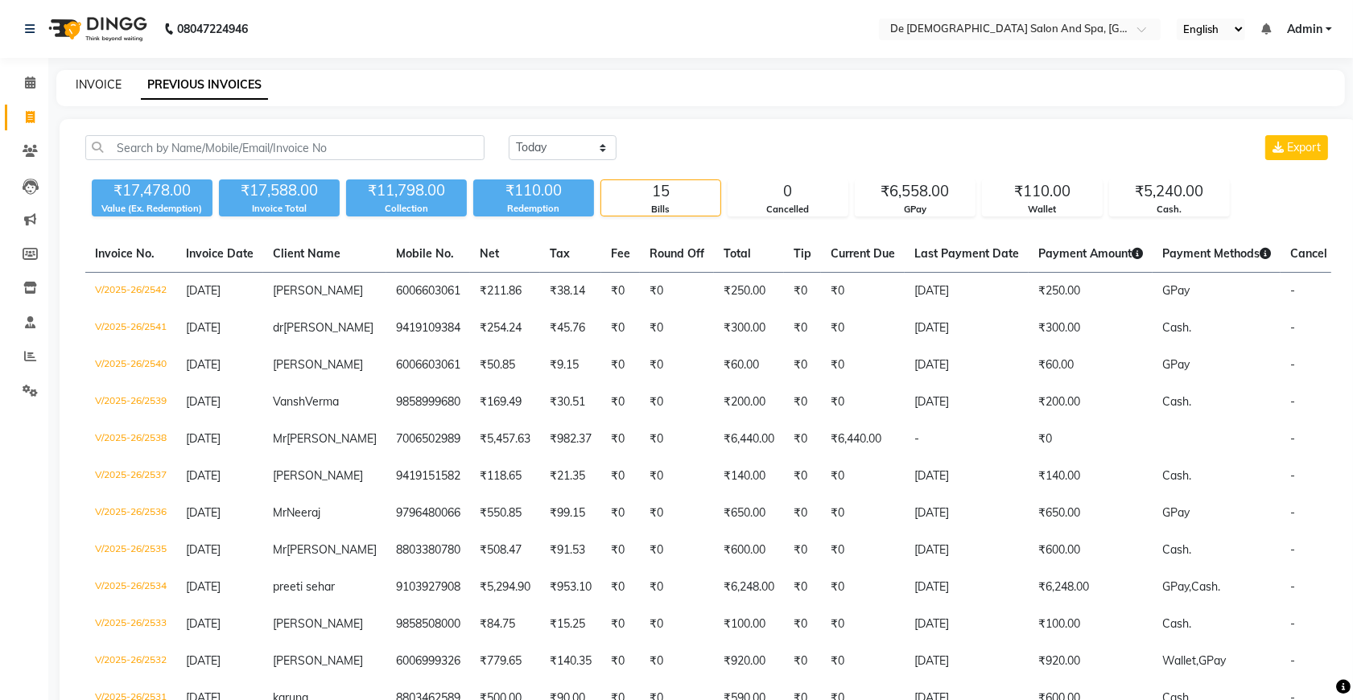
click at [87, 85] on link "INVOICE" at bounding box center [99, 84] width 46 height 14
select select "service"
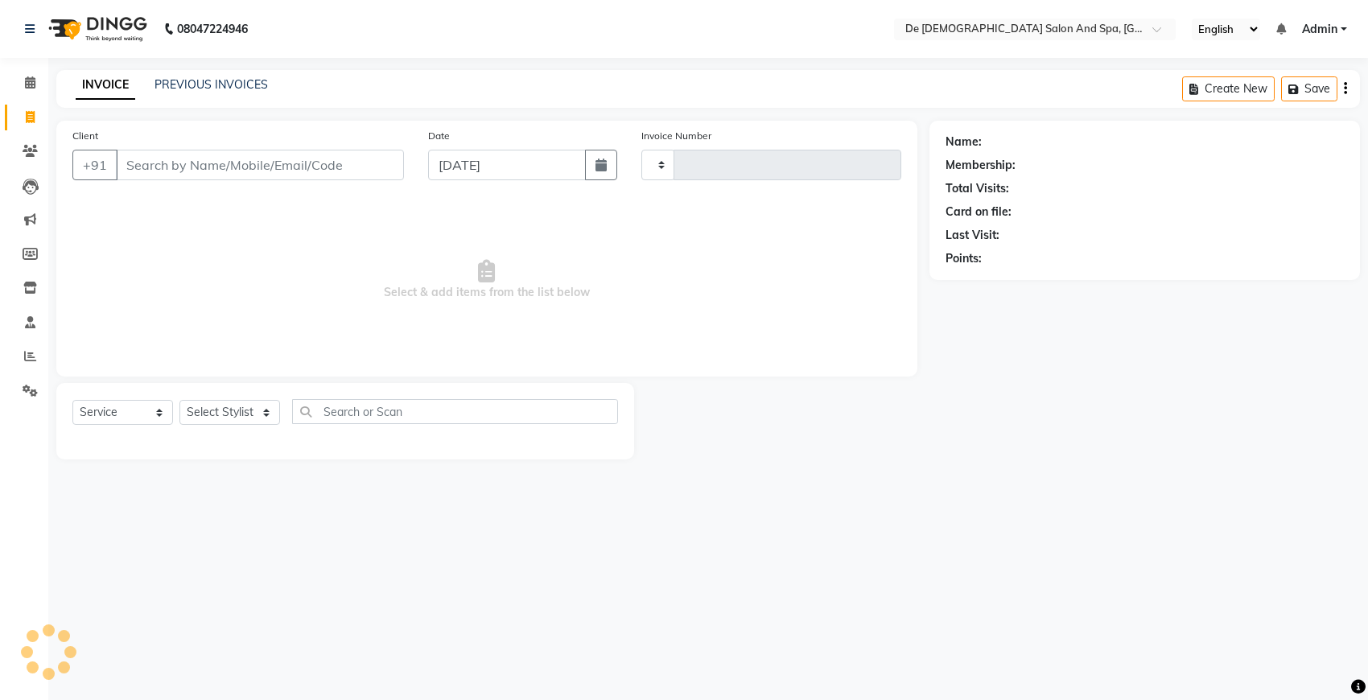
type input "2543"
select select "6431"
click at [231, 413] on select "Select Stylist akshay aman Arman Ashwani gunraj megha nikita thappa nisha parve…" at bounding box center [238, 412] width 119 height 25
select select "54241"
click at [179, 400] on select "Select Stylist akshay aman Arman Ashwani gunraj megha nikita thappa nisha parve…" at bounding box center [238, 412] width 119 height 25
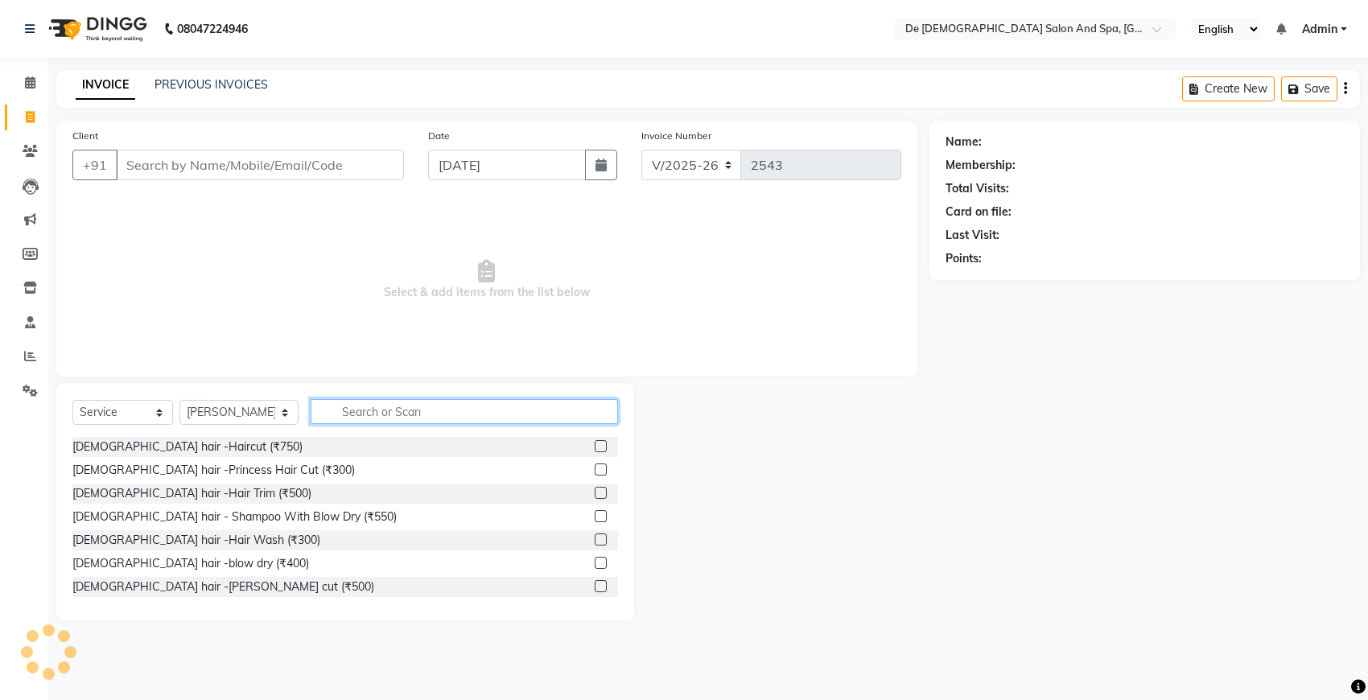
click at [311, 408] on input "text" at bounding box center [464, 411] width 307 height 25
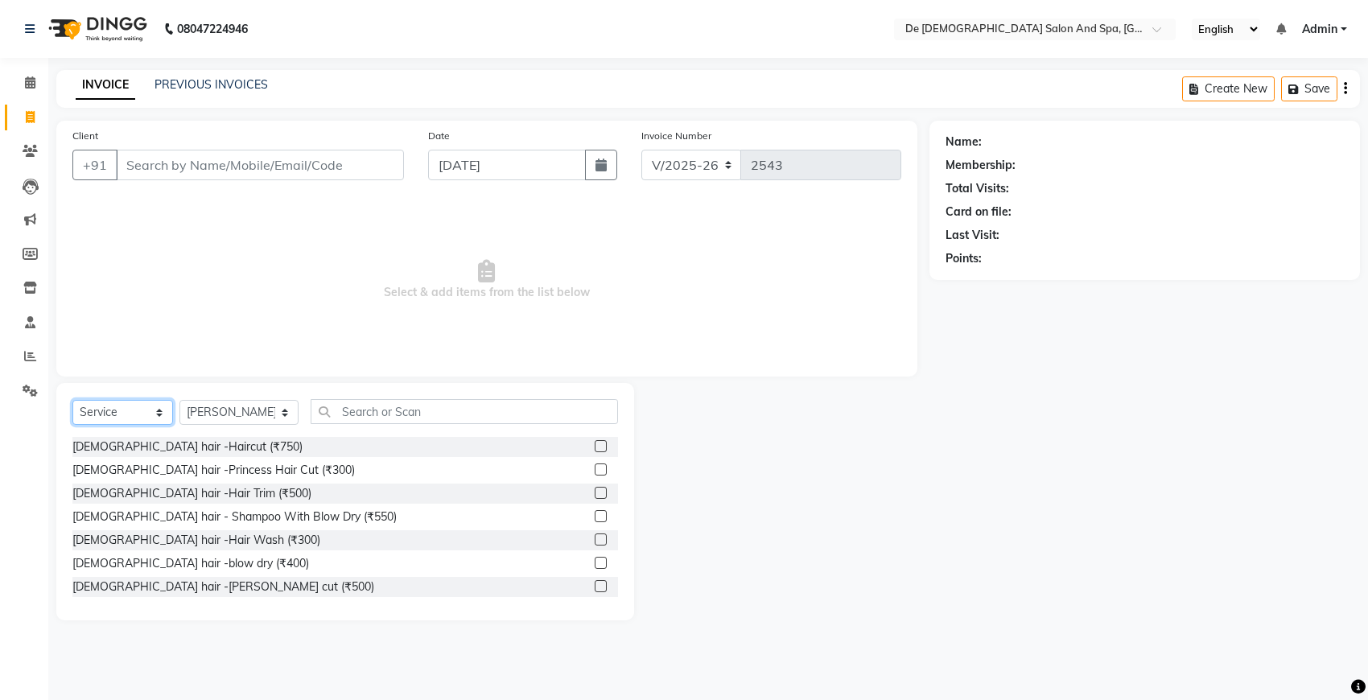
click at [109, 409] on select "Select Service Product Membership Package Voucher Prepaid Gift Card" at bounding box center [122, 412] width 101 height 25
select select "product"
click at [72, 400] on select "Select Service Product Membership Package Voucher Prepaid Gift Card" at bounding box center [122, 412] width 101 height 25
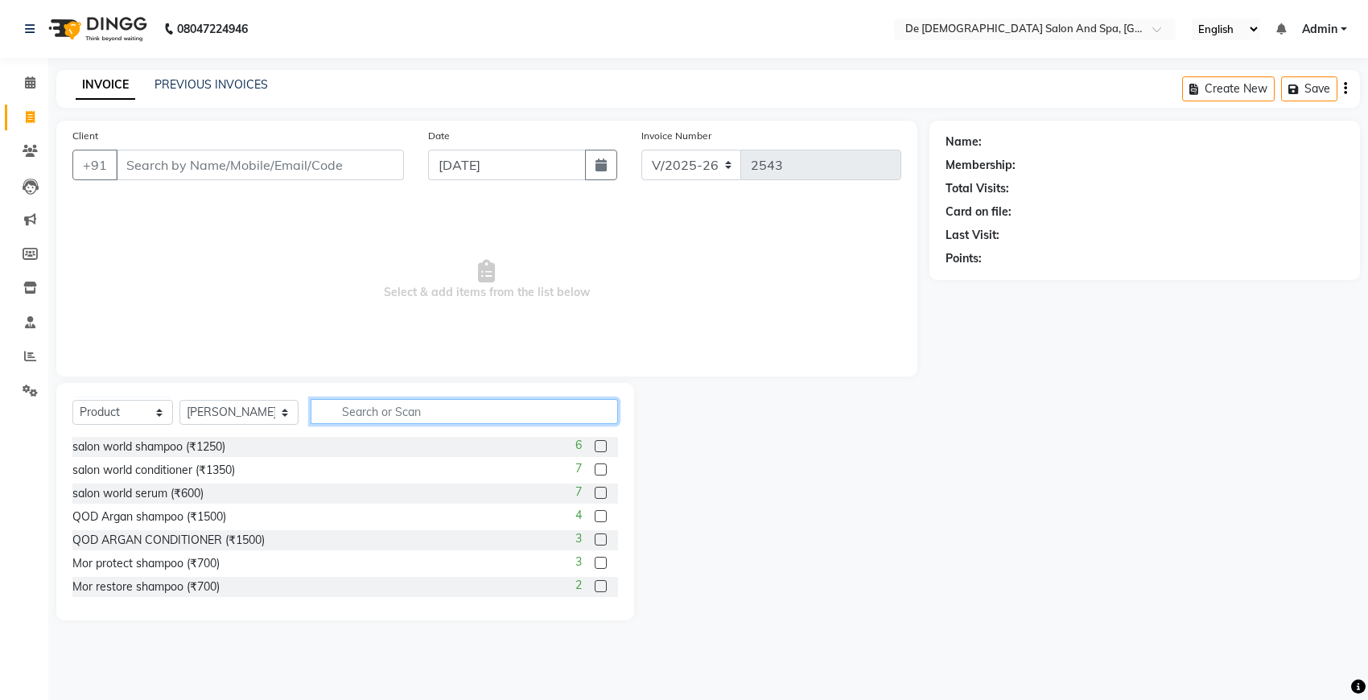
click at [355, 414] on input "text" at bounding box center [464, 411] width 307 height 25
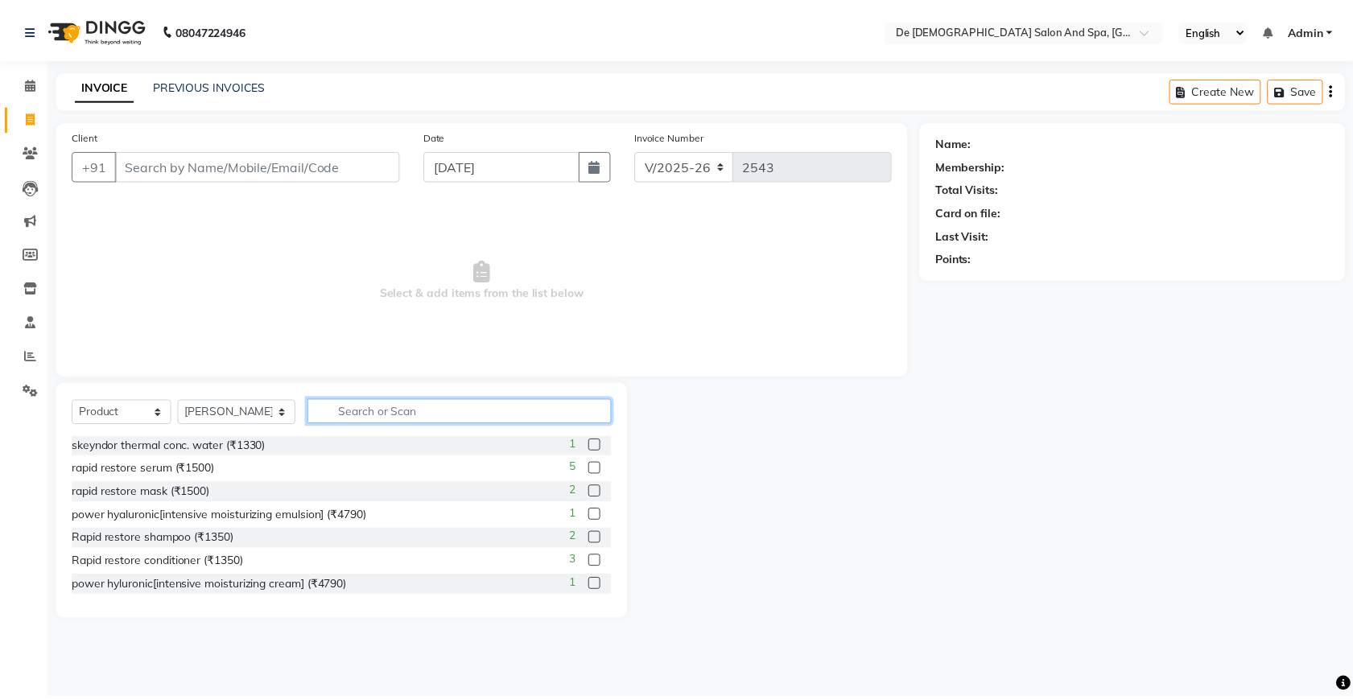
scroll to position [503, 0]
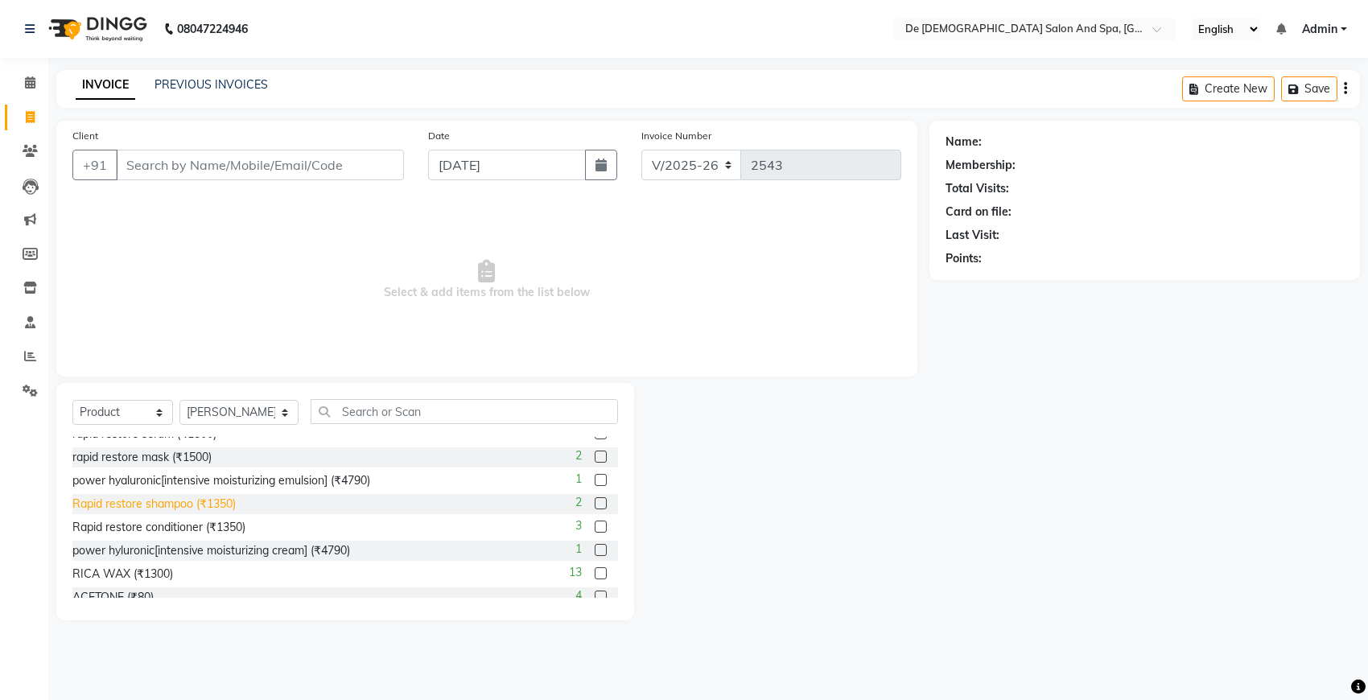
click at [181, 501] on div "Rapid restore shampoo (₹1350)" at bounding box center [153, 504] width 163 height 17
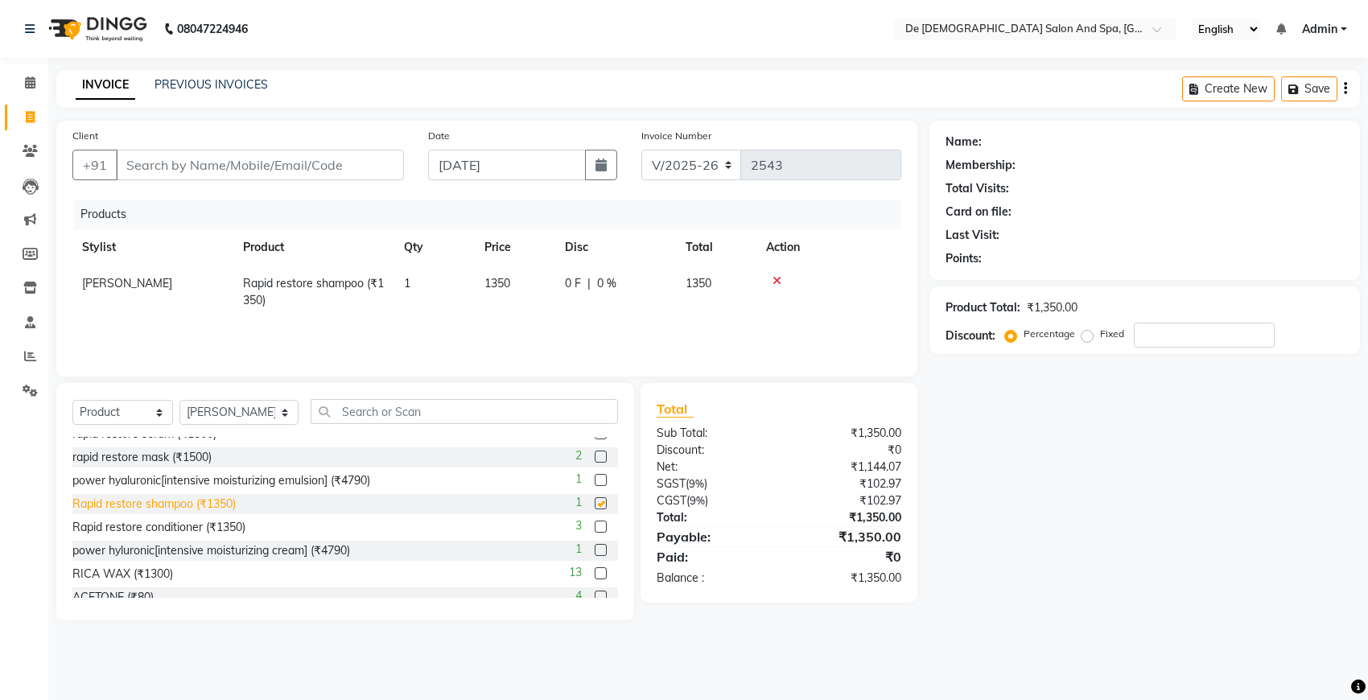
checkbox input "false"
click at [217, 522] on div "Rapid restore conditioner (₹1350)" at bounding box center [158, 527] width 173 height 17
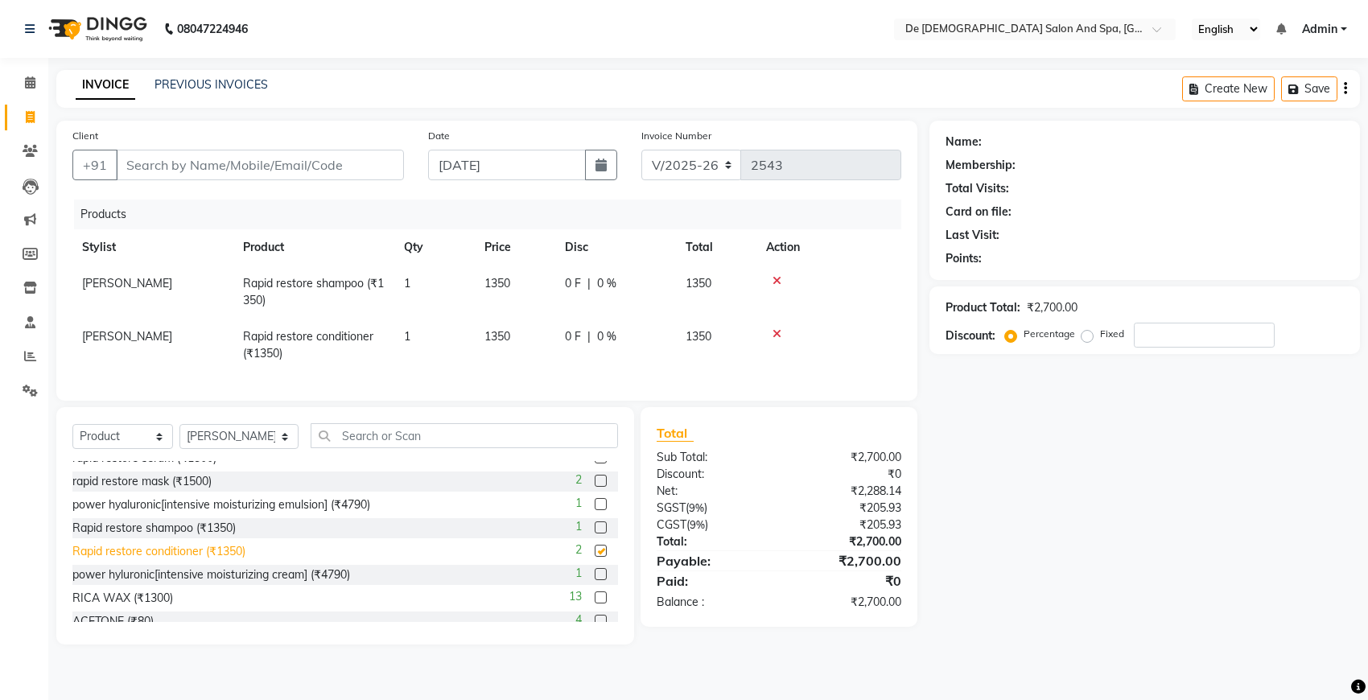
checkbox input "false"
click at [428, 282] on td "1" at bounding box center [434, 292] width 80 height 53
select select "54241"
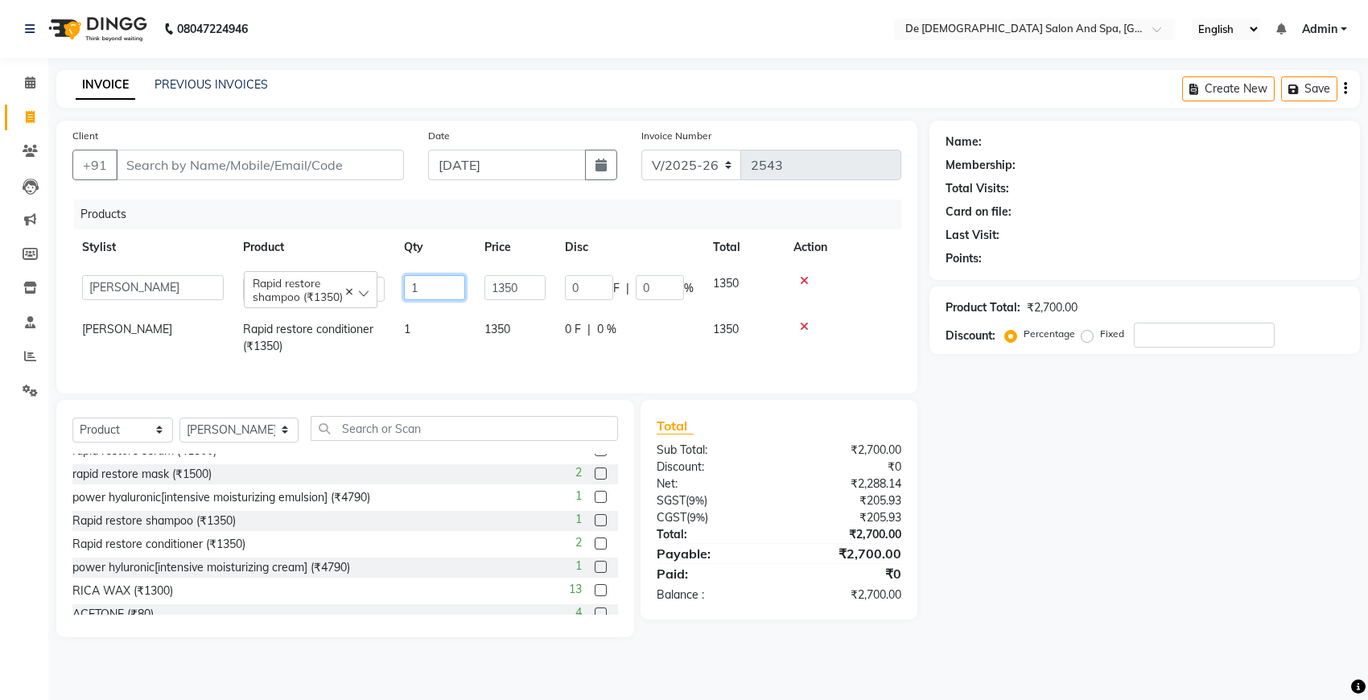
click at [436, 282] on input "1" at bounding box center [434, 287] width 61 height 25
type input "4"
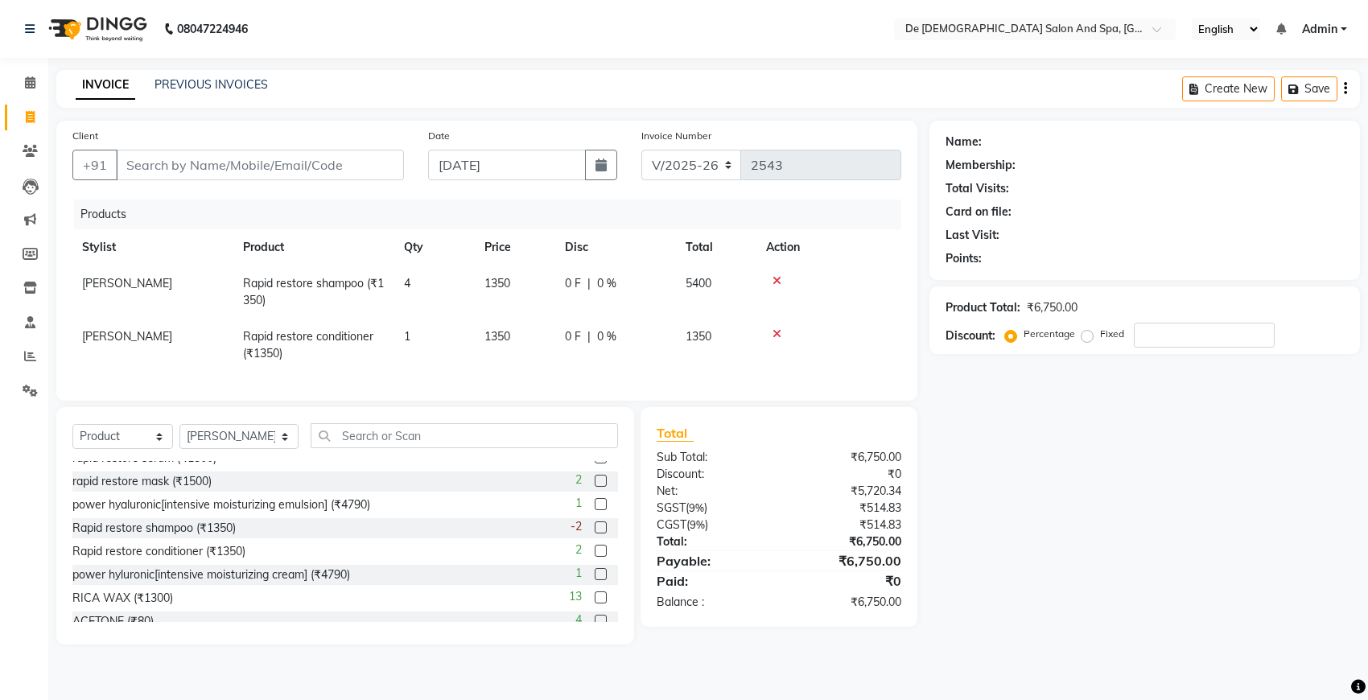
click at [801, 326] on td at bounding box center [829, 345] width 145 height 53
click at [775, 328] on icon at bounding box center [777, 333] width 9 height 11
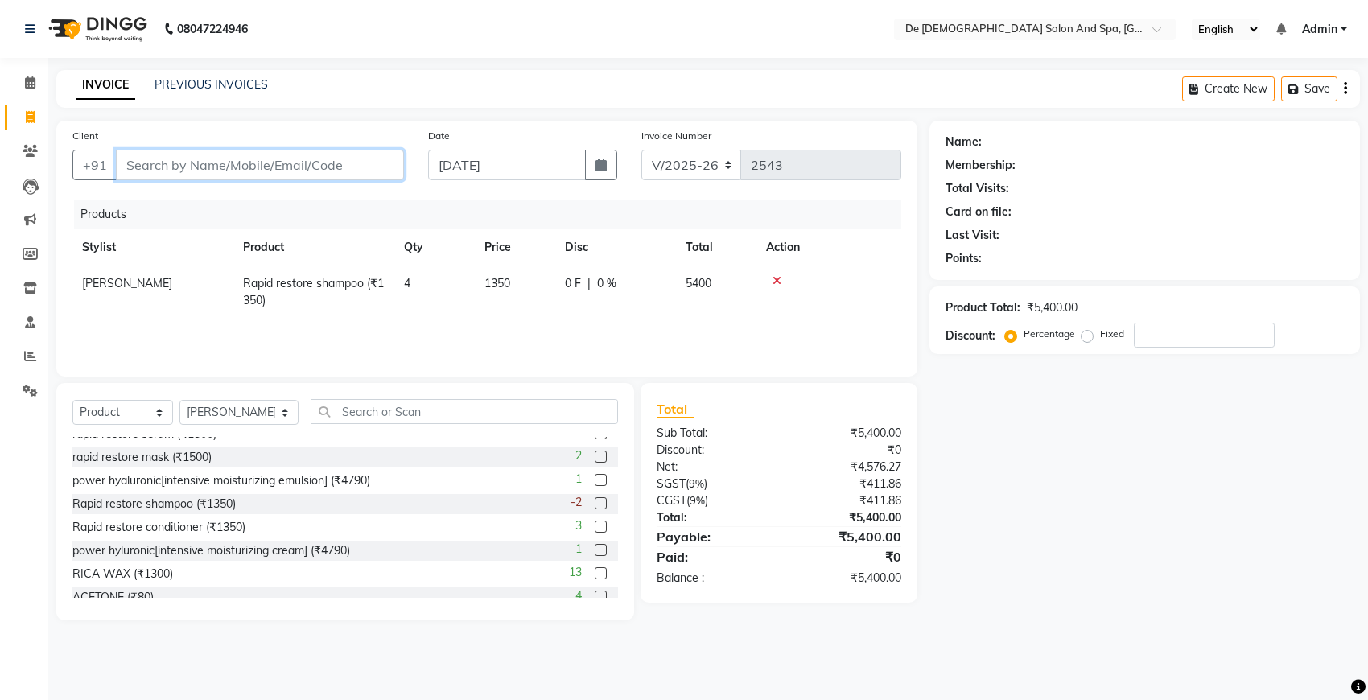
click at [304, 171] on input "Client" at bounding box center [260, 165] width 288 height 31
type input "m"
type input "0"
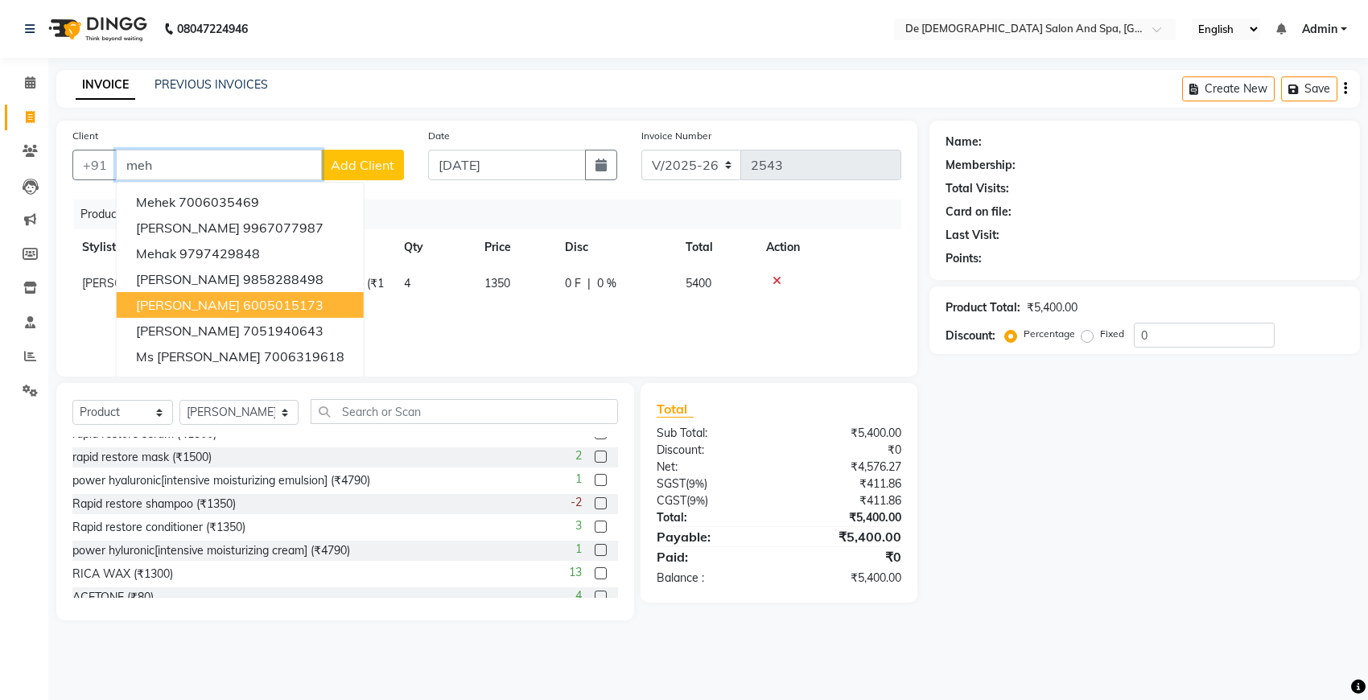
click at [243, 300] on ngb-highlight "6005015173" at bounding box center [283, 305] width 80 height 16
type input "6005015173"
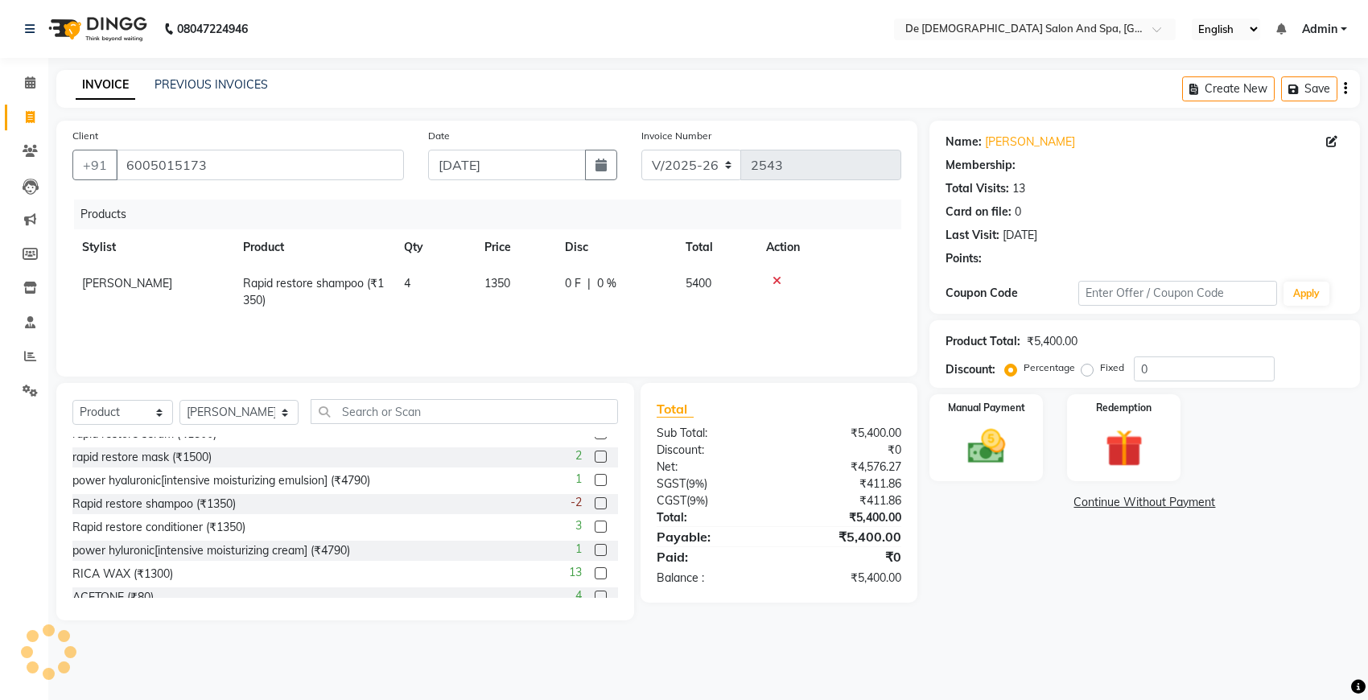
select select "1: Object"
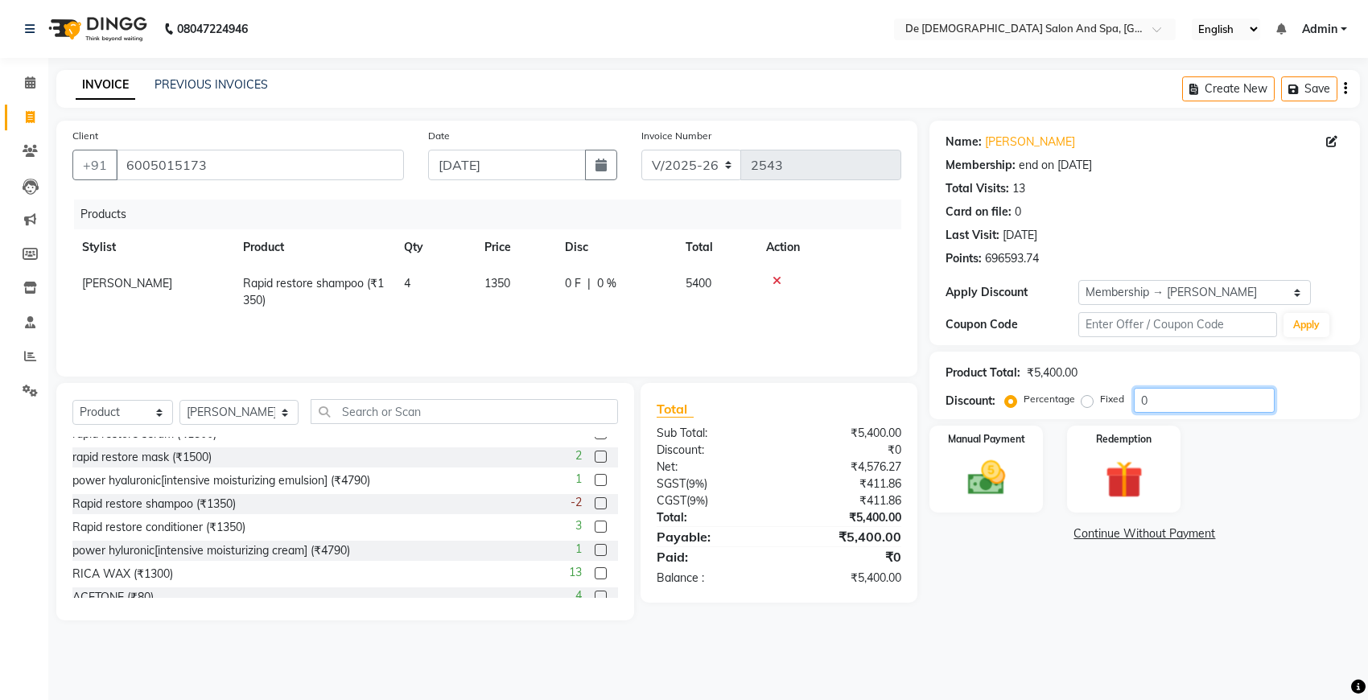
click at [1160, 402] on input "0" at bounding box center [1204, 400] width 141 height 25
type input "5"
click at [991, 489] on img at bounding box center [987, 478] width 64 height 45
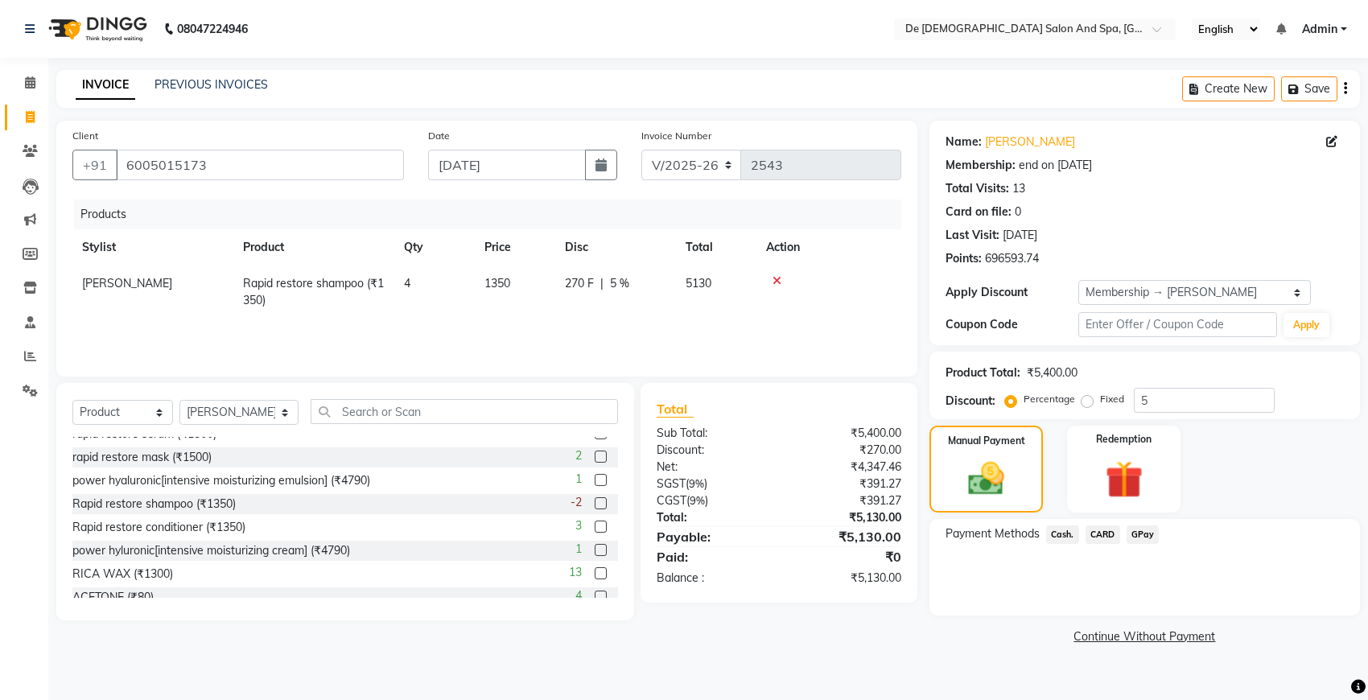
click at [1056, 526] on span "Cash." at bounding box center [1062, 535] width 33 height 19
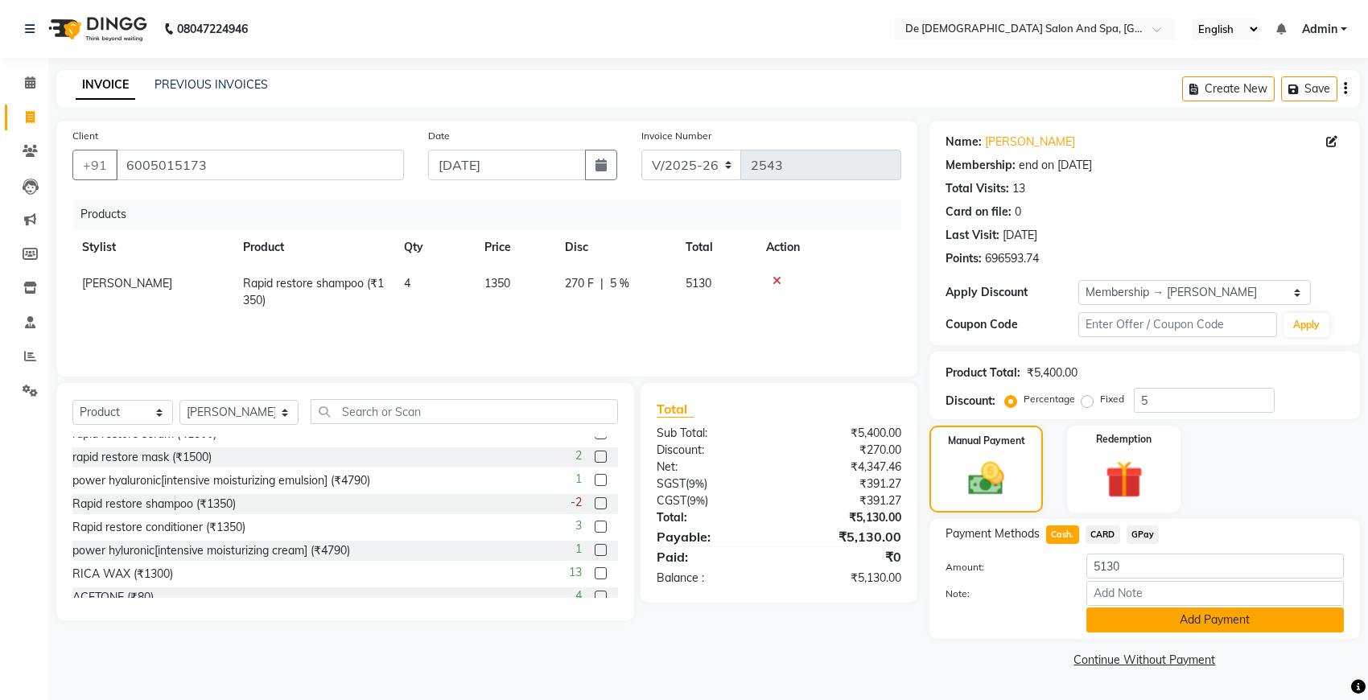
click at [1169, 617] on button "Add Payment" at bounding box center [1216, 620] width 258 height 25
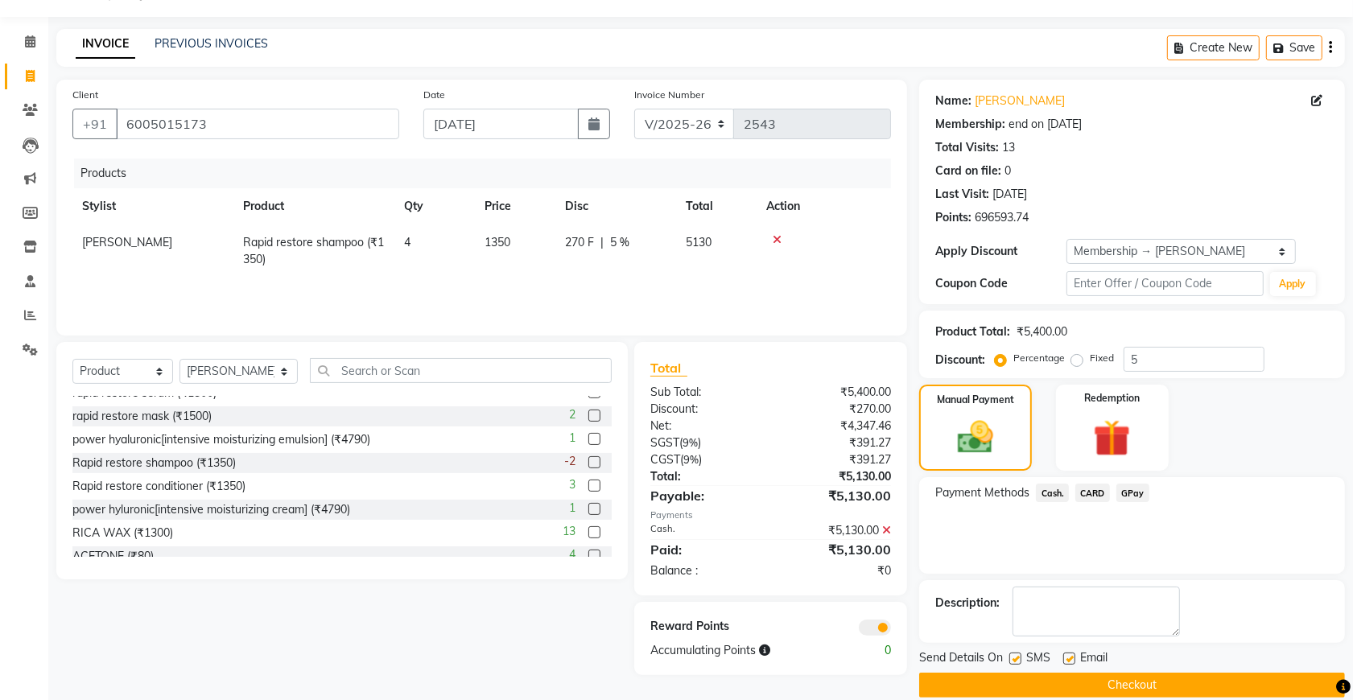
scroll to position [63, 0]
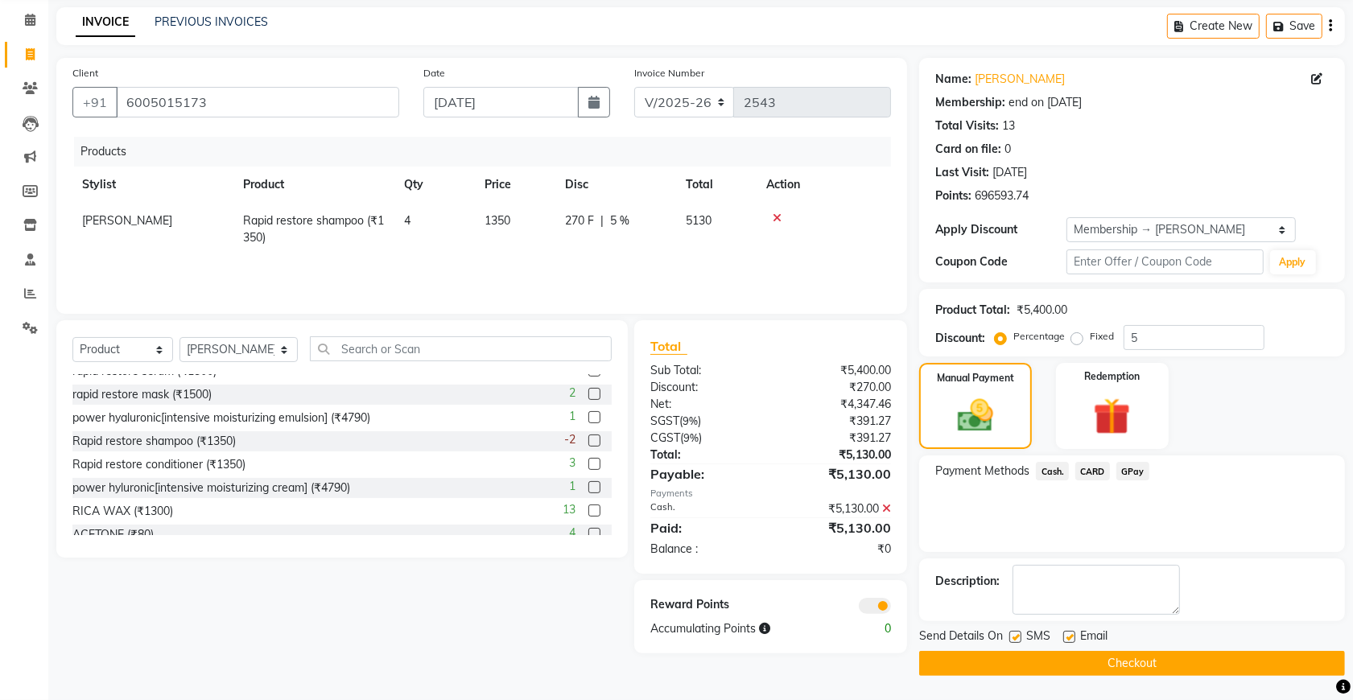
click at [956, 657] on button "Checkout" at bounding box center [1132, 663] width 426 height 25
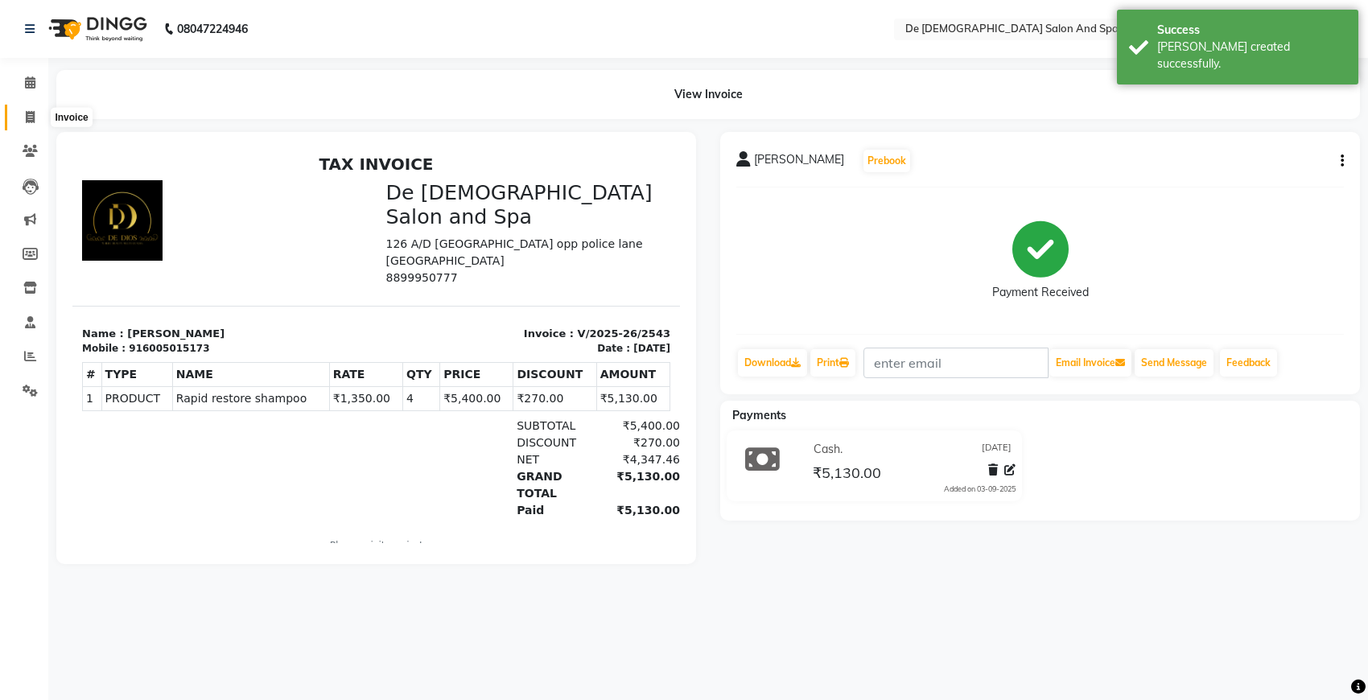
click at [32, 111] on icon at bounding box center [30, 117] width 9 height 12
select select "service"
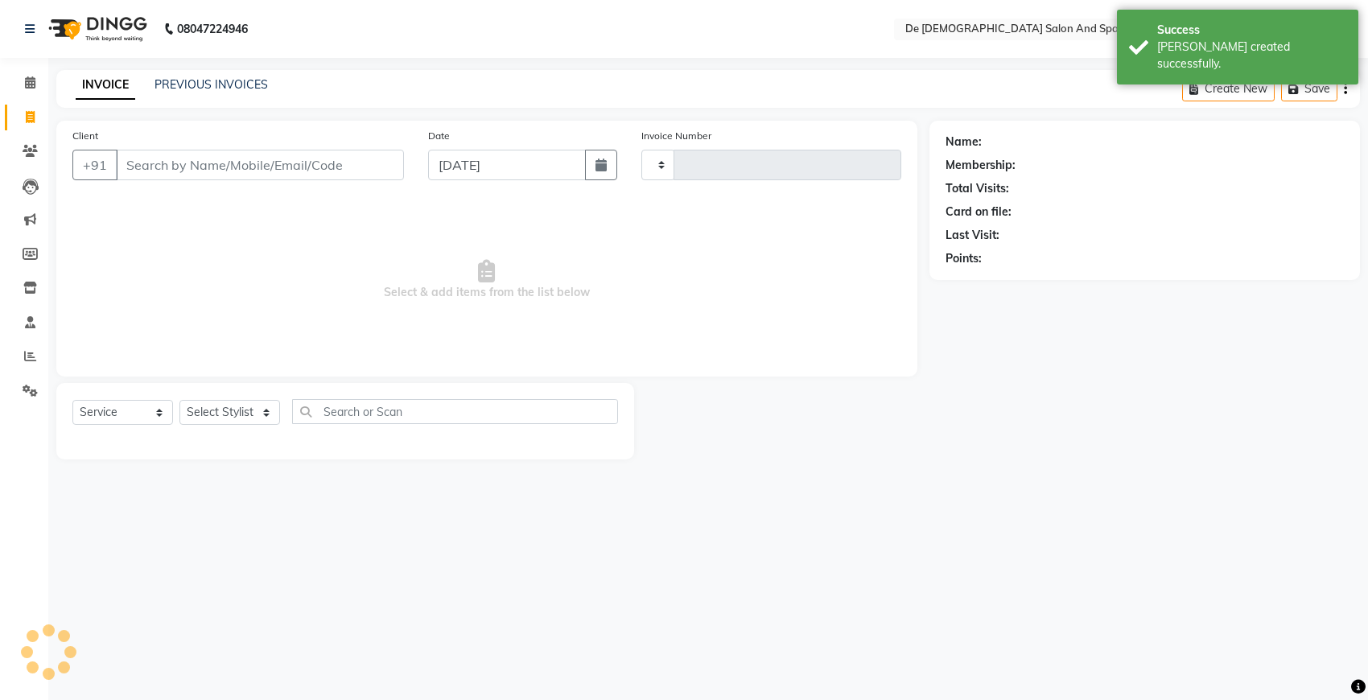
type input "2544"
select select "6431"
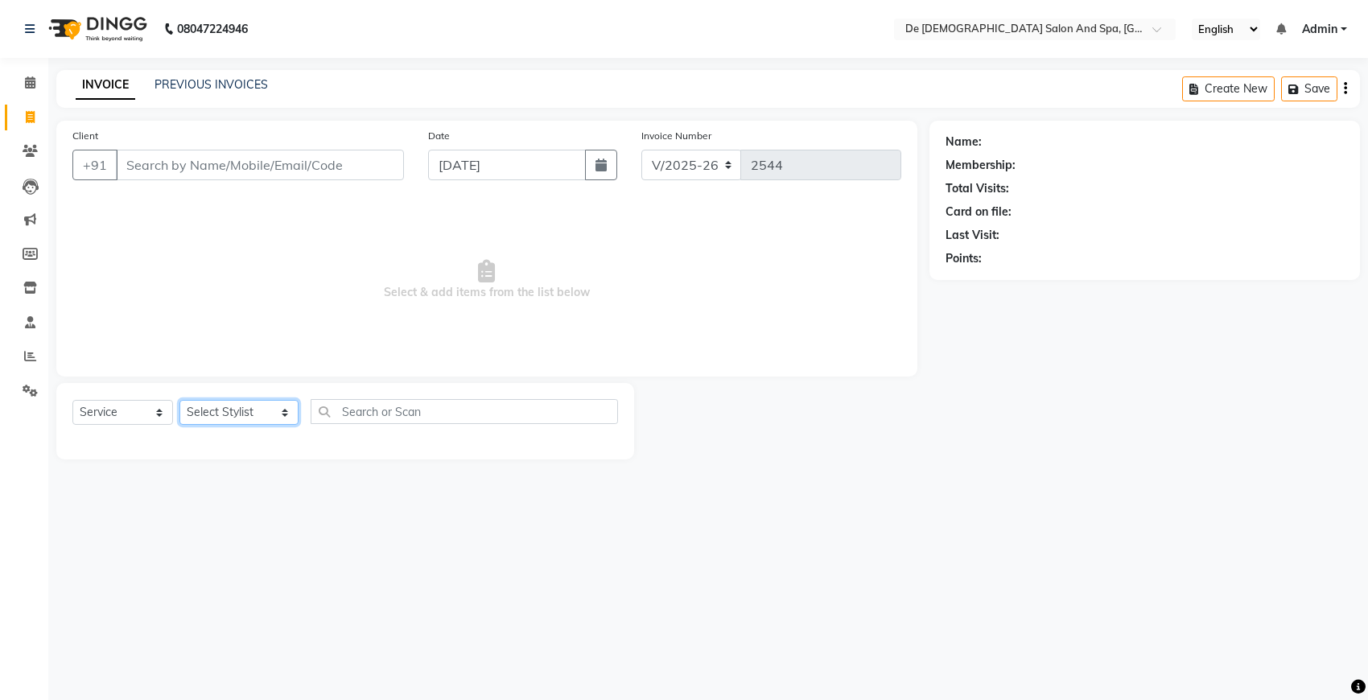
click at [234, 407] on select "Select Stylist akshay aman Arman Ashwani gunraj megha nikita thappa nisha parve…" at bounding box center [238, 412] width 119 height 25
select select "87891"
click at [179, 400] on select "Select Stylist akshay aman Arman Ashwani gunraj megha nikita thappa nisha parve…" at bounding box center [238, 412] width 119 height 25
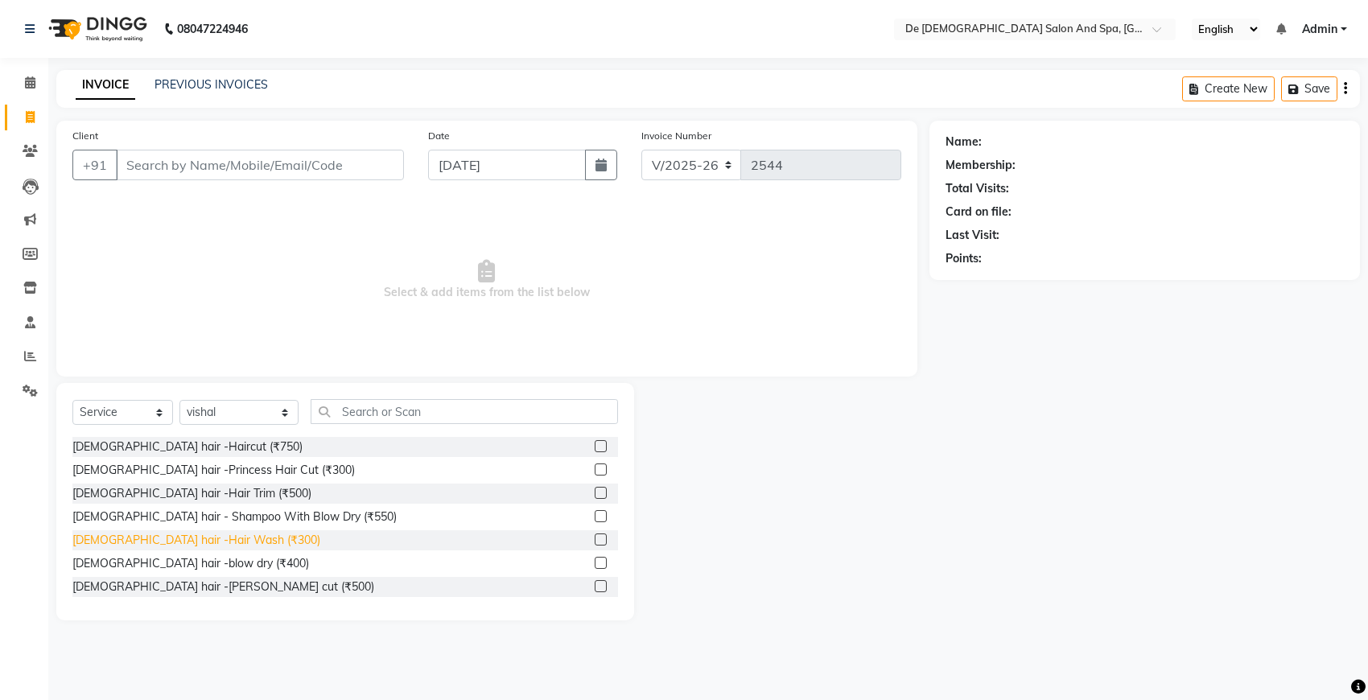
click at [196, 535] on div "Female hair -Hair Wash (₹300)" at bounding box center [196, 540] width 248 height 17
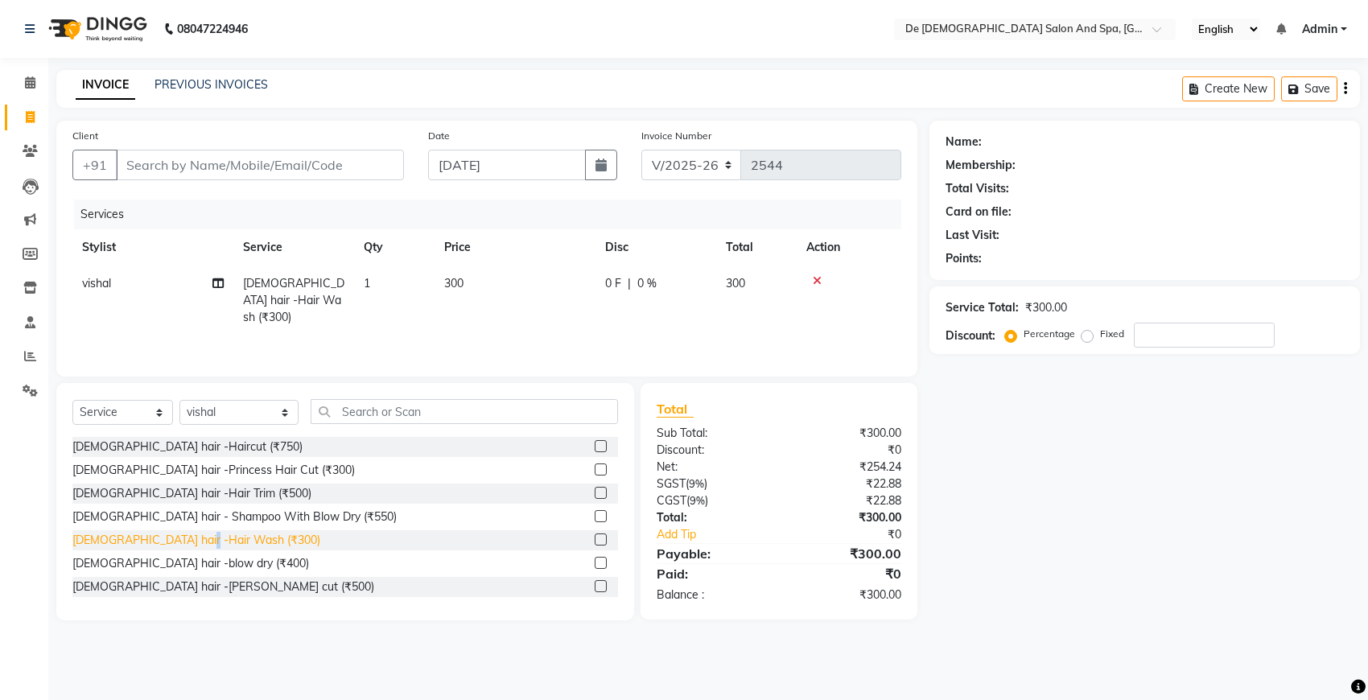
click at [196, 535] on div "Female hair -Hair Wash (₹300)" at bounding box center [196, 540] width 248 height 17
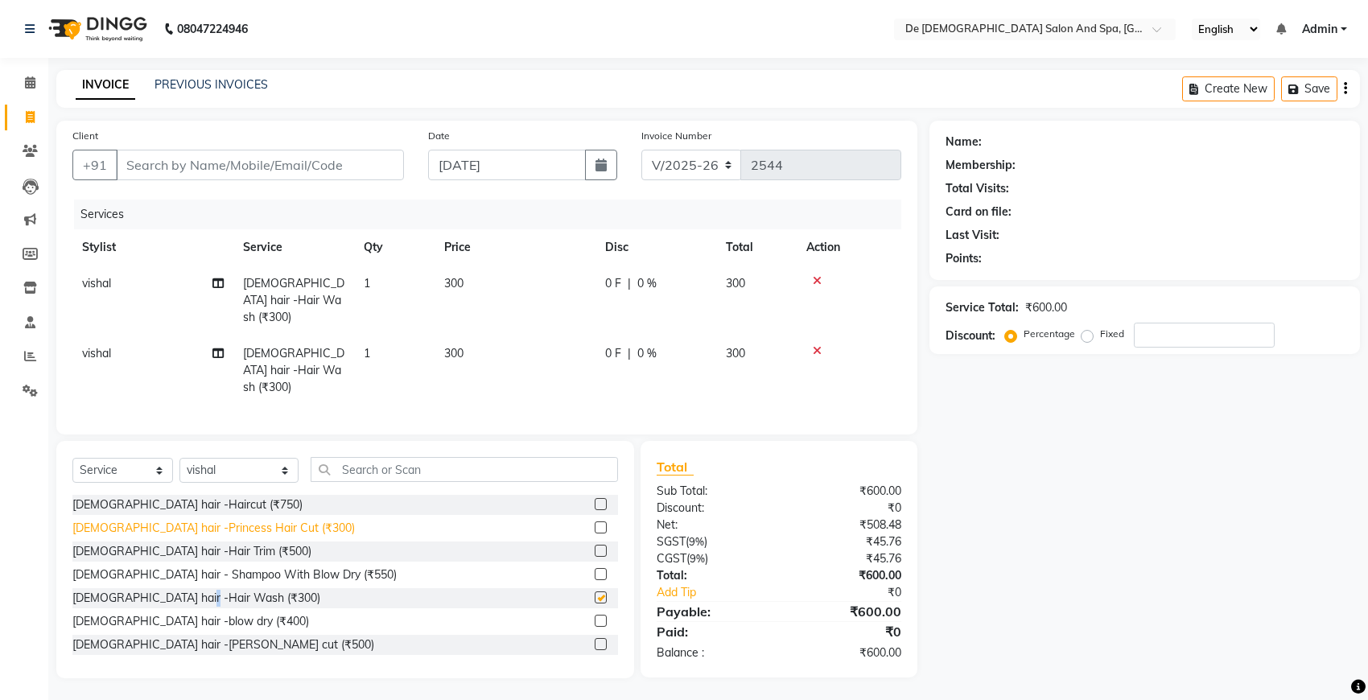
checkbox input "false"
click at [103, 346] on span "vishal" at bounding box center [96, 353] width 29 height 14
select select "87891"
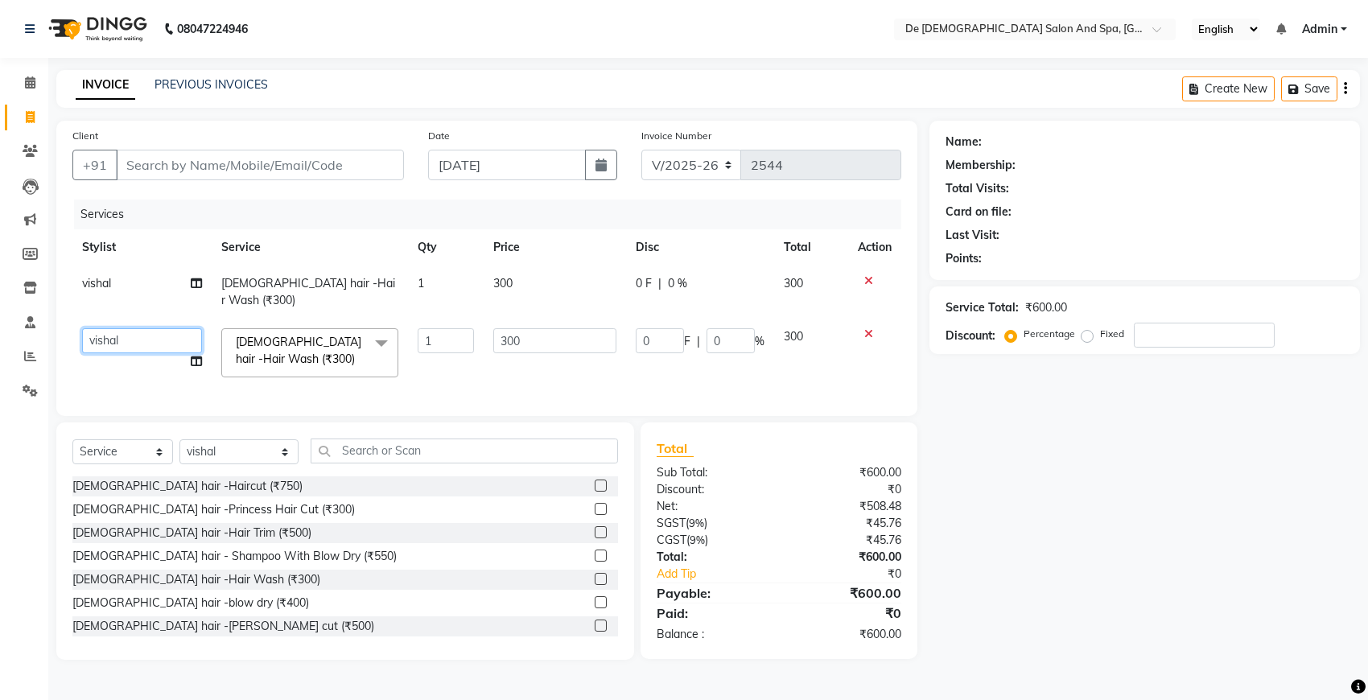
click at [126, 328] on select "akshay aman Arman Ashwani gunraj megha nikita thappa nisha parveen shafali vish…" at bounding box center [142, 340] width 120 height 25
select select "51742"
click at [210, 158] on input "Client" at bounding box center [260, 165] width 288 height 31
type input "h"
type input "0"
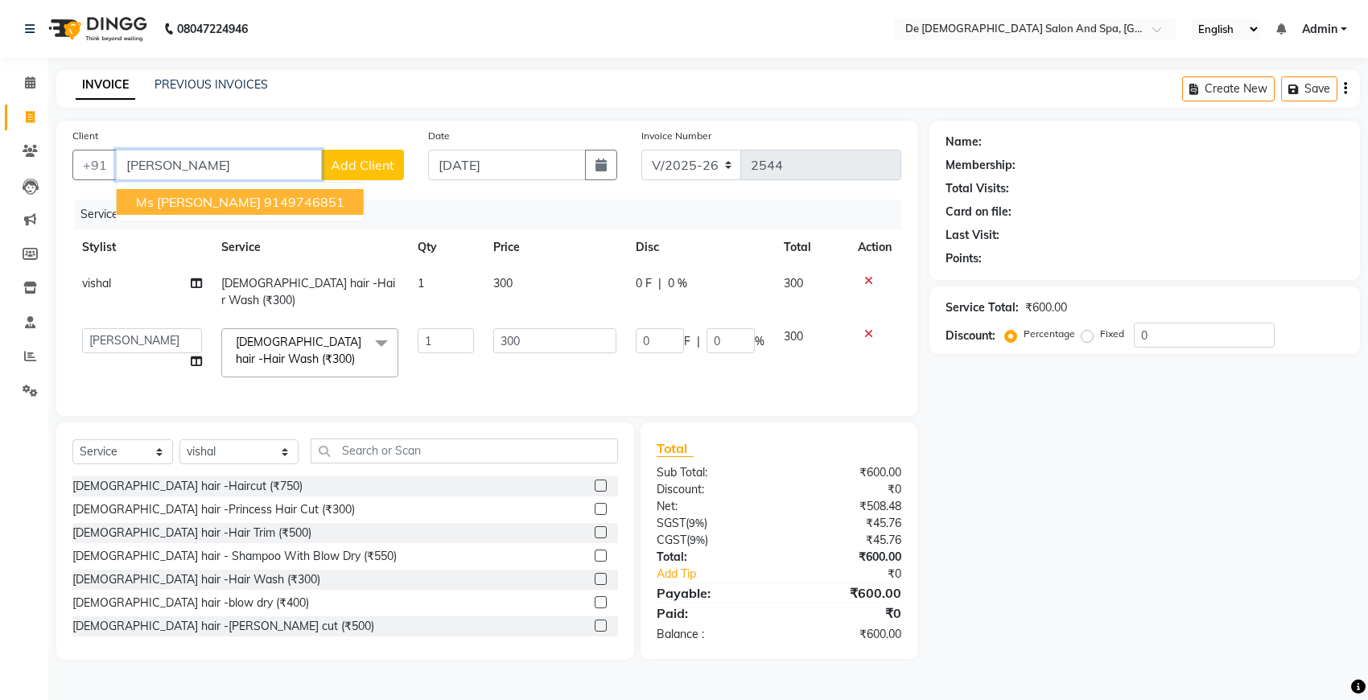
click at [178, 201] on span "Ms Harneet" at bounding box center [198, 202] width 125 height 16
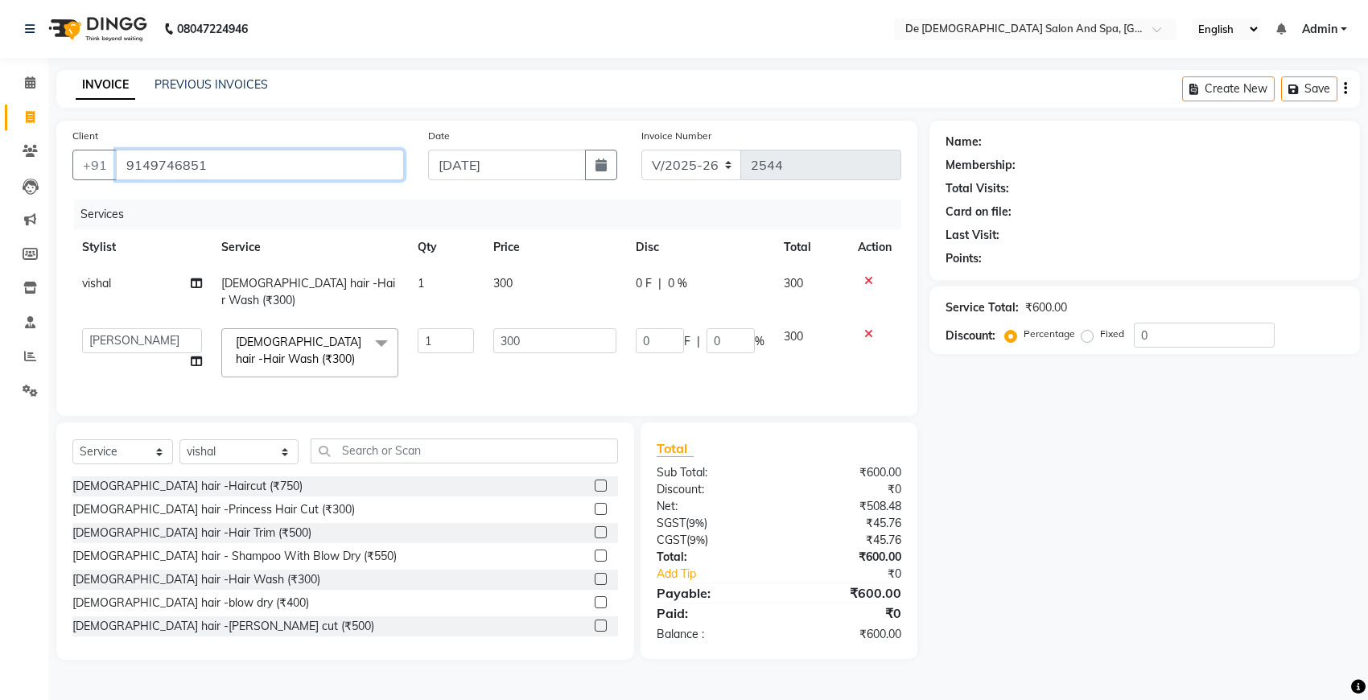
type input "9149746851"
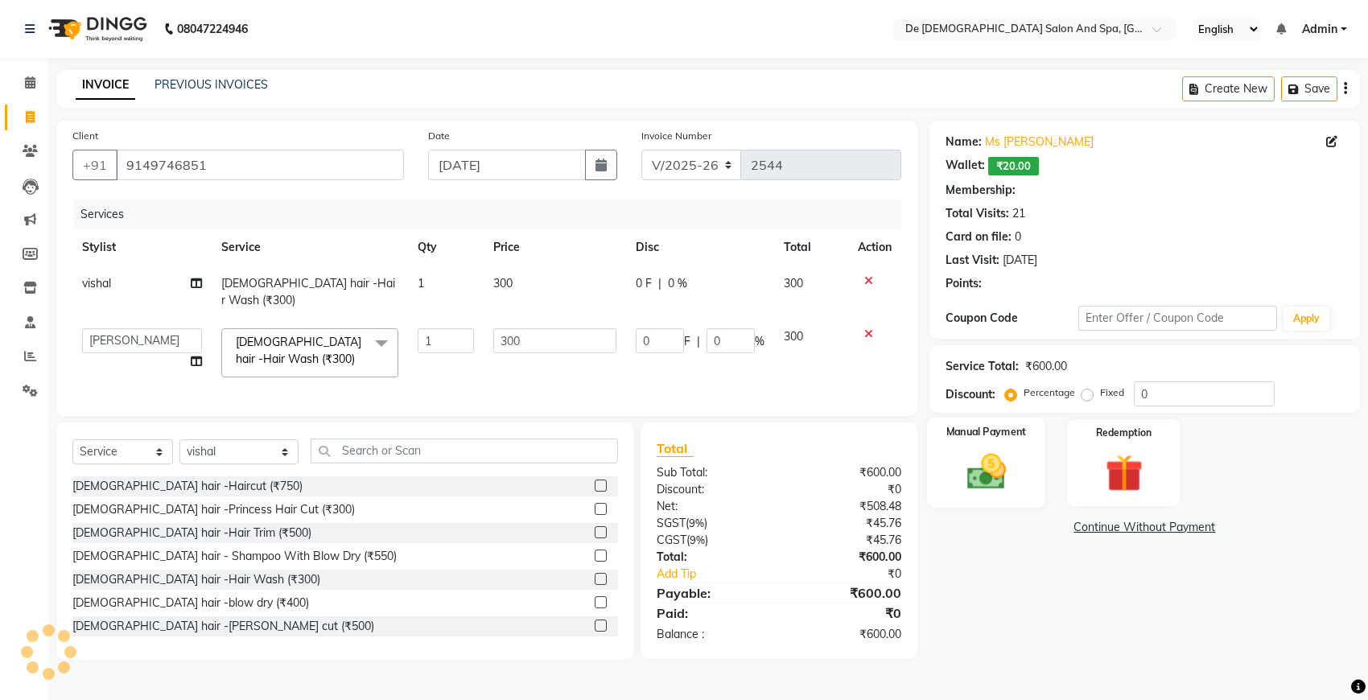
select select "1: Object"
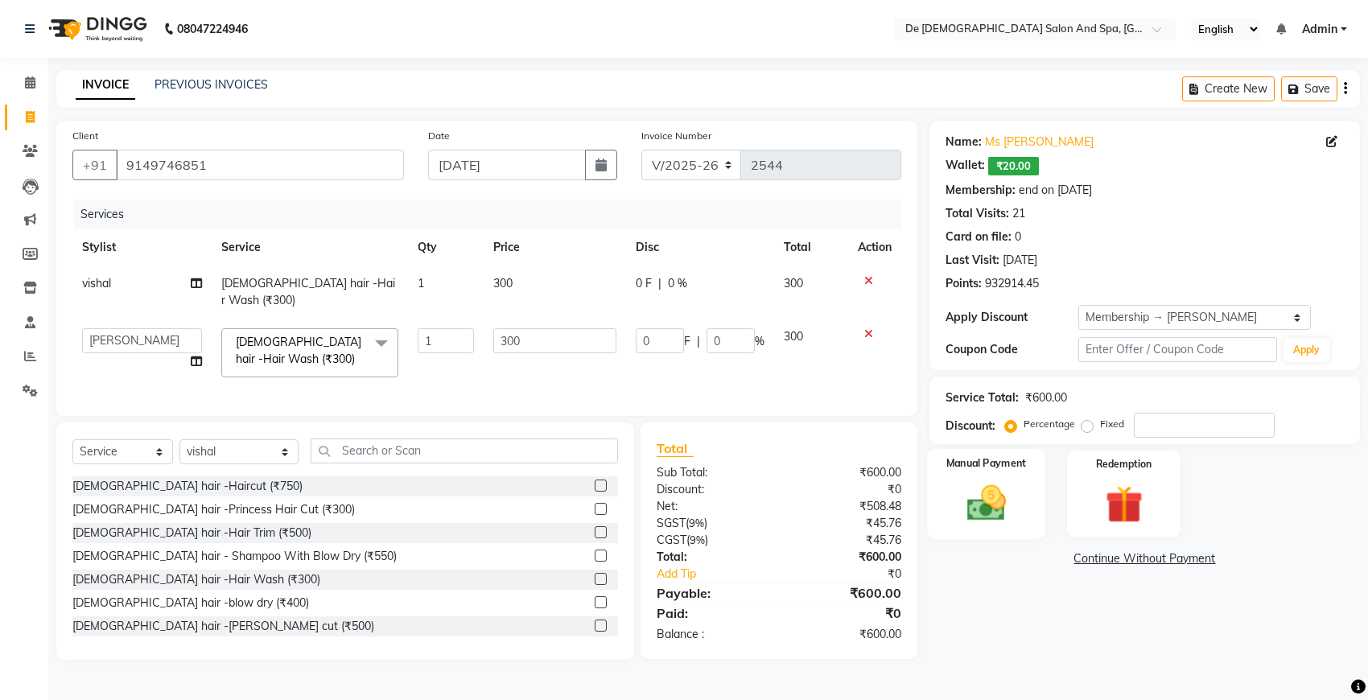
click at [986, 508] on img at bounding box center [987, 502] width 64 height 45
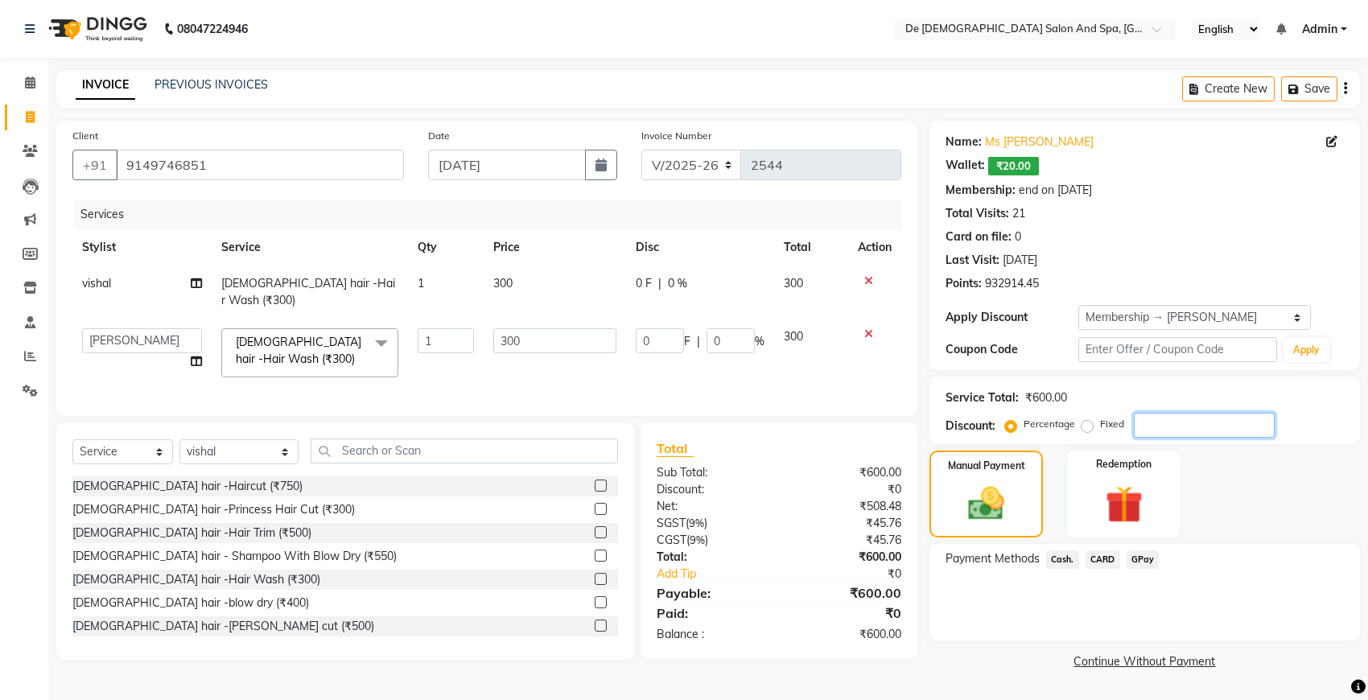
click at [1165, 424] on input "number" at bounding box center [1204, 425] width 141 height 25
type input "2"
type input "6"
type input "2"
type input "20"
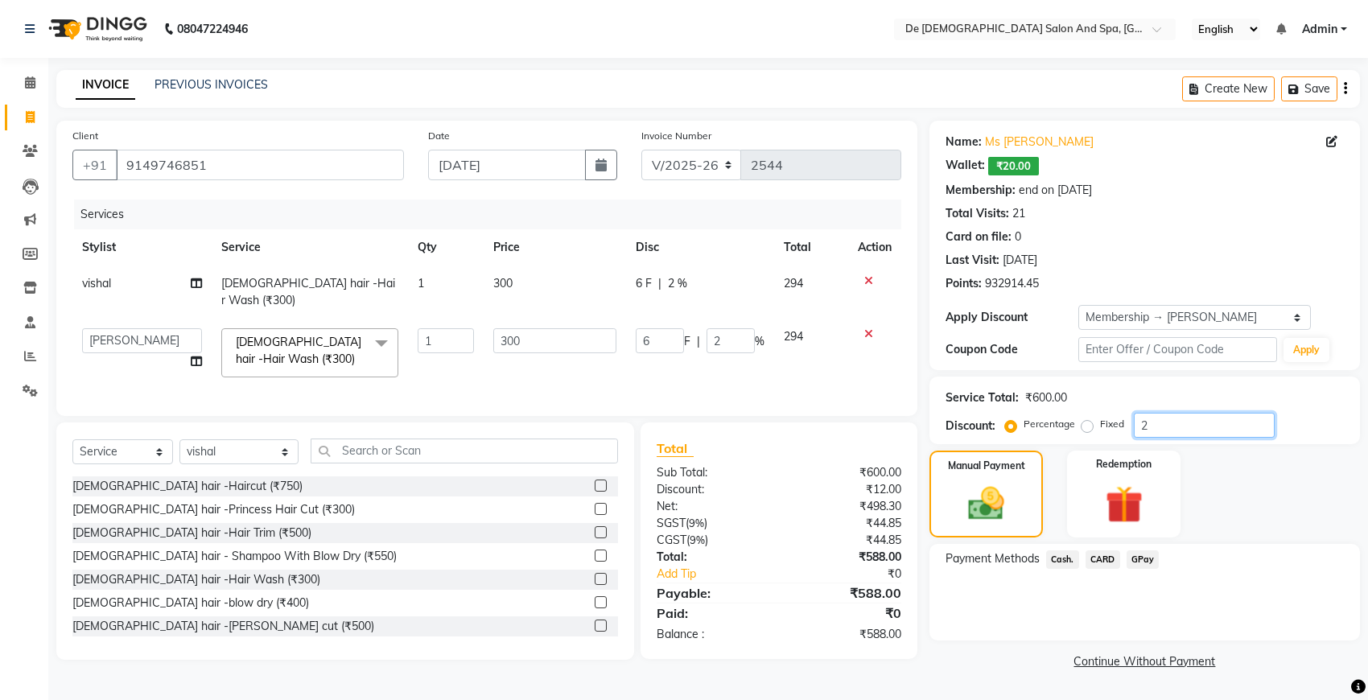
type input "60"
type input "20"
click at [1135, 555] on span "GPay" at bounding box center [1143, 560] width 33 height 19
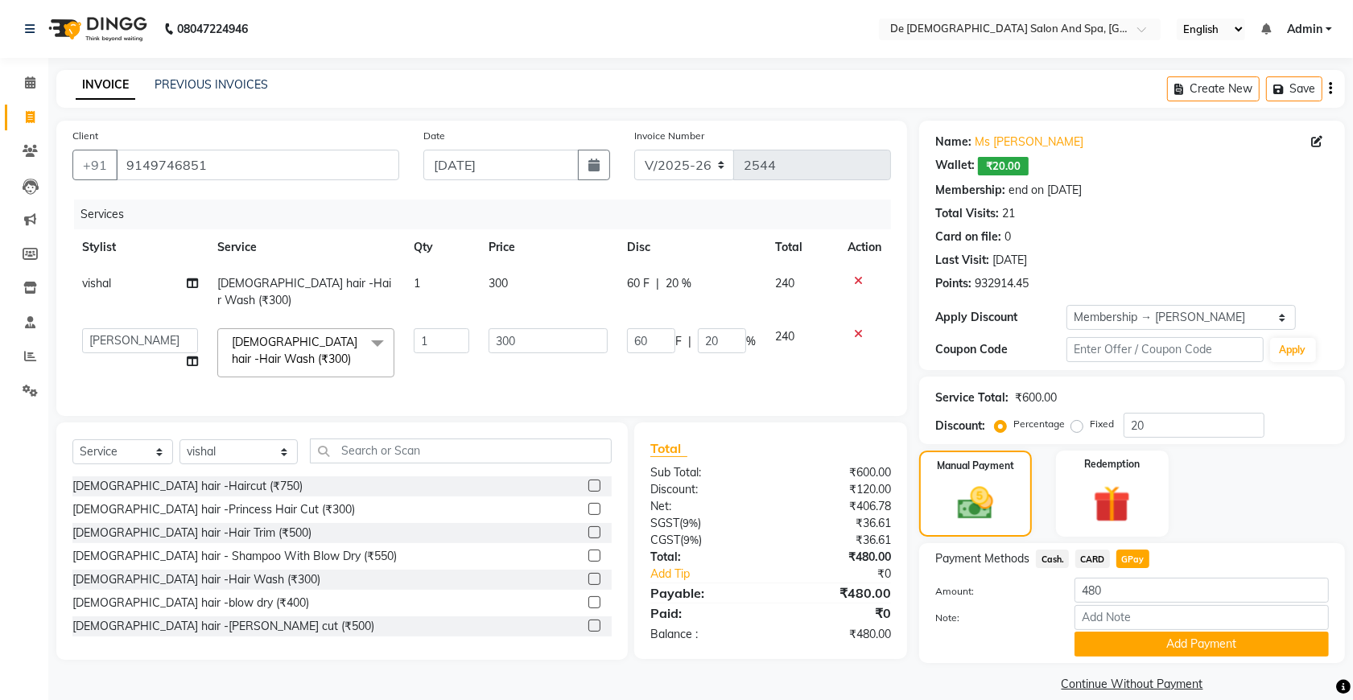
scroll to position [19, 0]
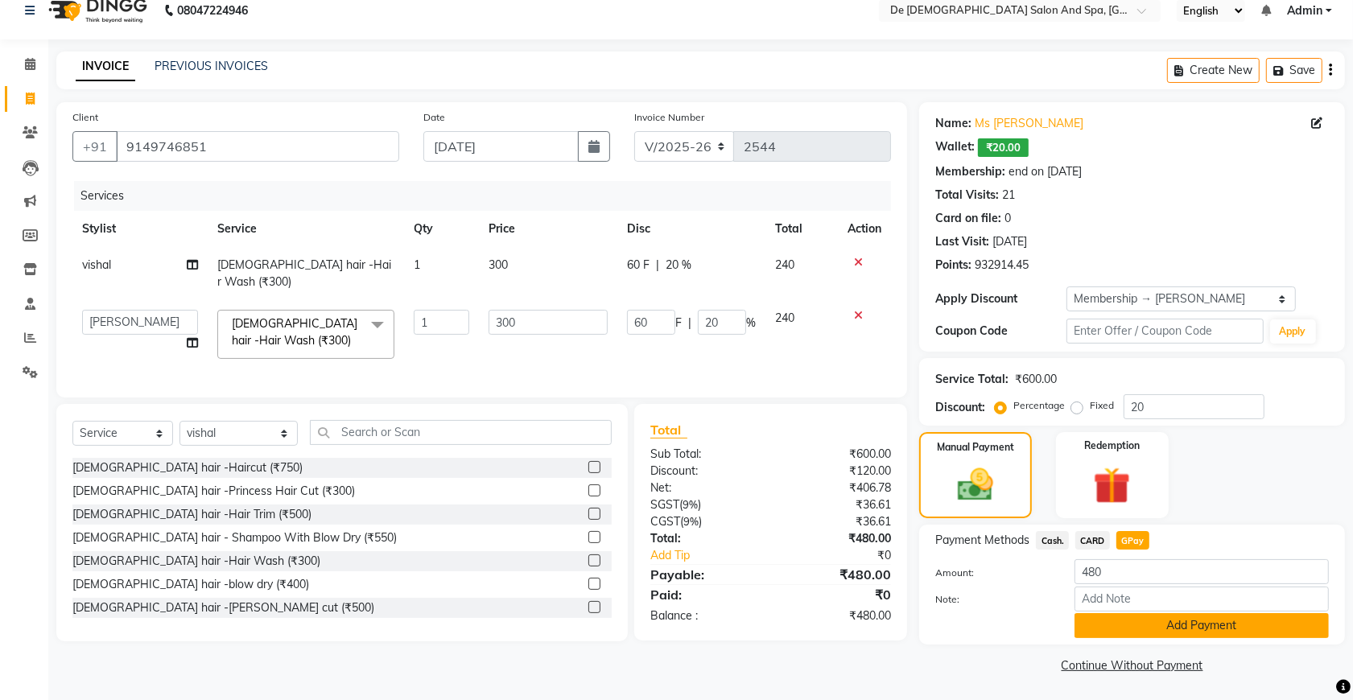
click at [1148, 625] on button "Add Payment" at bounding box center [1201, 625] width 254 height 25
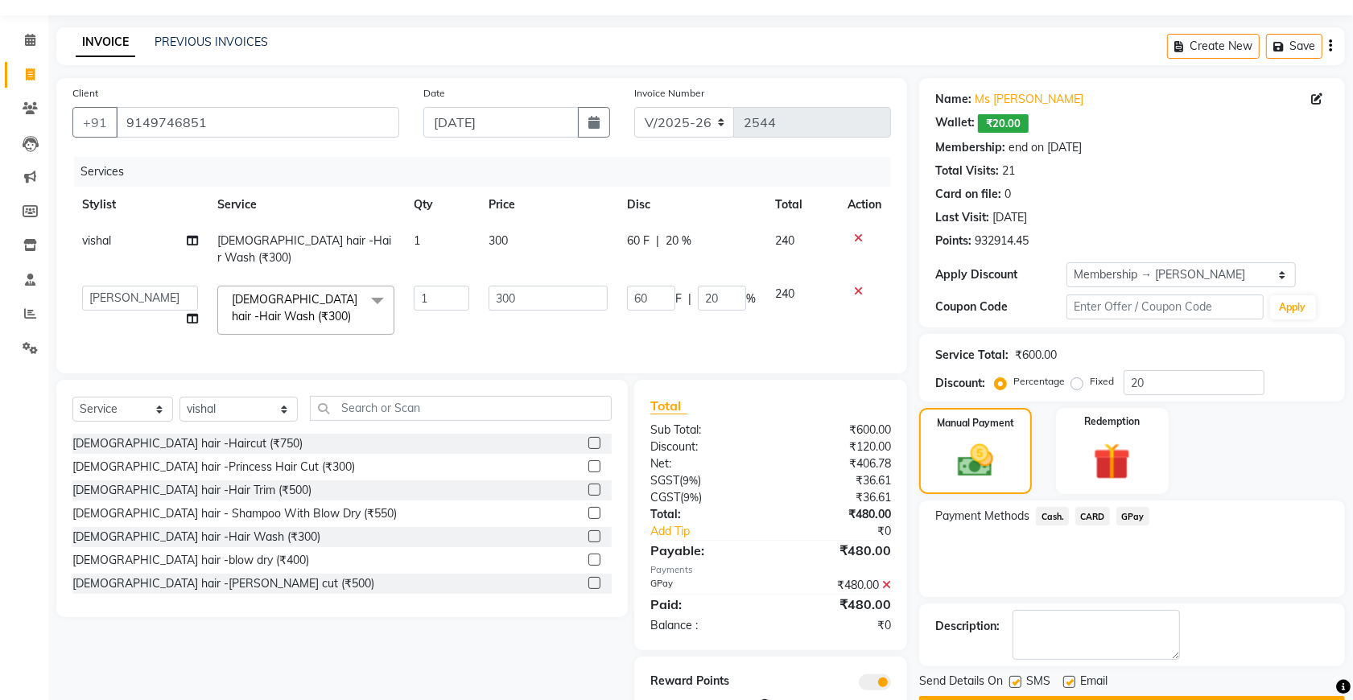
scroll to position [110, 0]
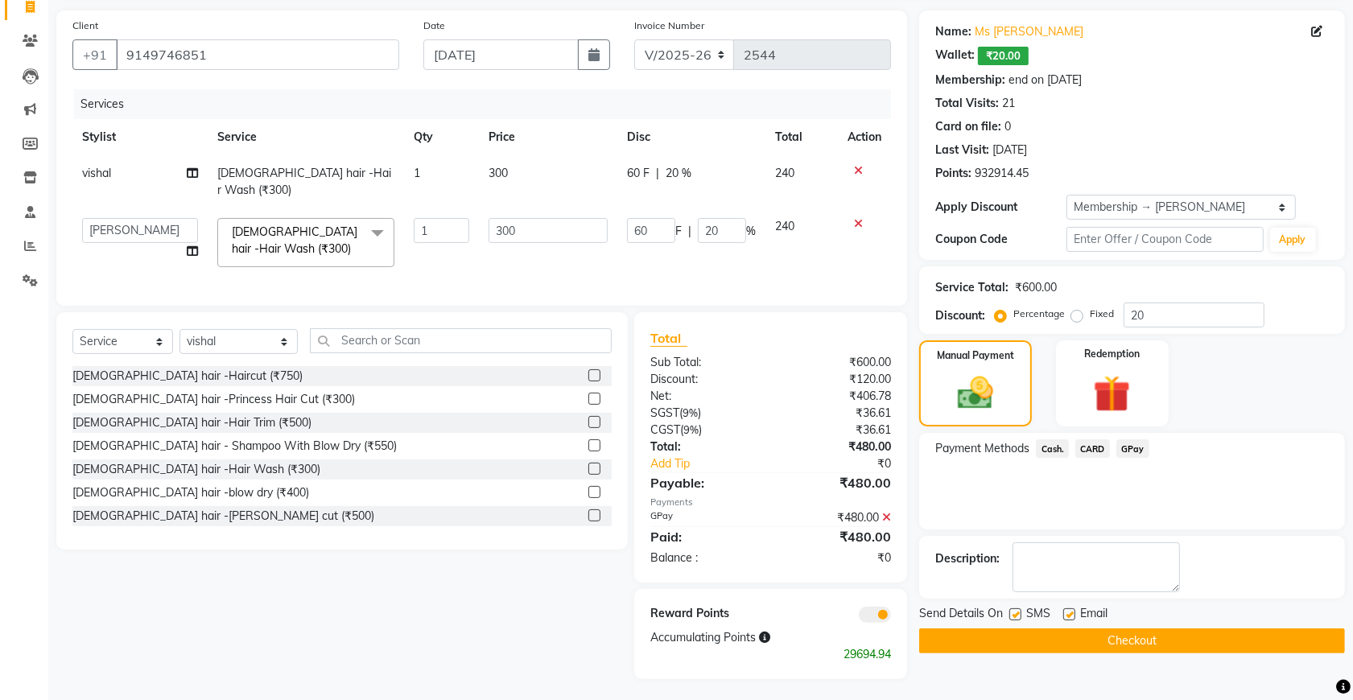
drag, startPoint x: 980, startPoint y: 637, endPoint x: 923, endPoint y: 613, distance: 61.7
click at [978, 637] on button "Checkout" at bounding box center [1132, 641] width 426 height 25
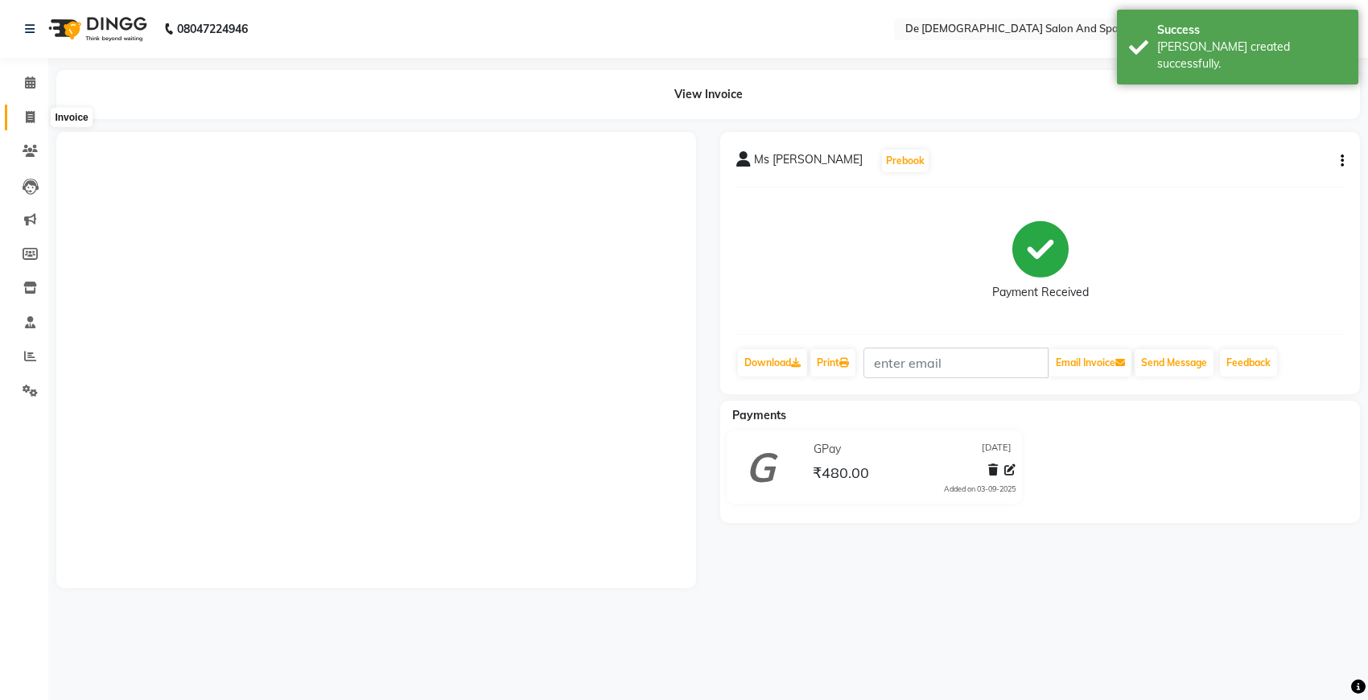
click at [28, 115] on icon at bounding box center [30, 117] width 9 height 12
select select "service"
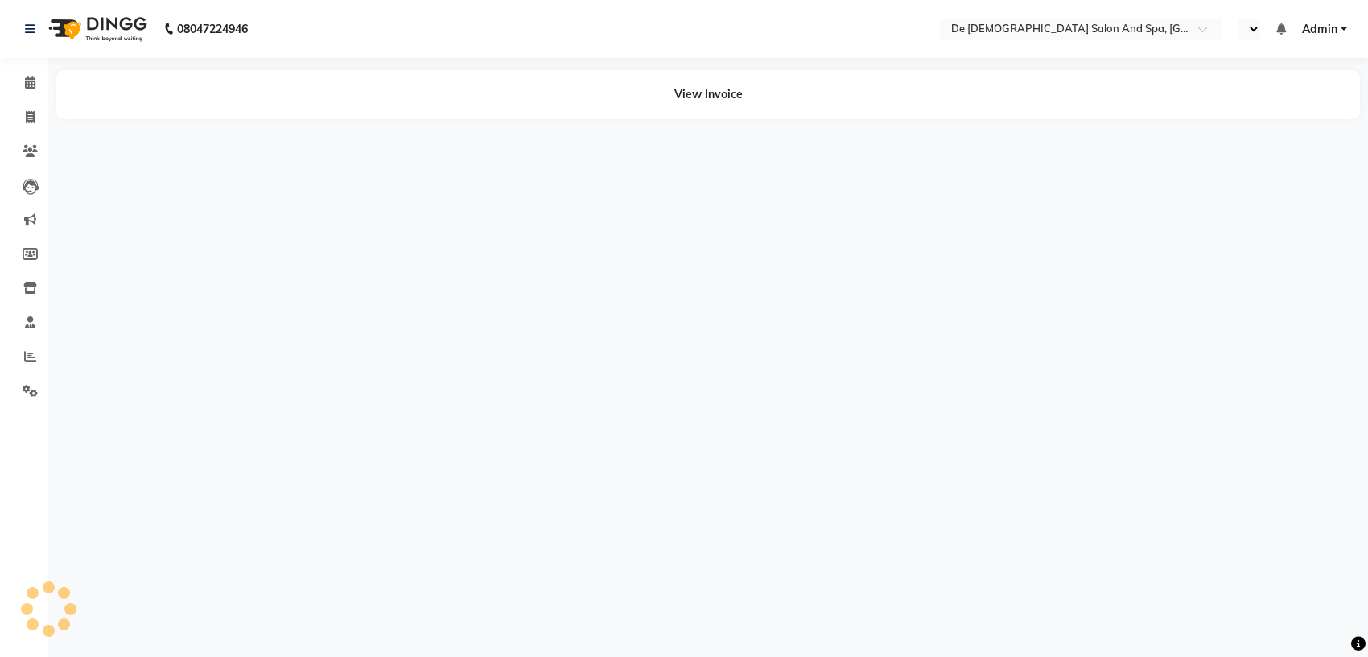
select select "en"
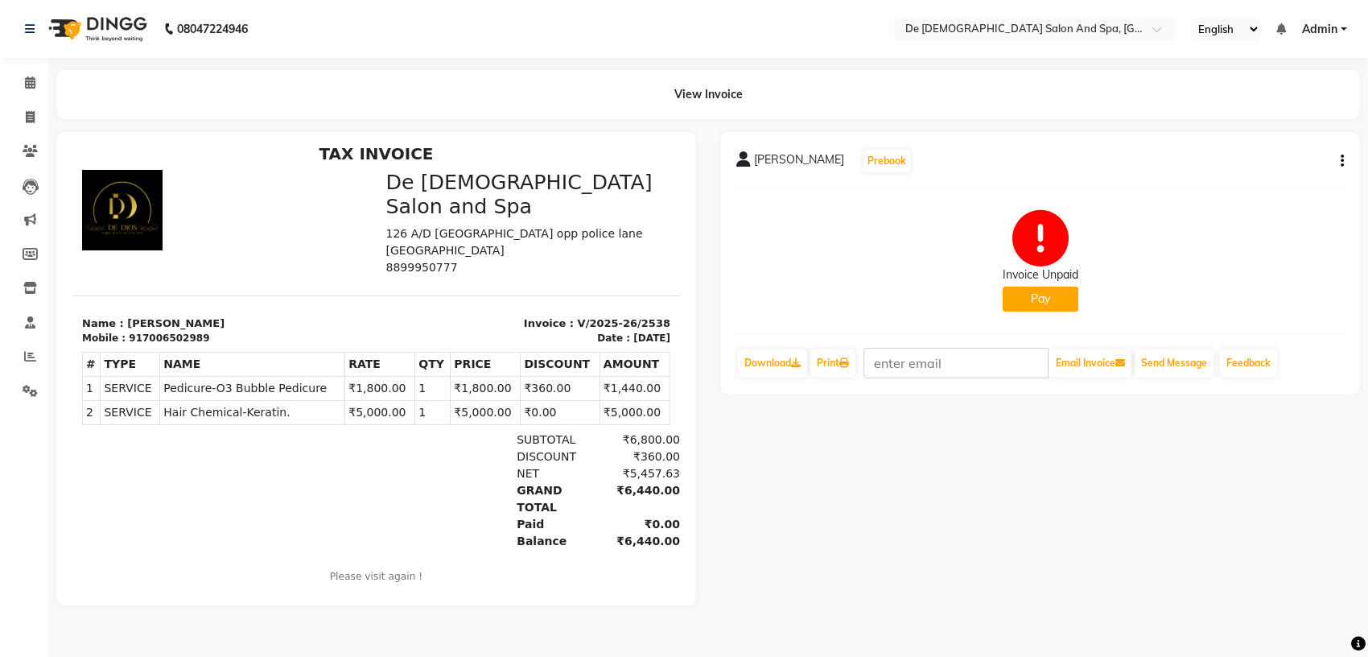
scroll to position [13, 0]
